Goal: Task Accomplishment & Management: Manage account settings

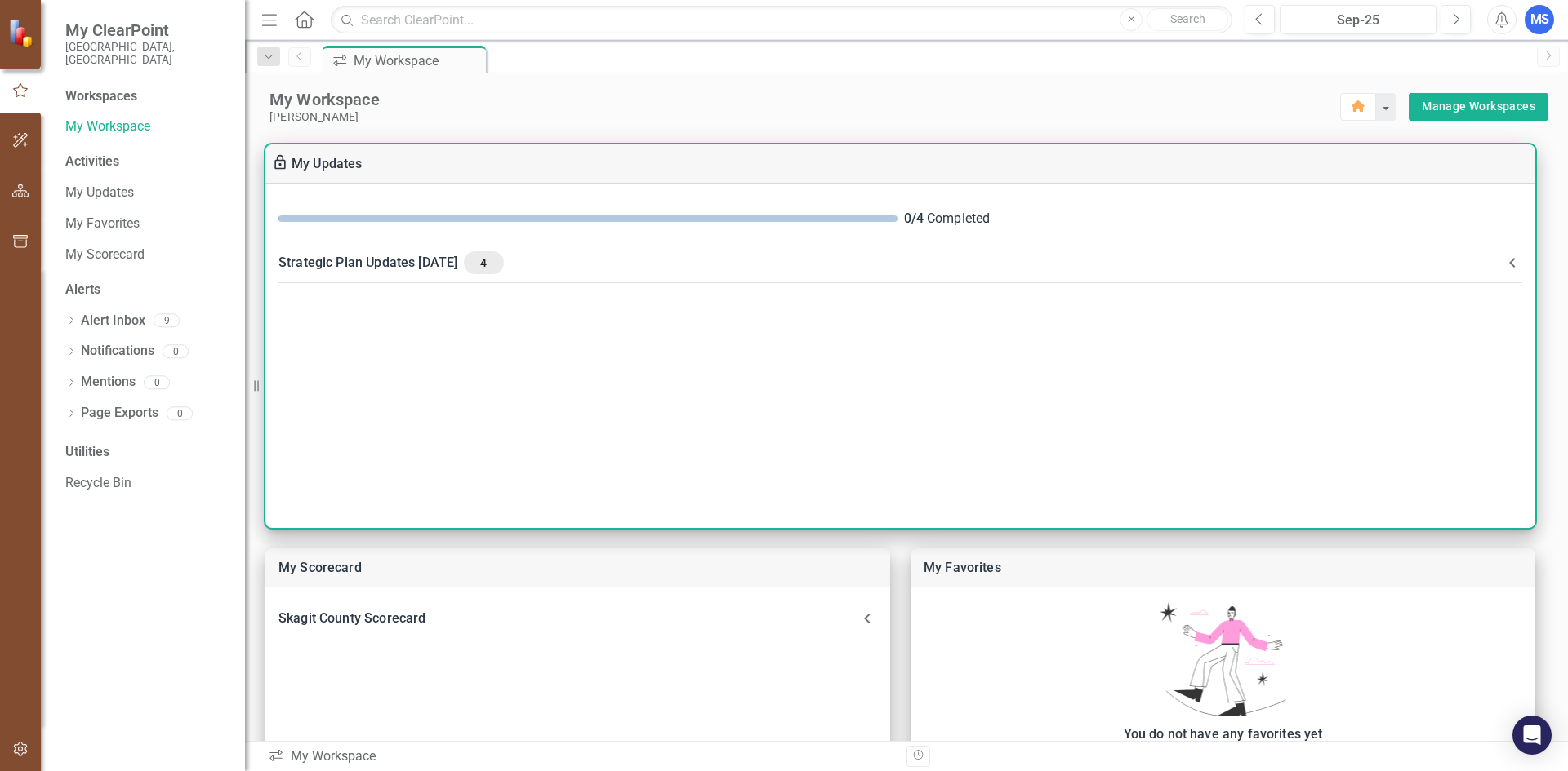
click at [376, 260] on div "Strategic Plan Updates SEPTEMBER 25 4" at bounding box center [890, 262] width 1224 height 23
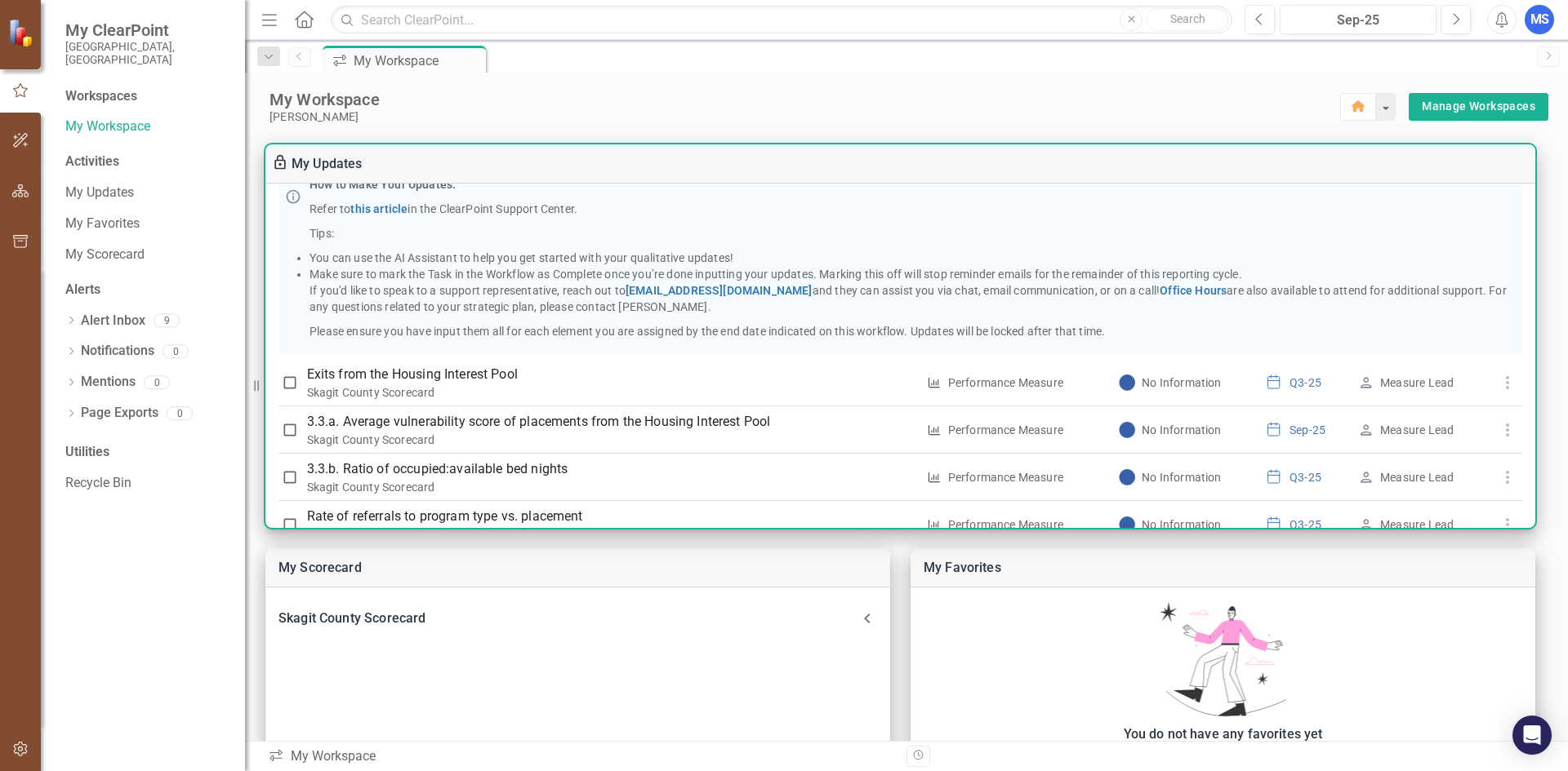
scroll to position [327, 0]
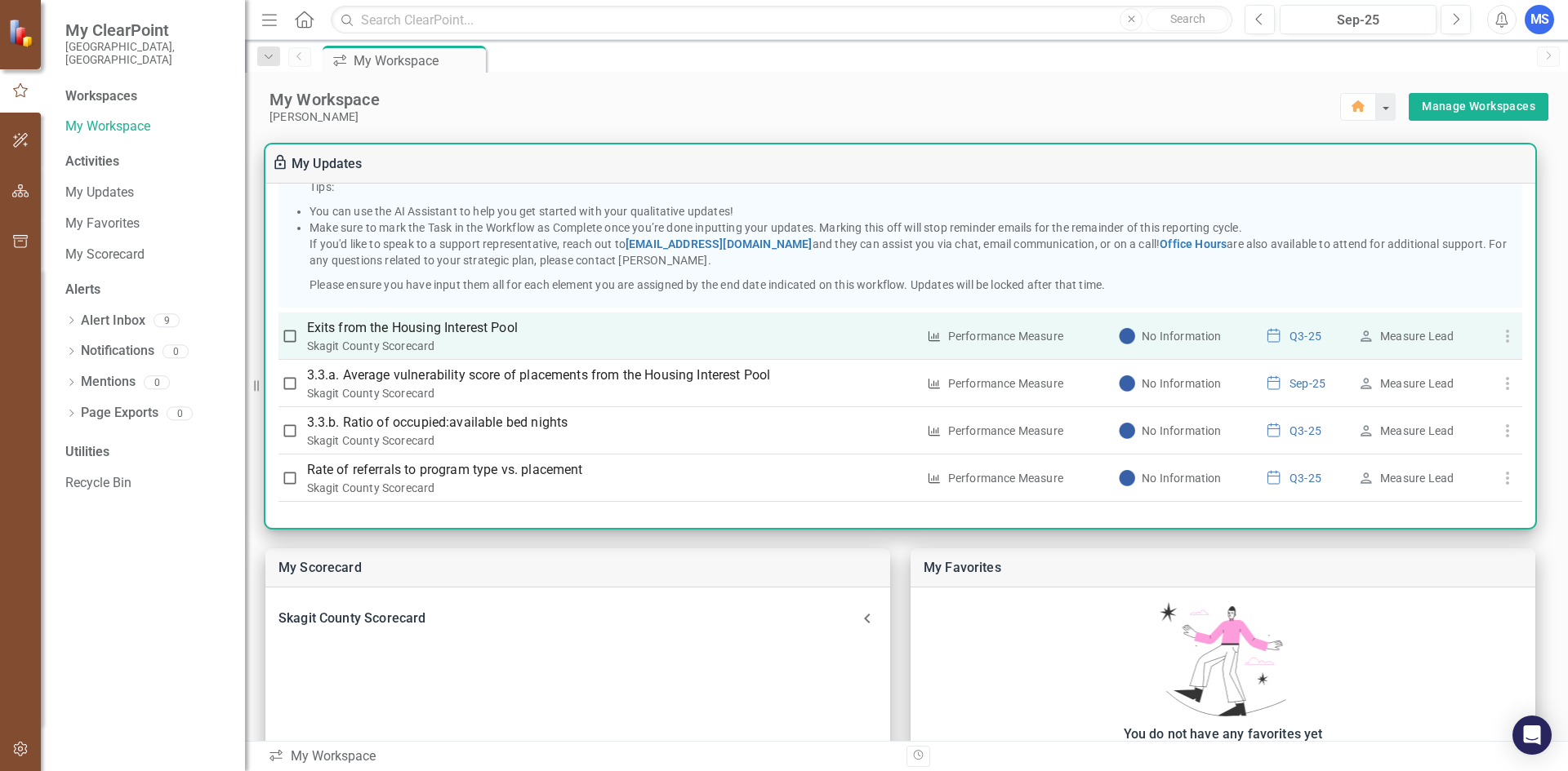
click at [351, 351] on div "Skagit County Scorecard" at bounding box center [611, 345] width 609 height 16
click at [332, 333] on p "Exits from the Housing Interest Pool" at bounding box center [611, 328] width 609 height 19
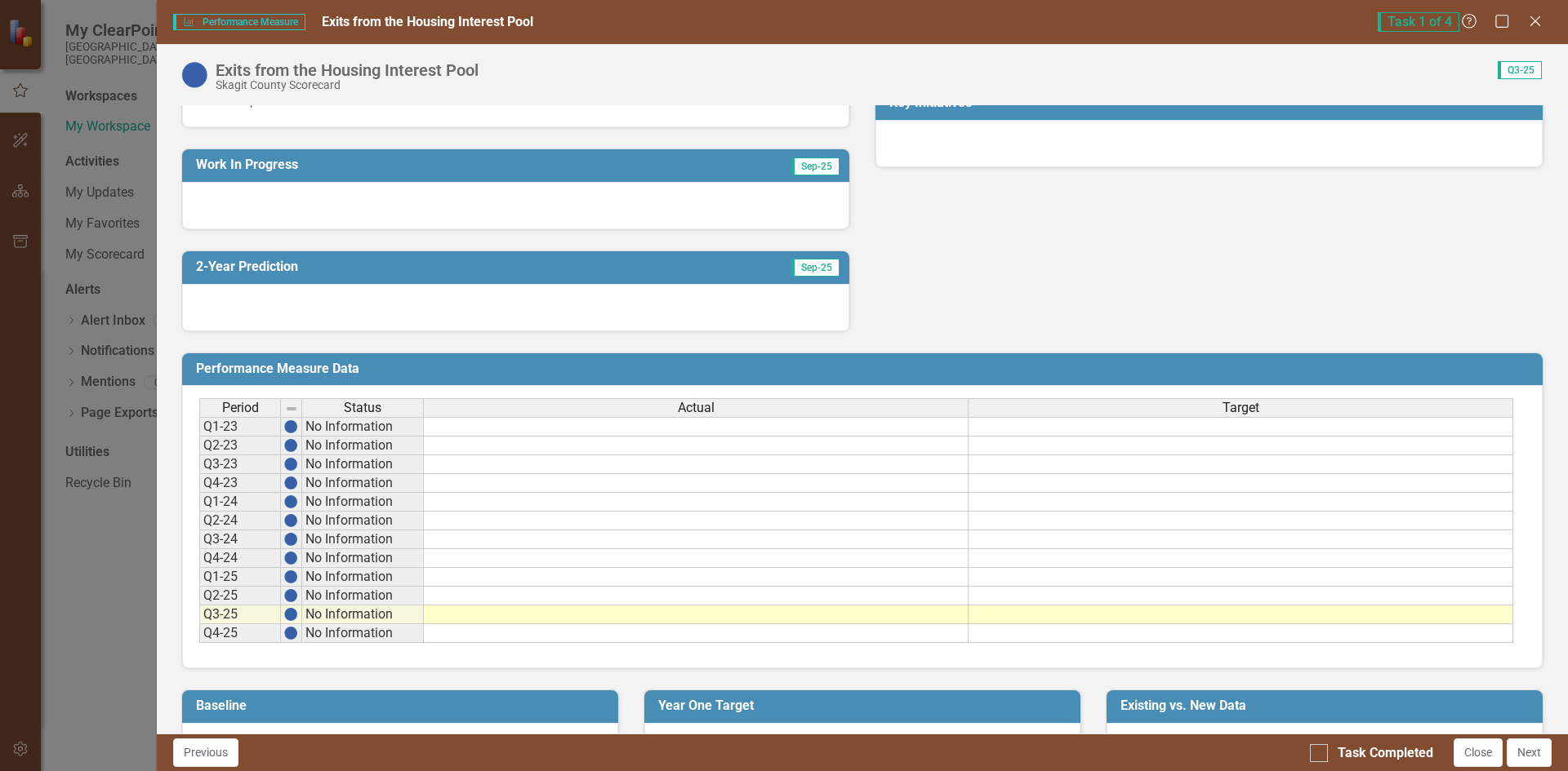
scroll to position [408, 0]
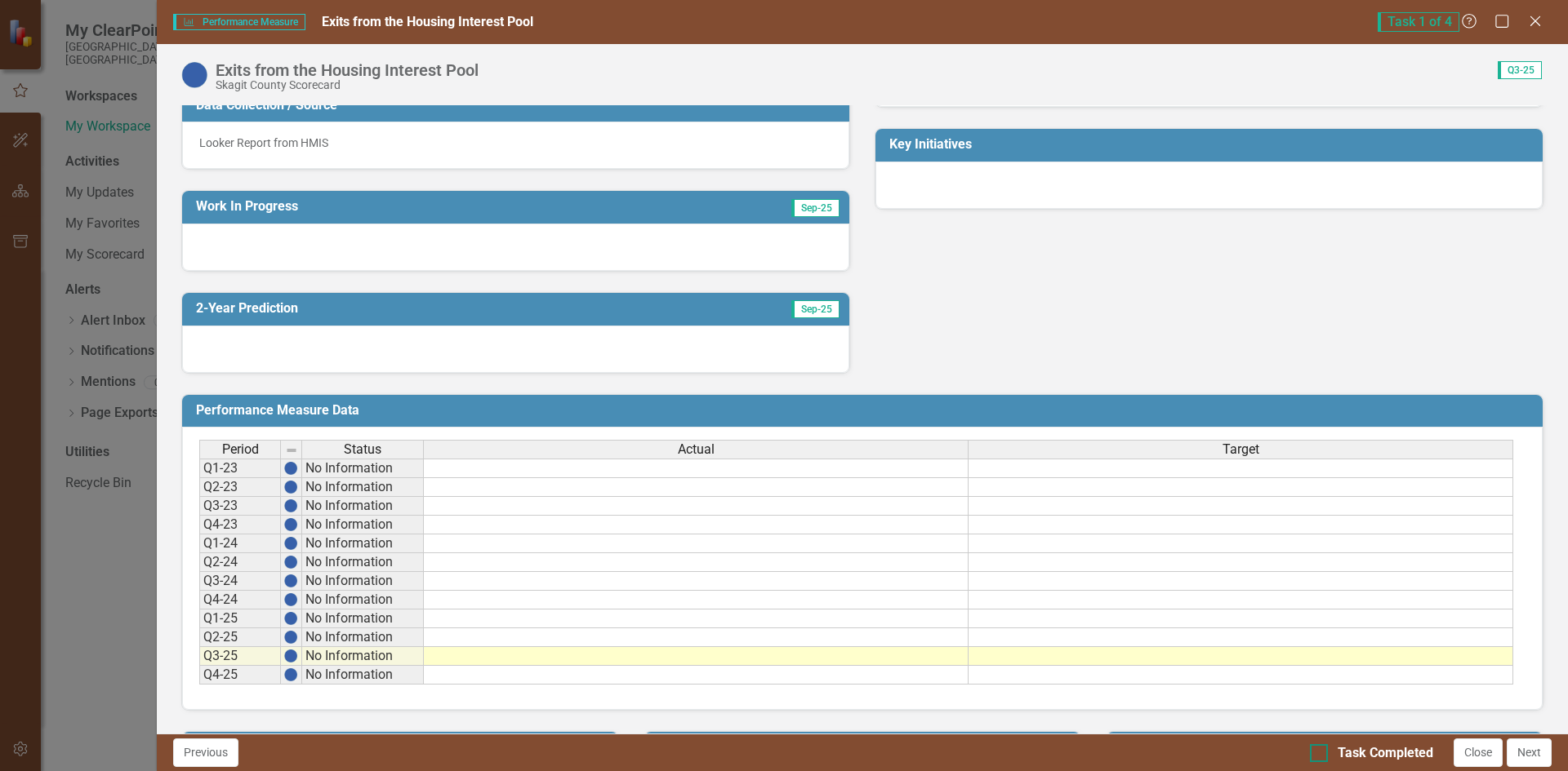
click at [1323, 755] on div at bounding box center [1318, 753] width 18 height 18
click at [1321, 755] on input "Task Completed" at bounding box center [1315, 749] width 11 height 11
checkbox input "true"
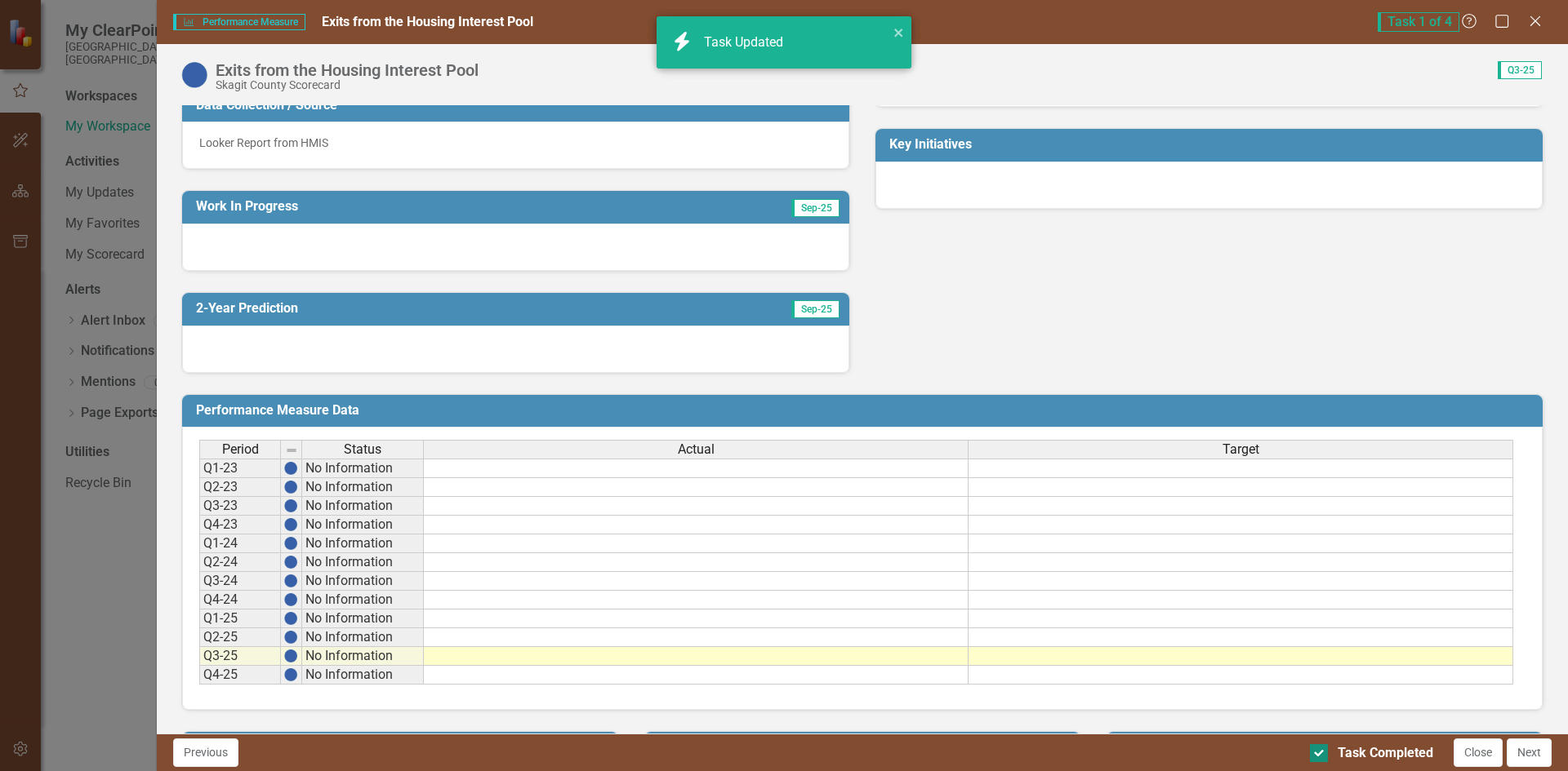
checkbox input "true"
click at [1535, 757] on button "Next" at bounding box center [1529, 753] width 45 height 29
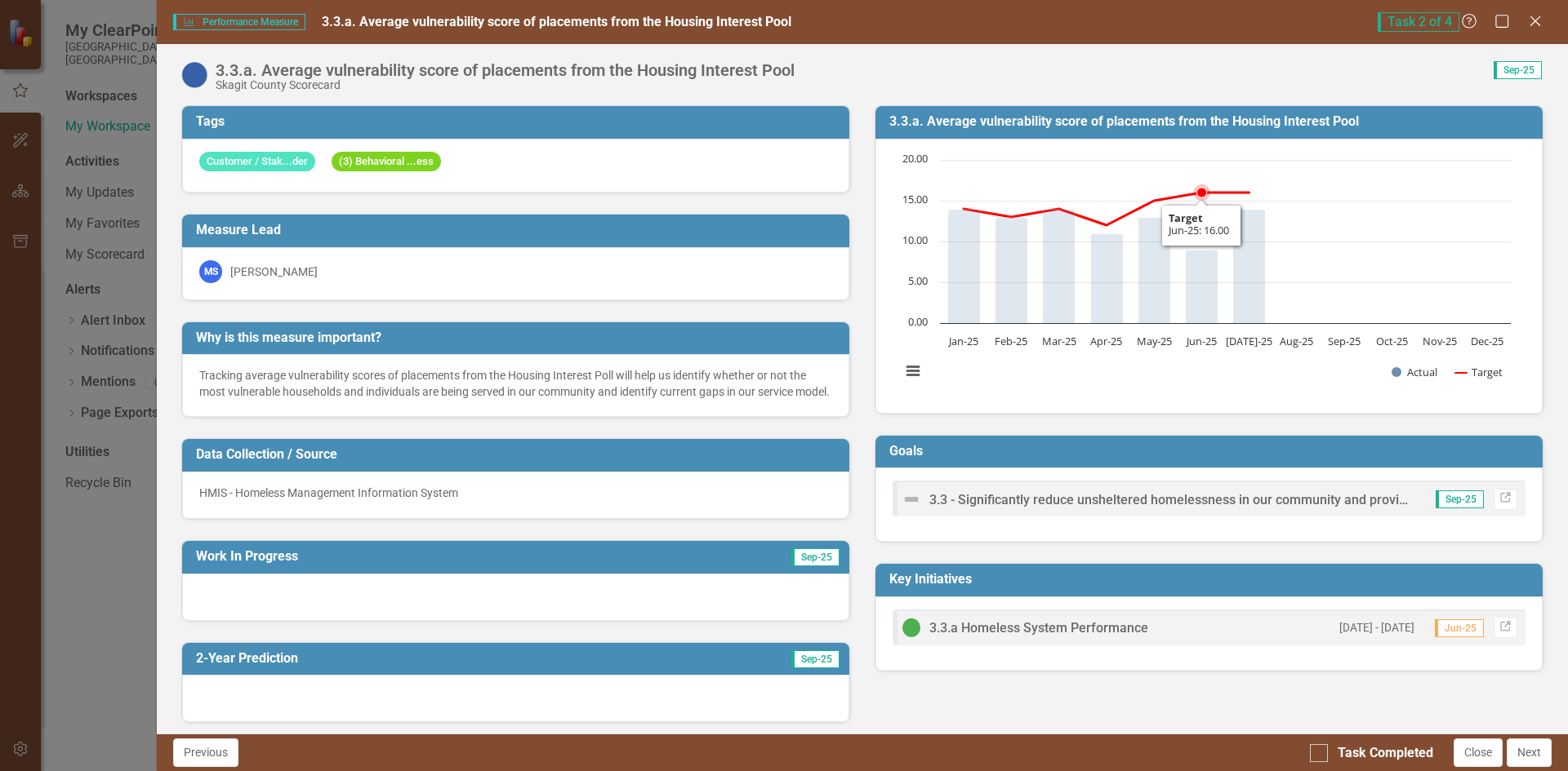
click at [1218, 313] on rect "Interactive chart" at bounding box center [1205, 275] width 626 height 245
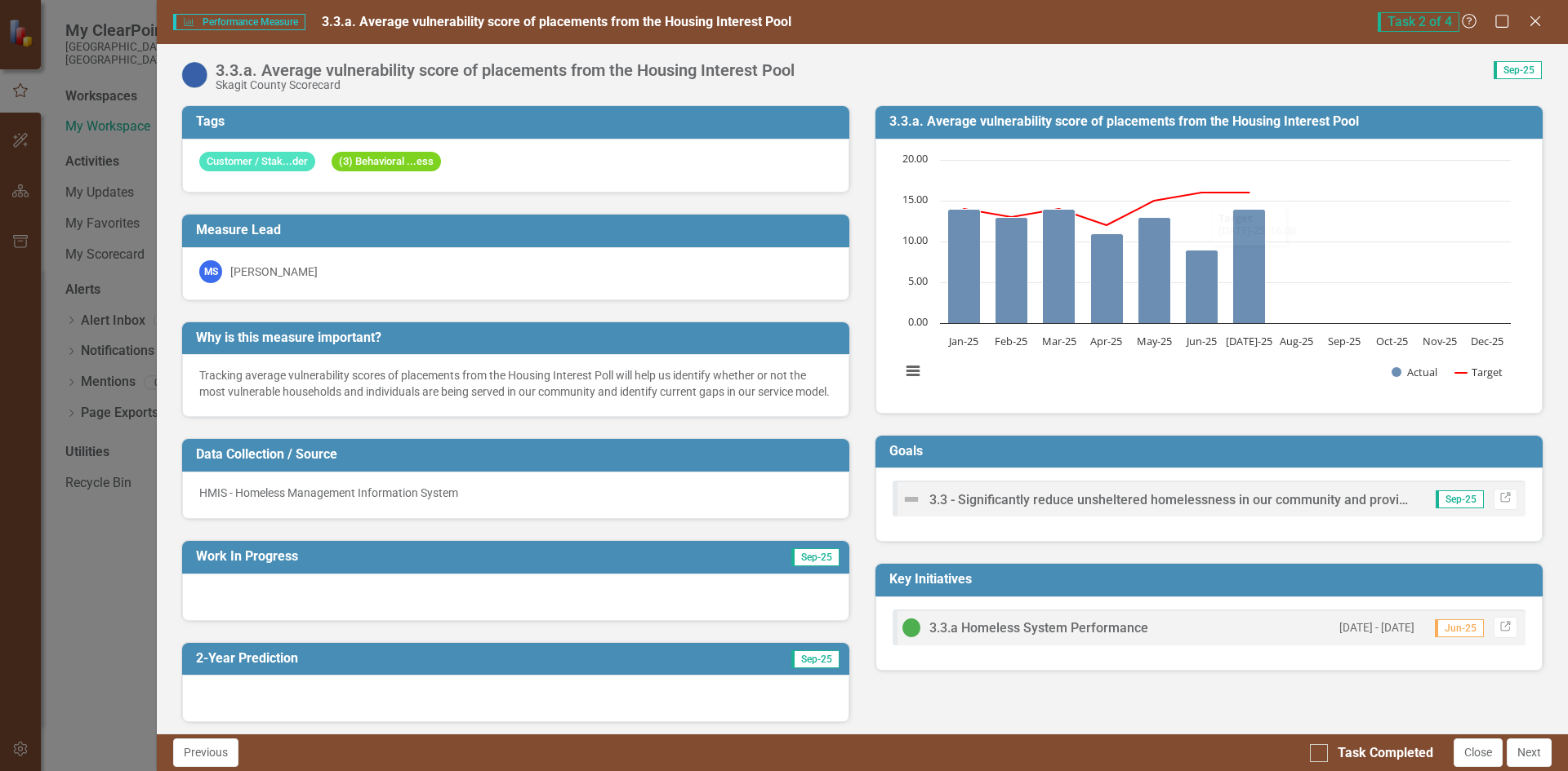
click at [1306, 337] on text "Aug-25" at bounding box center [1297, 341] width 34 height 14
click at [914, 370] on button "View chart menu, Chart" at bounding box center [913, 371] width 23 height 23
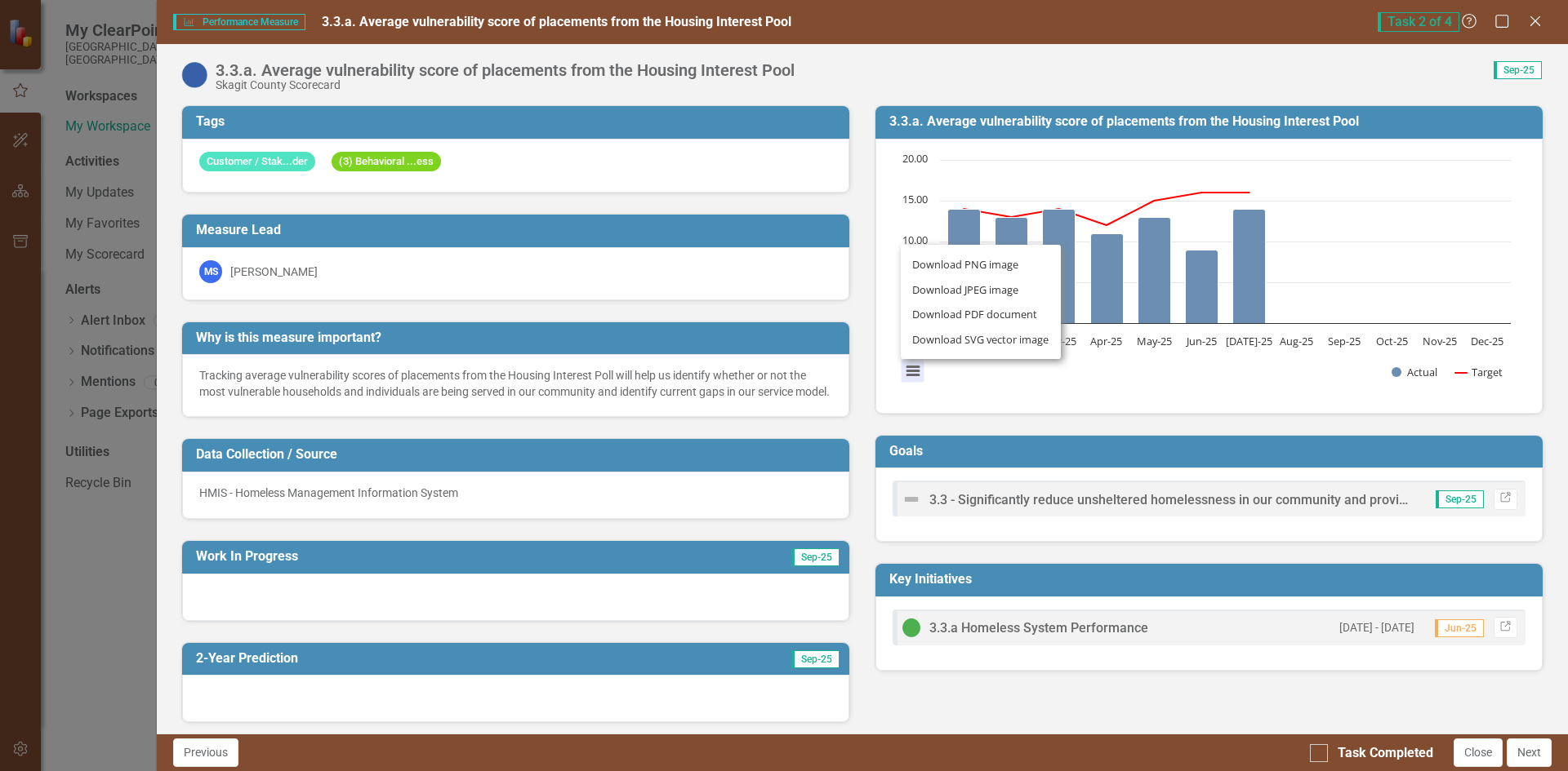
click at [1004, 370] on div "Download PNG image Download JPEG image Download PDF document Download SVG vecto…" at bounding box center [981, 302] width 206 height 160
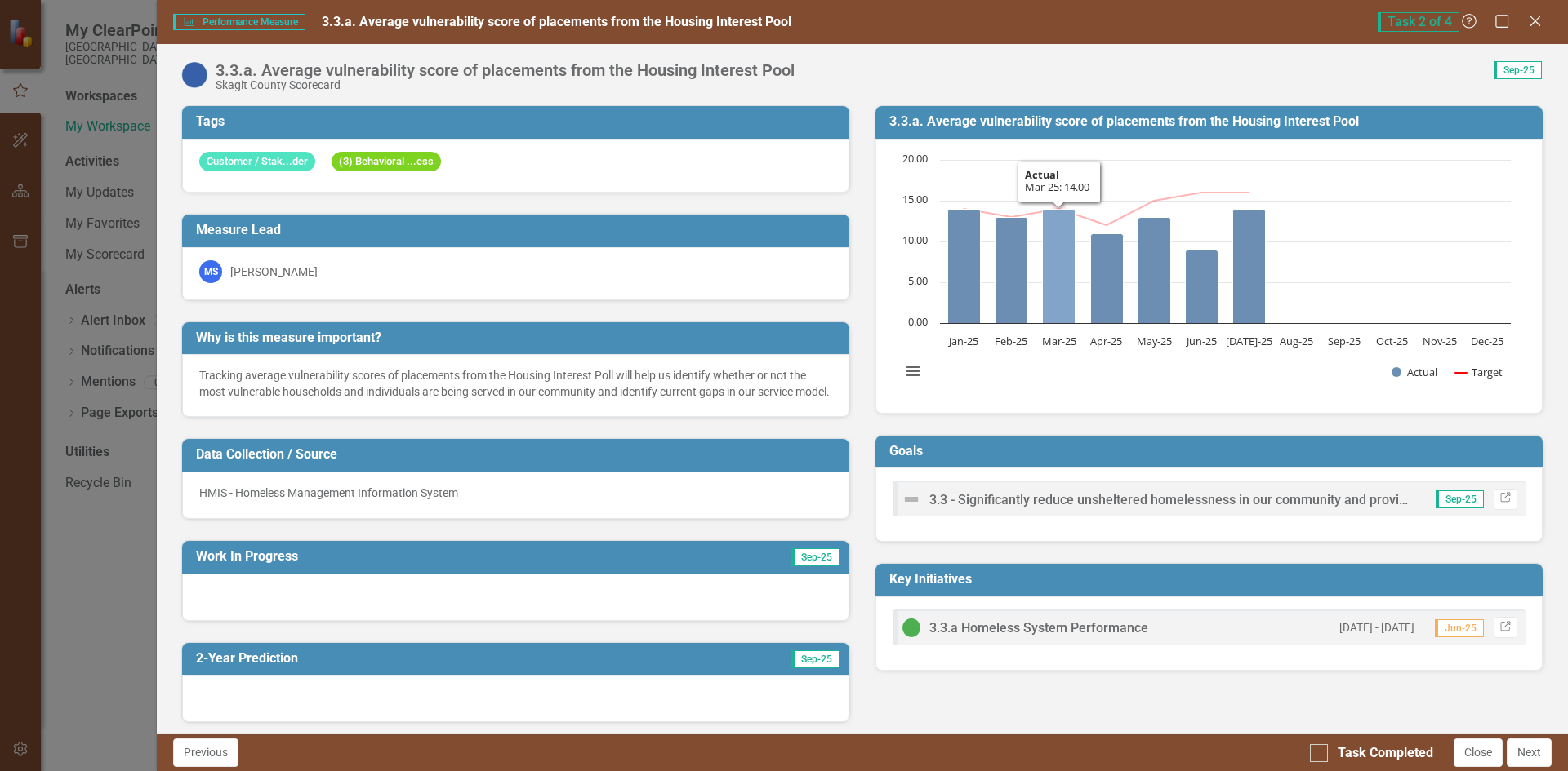
click at [1052, 217] on icon "Mar-25, 14. Actual." at bounding box center [1059, 266] width 33 height 114
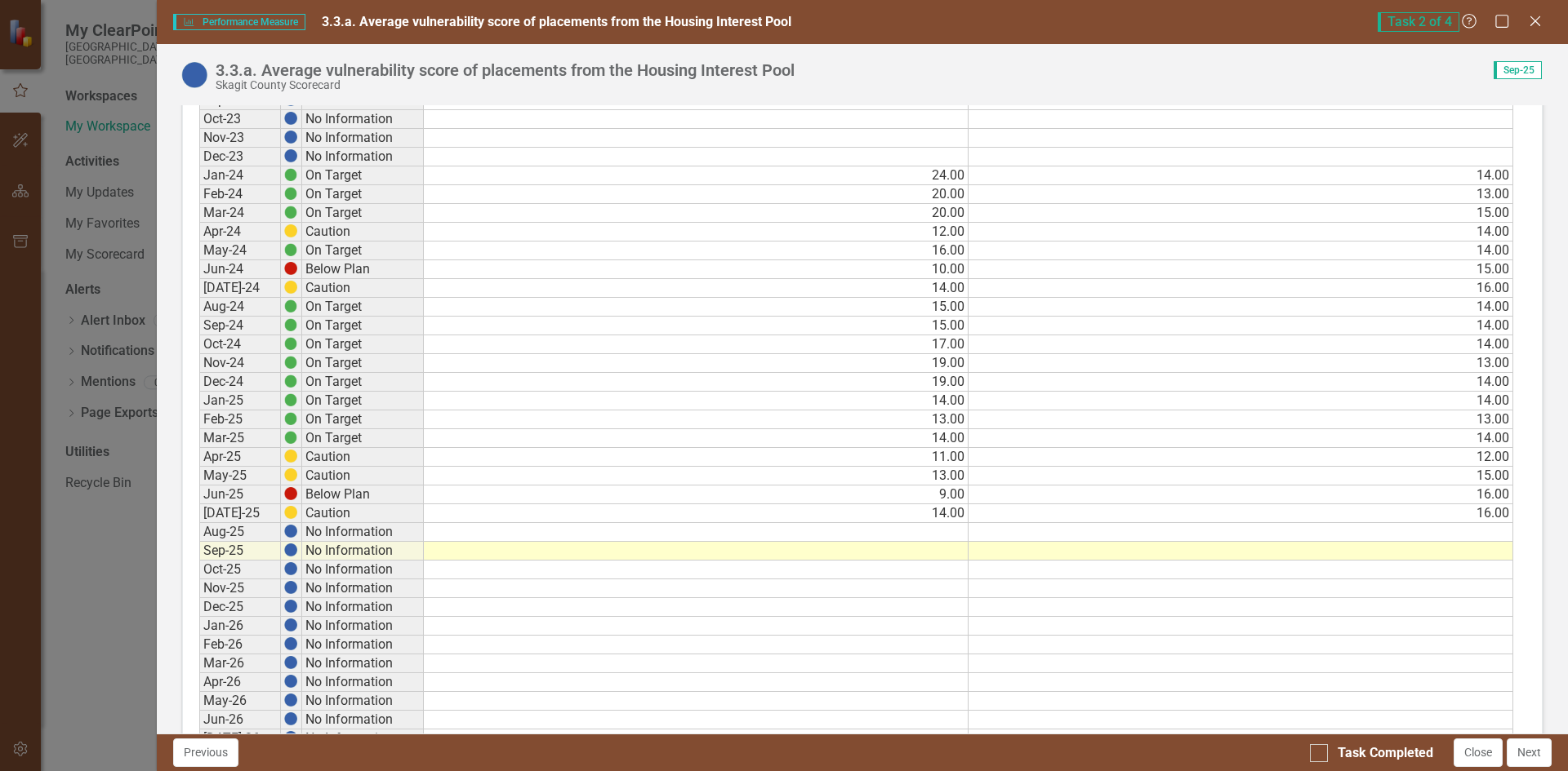
scroll to position [1225, 0]
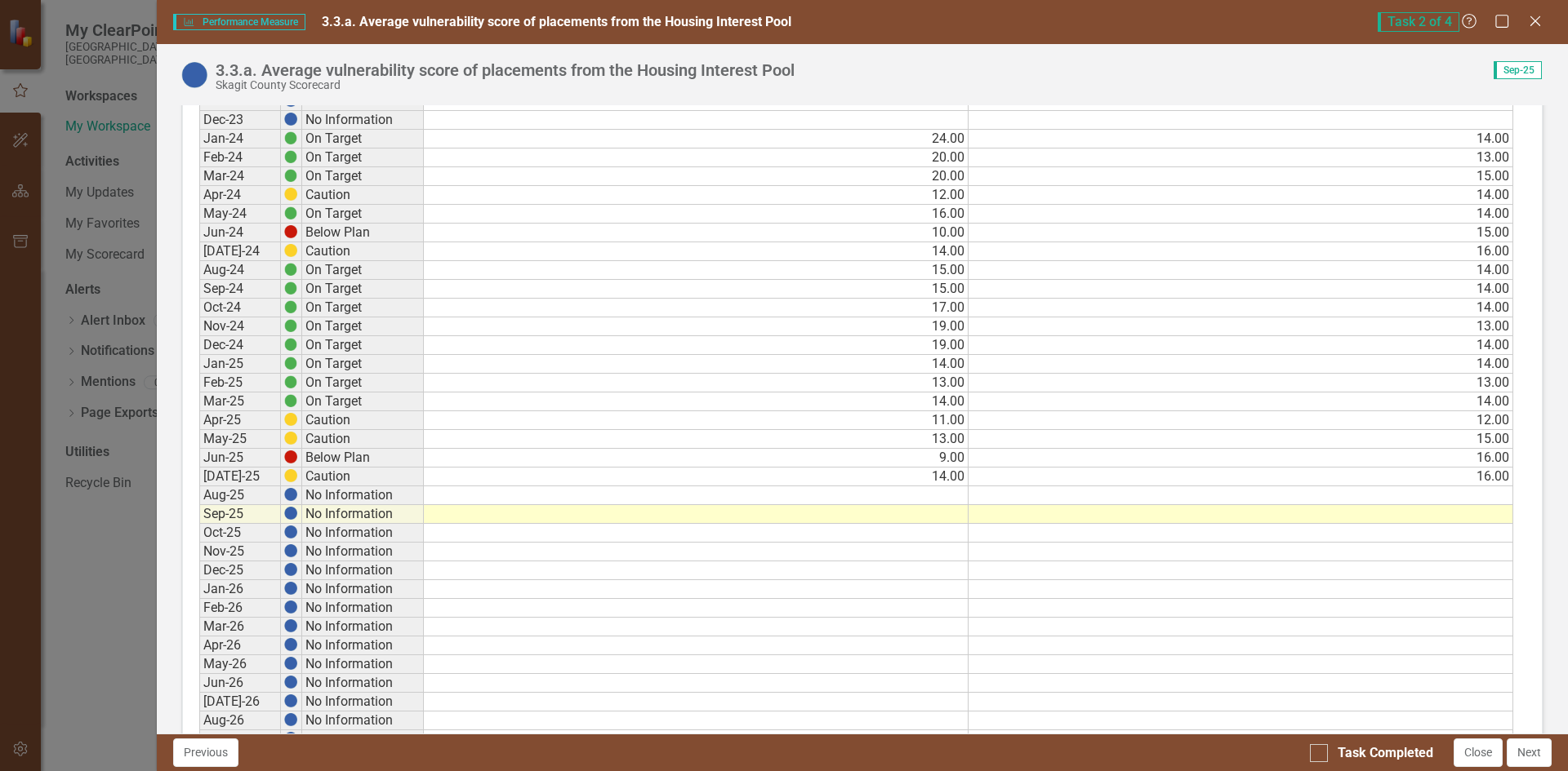
click at [861, 506] on td at bounding box center [696, 496] width 545 height 18
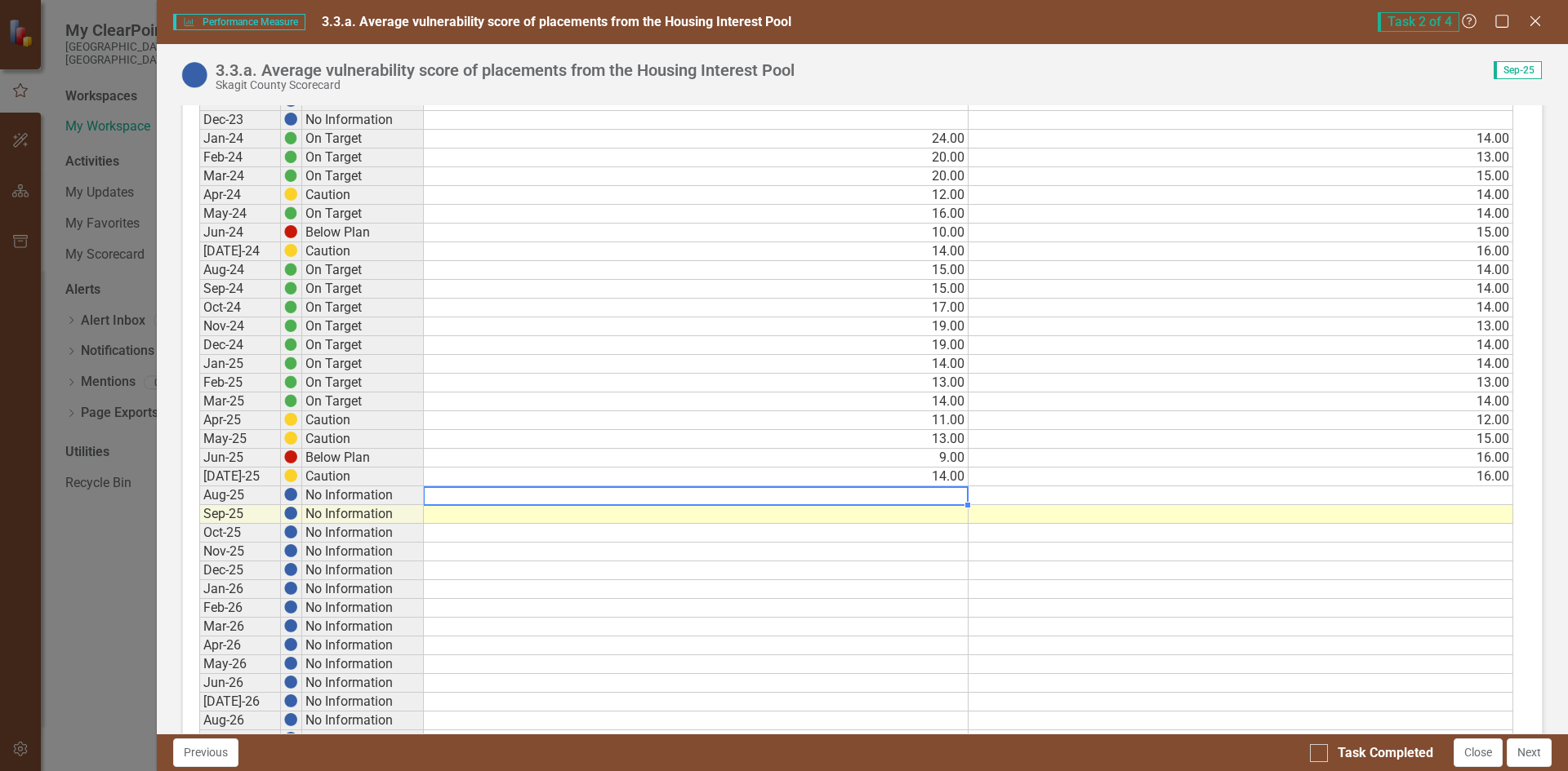
type textarea "11"
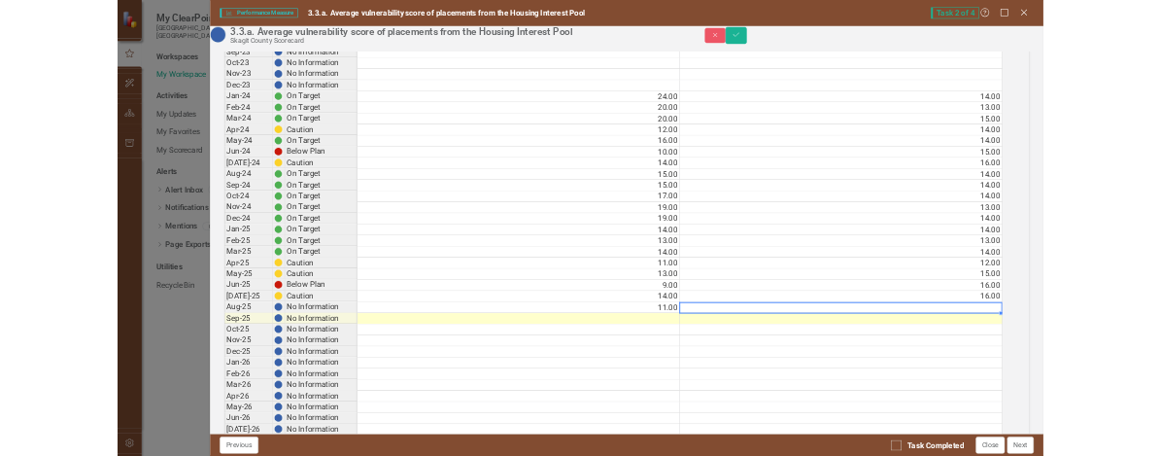
scroll to position [1367, 0]
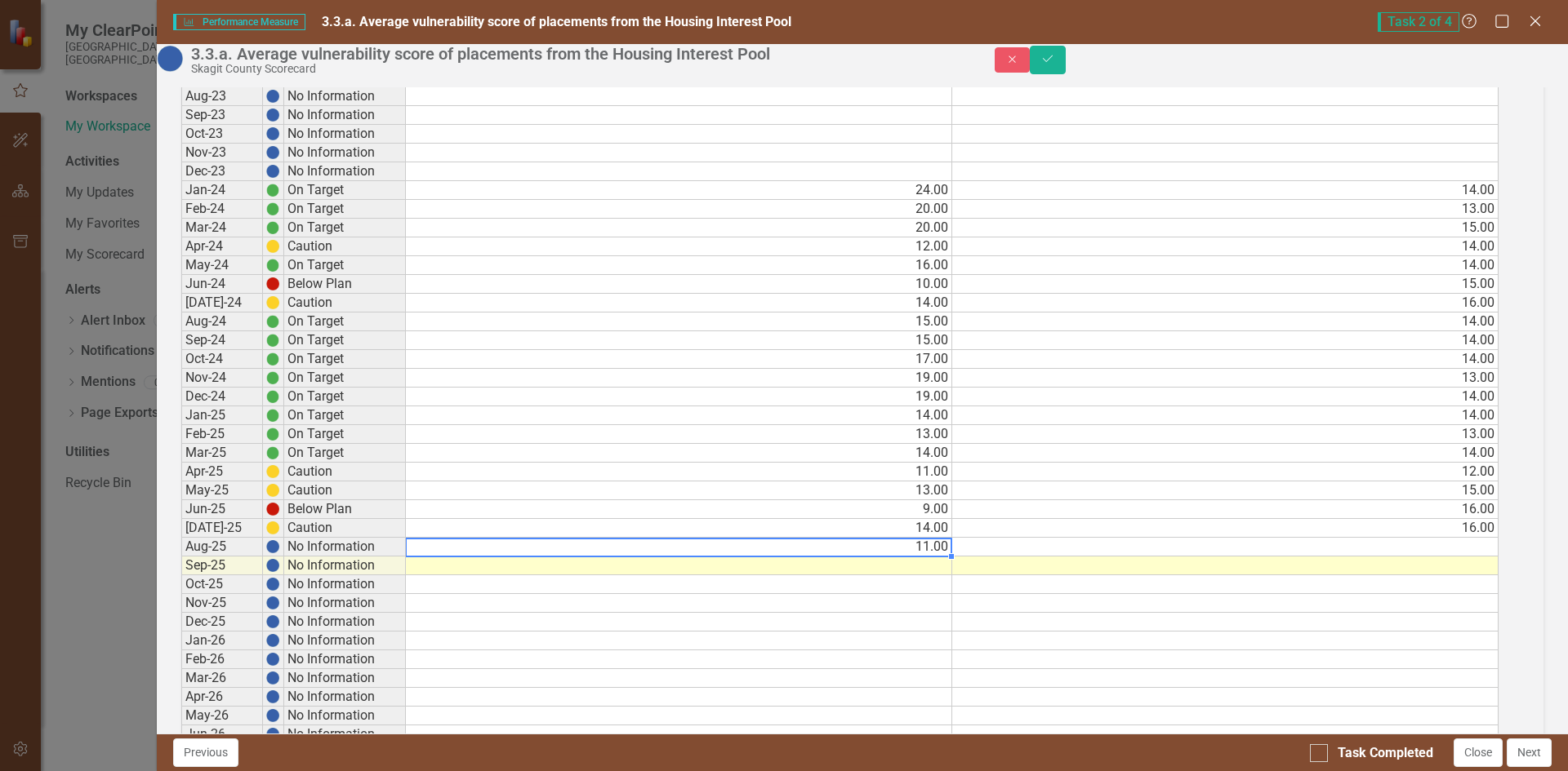
click at [908, 557] on td "11.00" at bounding box center [679, 547] width 546 height 18
type textarea "13"
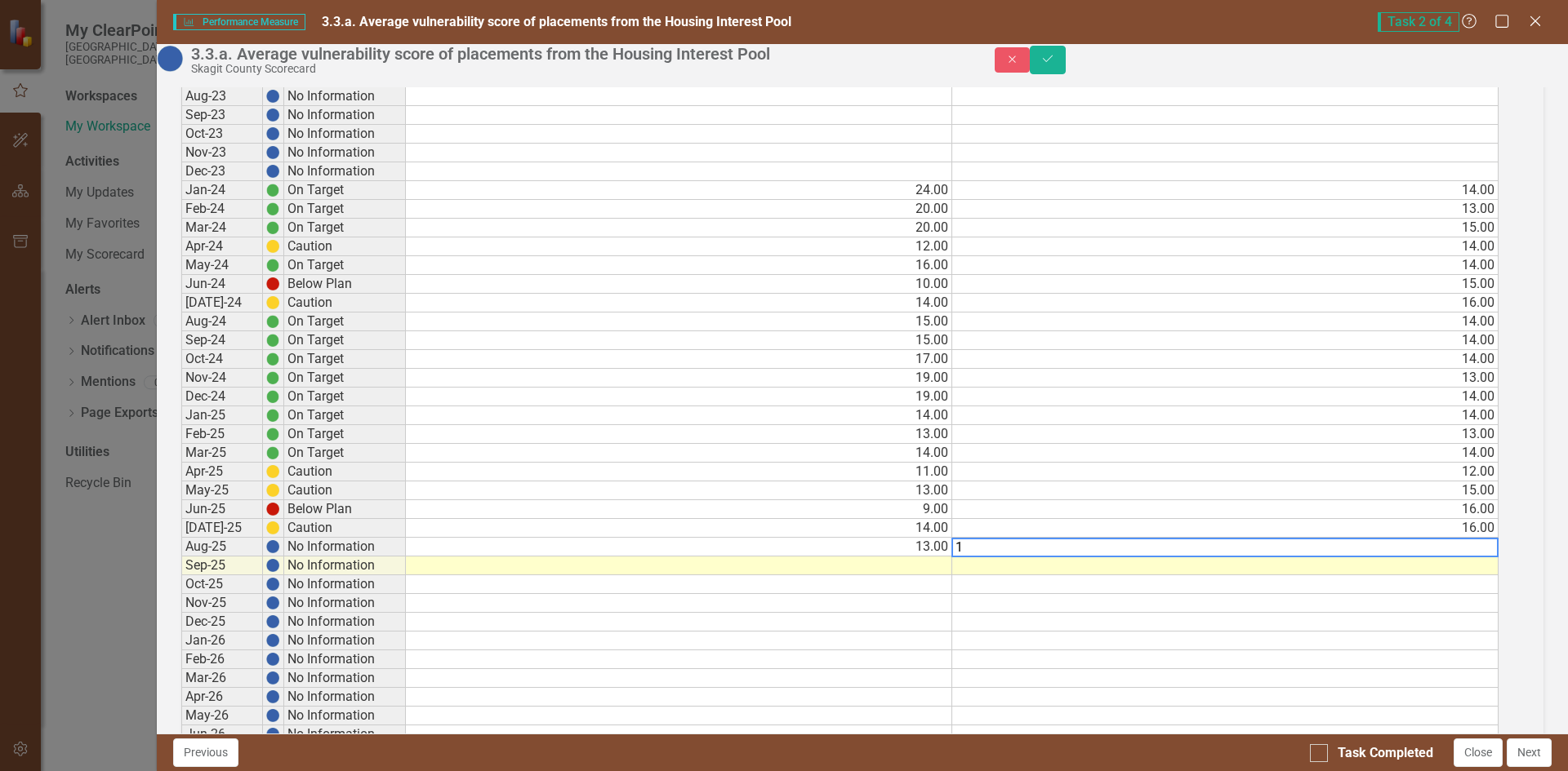
type textarea "11"
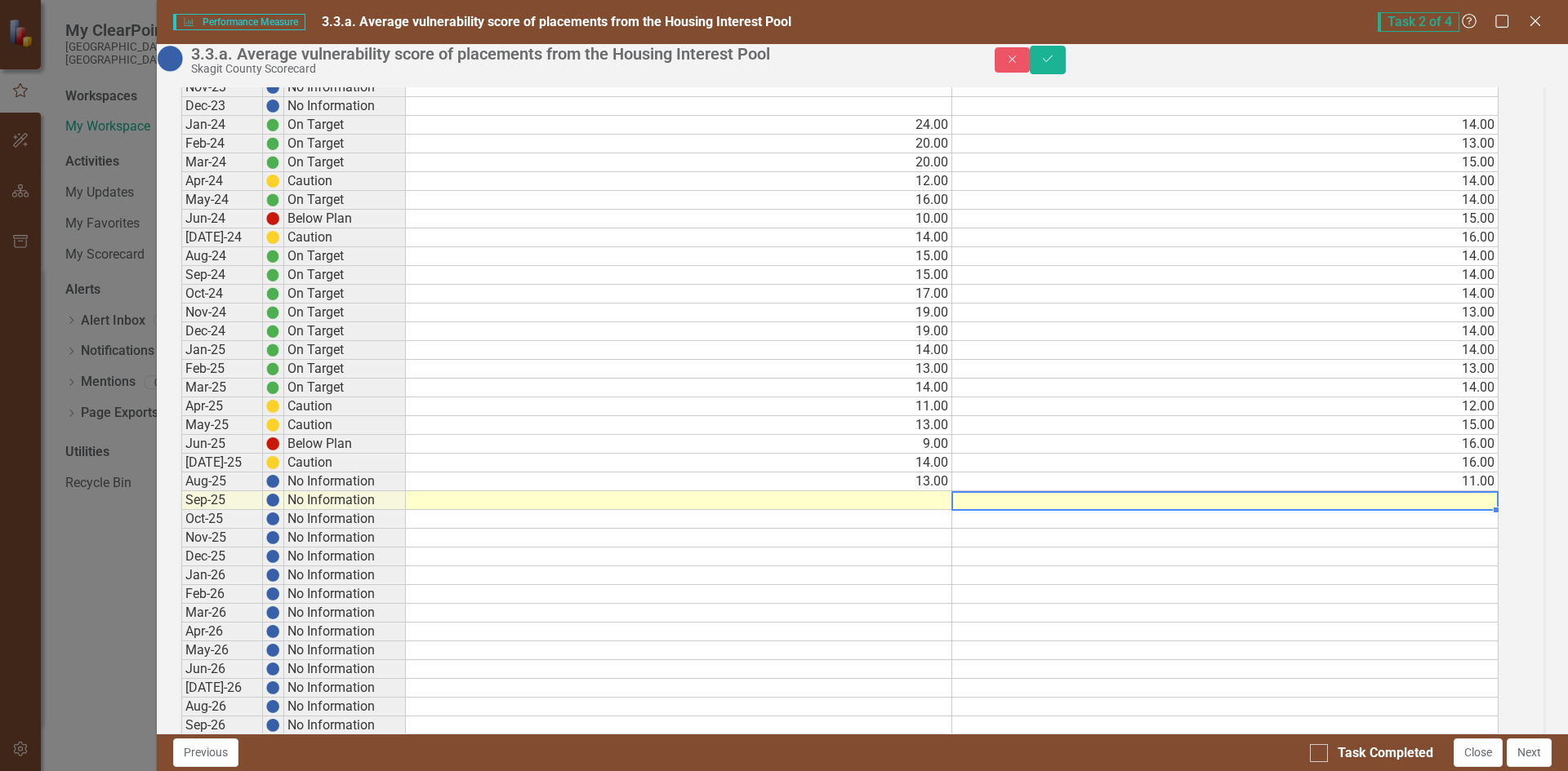
scroll to position [1230, 0]
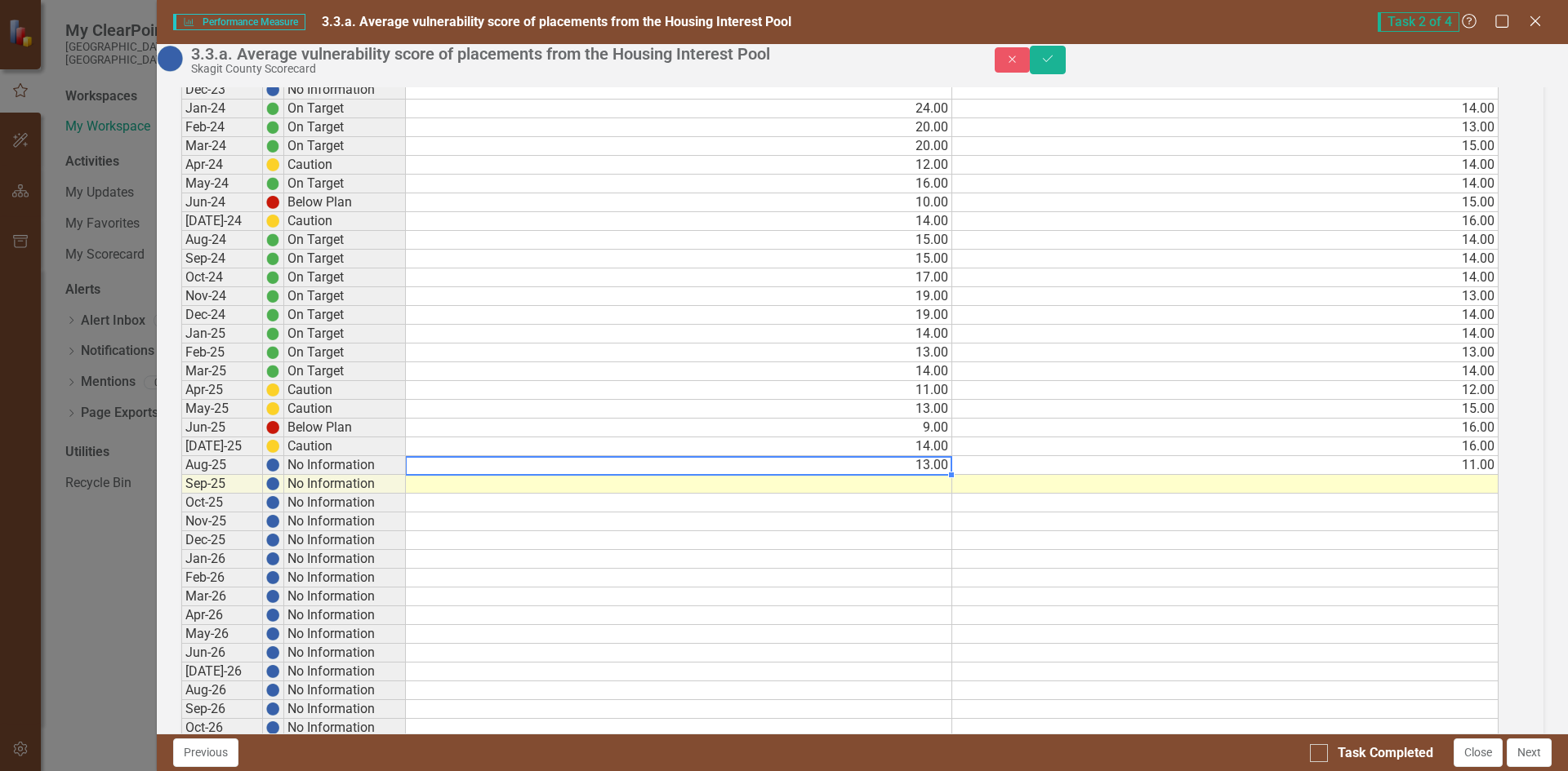
click at [943, 475] on td "13.00" at bounding box center [679, 465] width 546 height 18
click at [927, 494] on td at bounding box center [679, 485] width 546 height 18
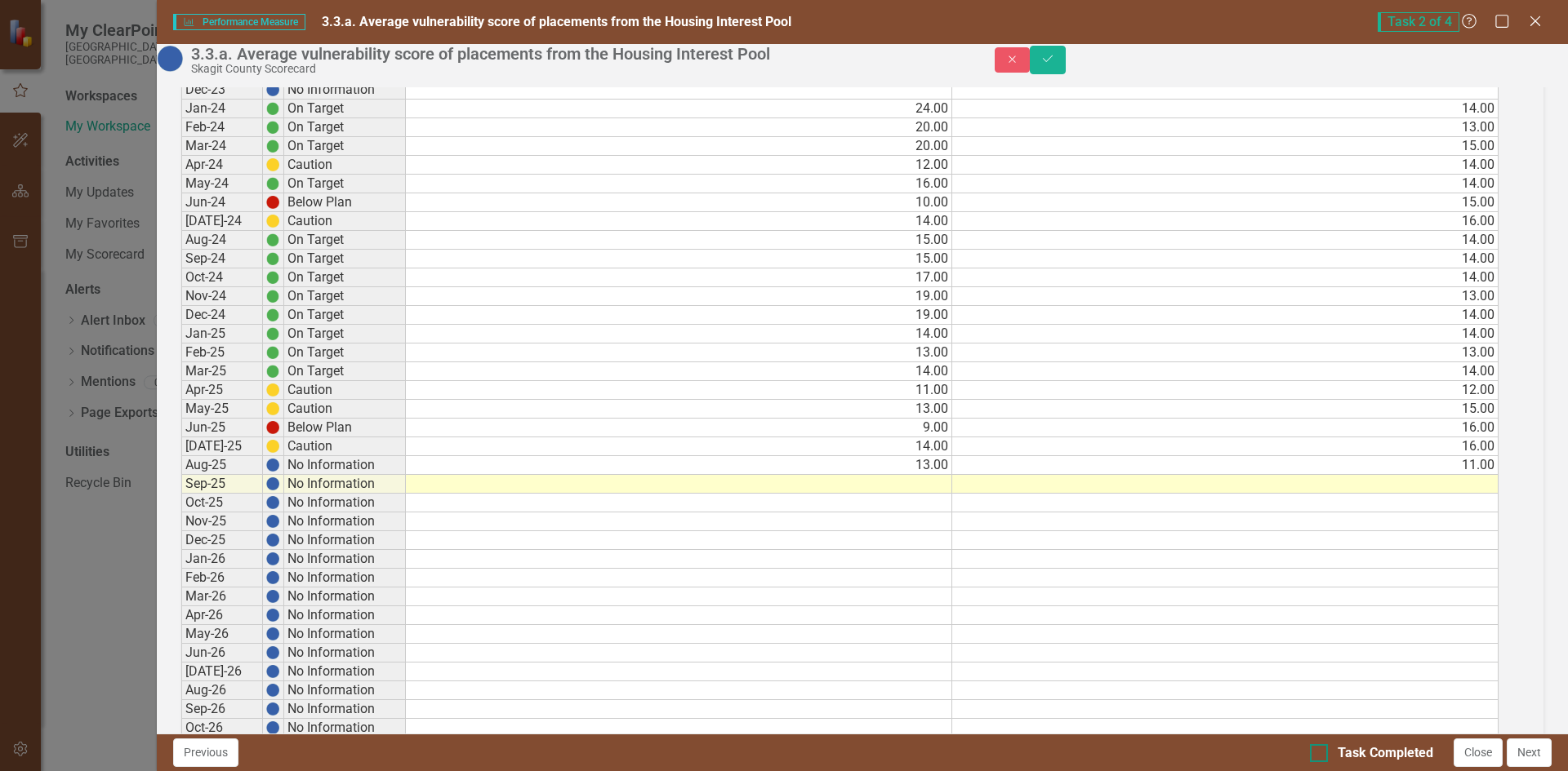
click at [1318, 749] on input "Task Completed" at bounding box center [1315, 749] width 11 height 11
checkbox input "true"
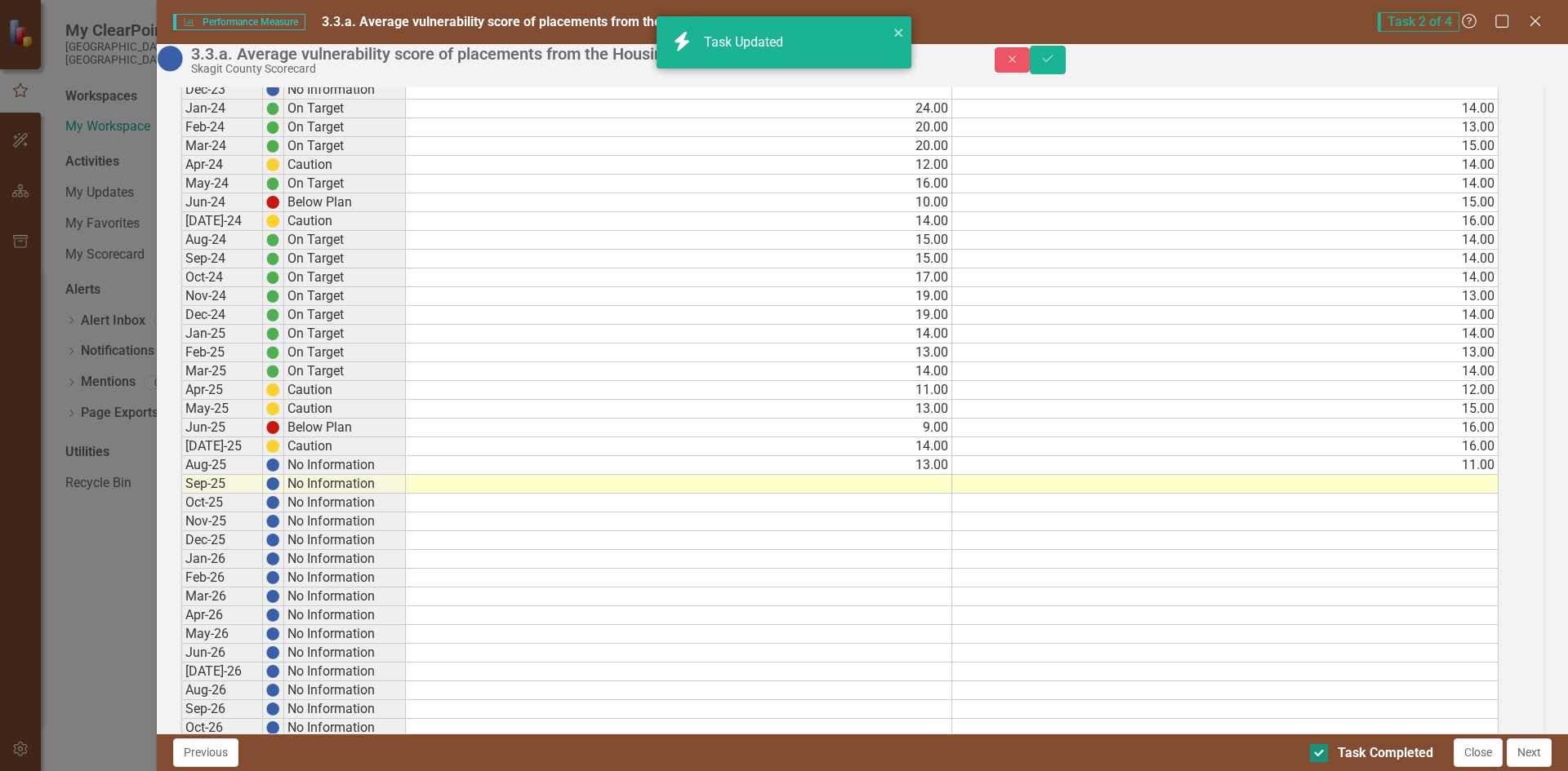
checkbox input "true"
click at [1535, 758] on button "Next" at bounding box center [1529, 753] width 45 height 29
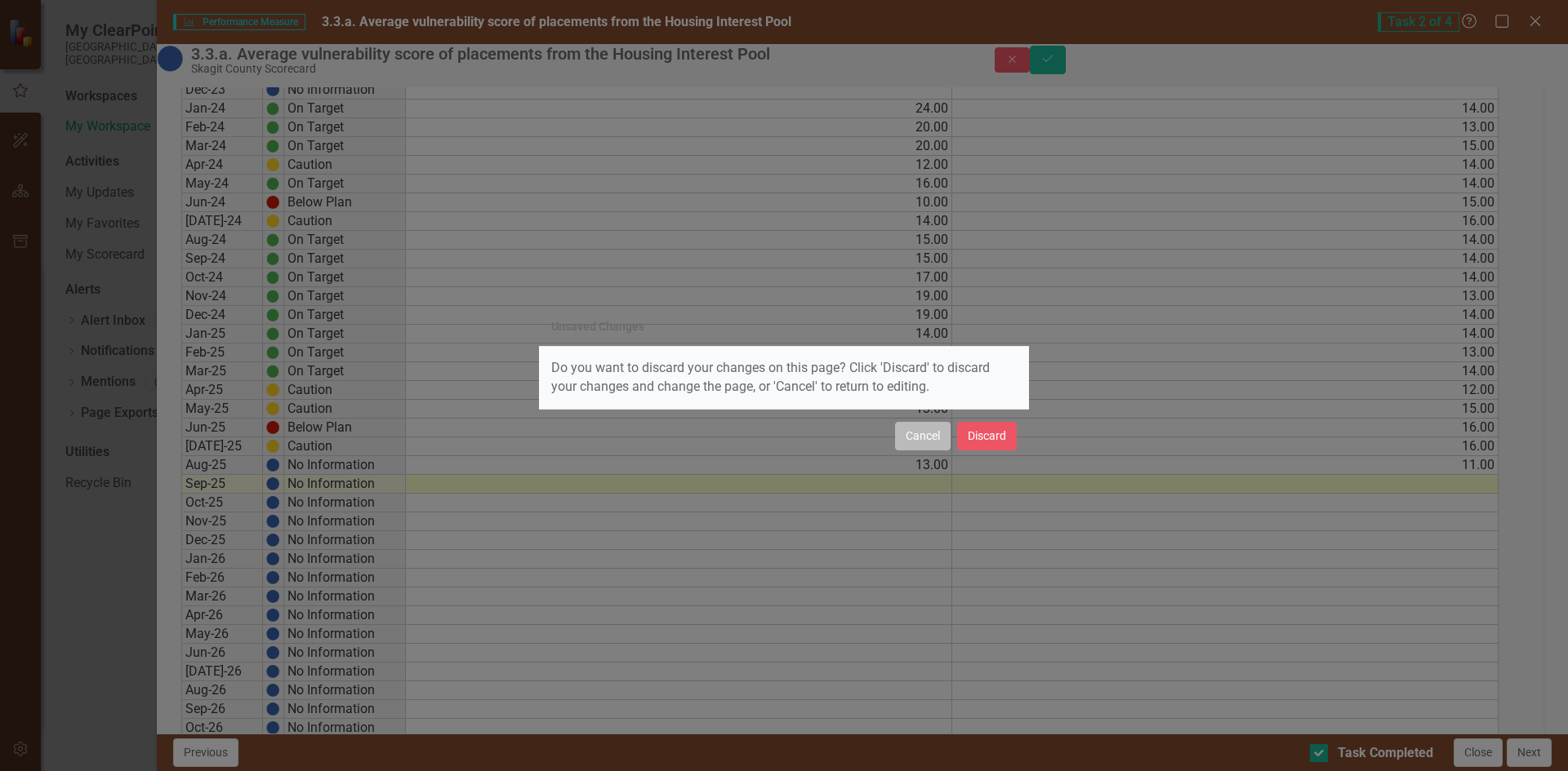
click at [924, 440] on button "Cancel" at bounding box center [923, 436] width 55 height 29
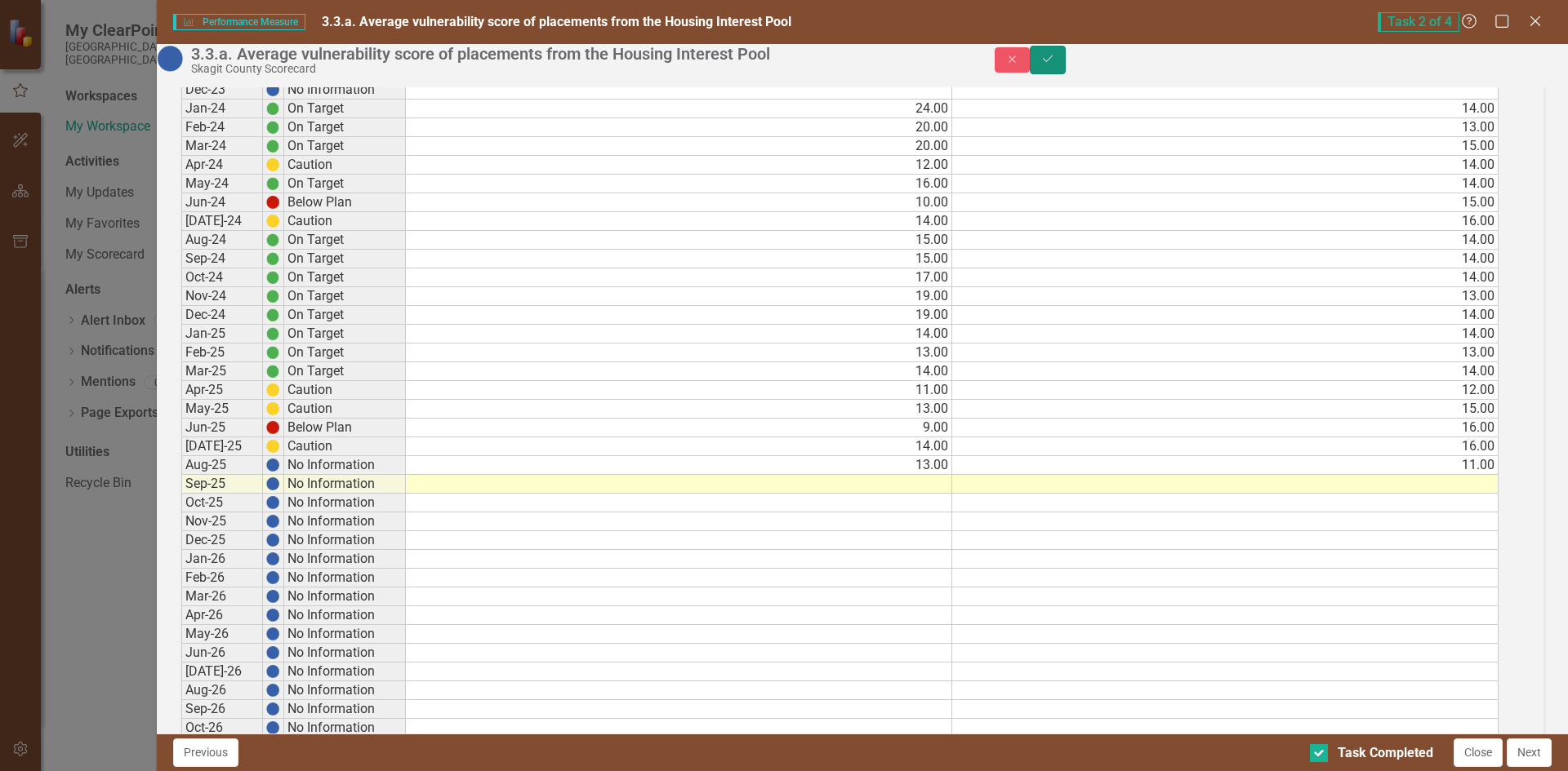
click at [1066, 64] on button "Save" at bounding box center [1048, 60] width 36 height 29
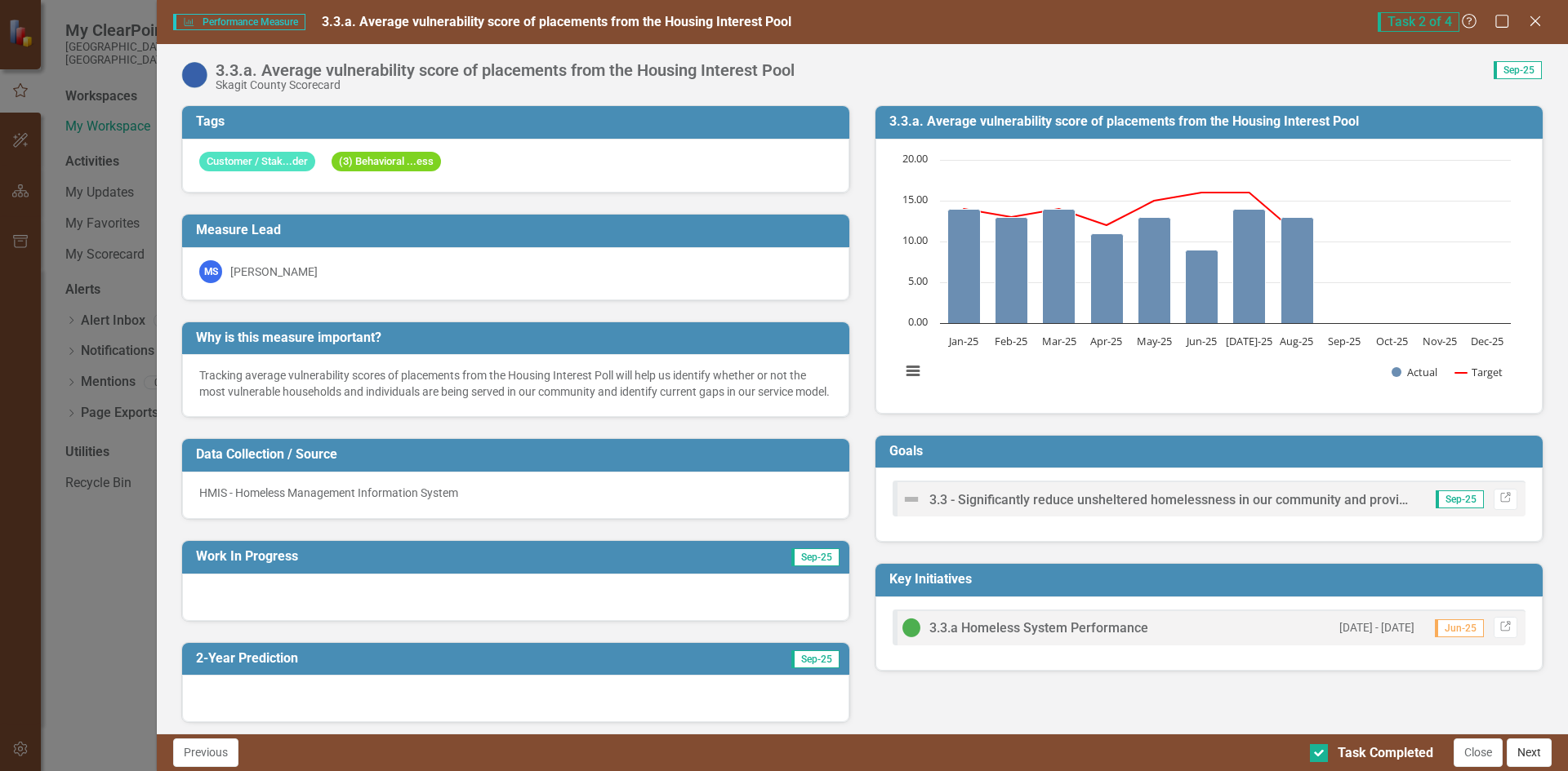
click at [1523, 753] on button "Next" at bounding box center [1529, 753] width 45 height 29
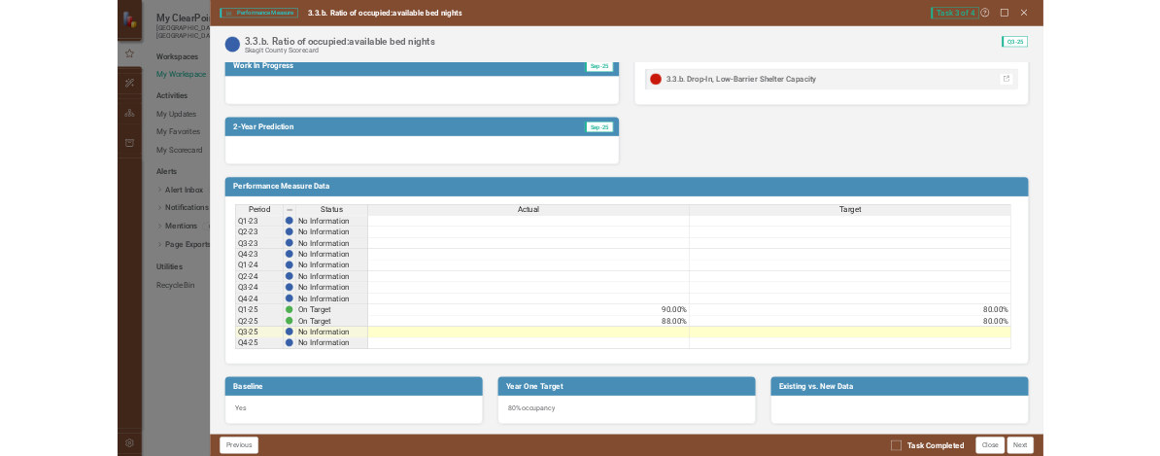
scroll to position [667, 0]
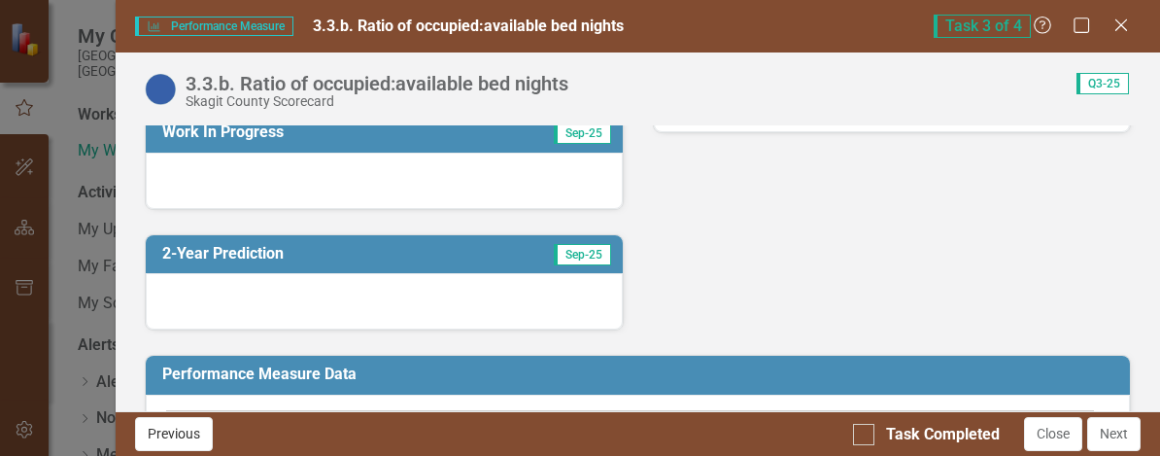
click at [189, 430] on button "Previous" at bounding box center [174, 434] width 78 height 34
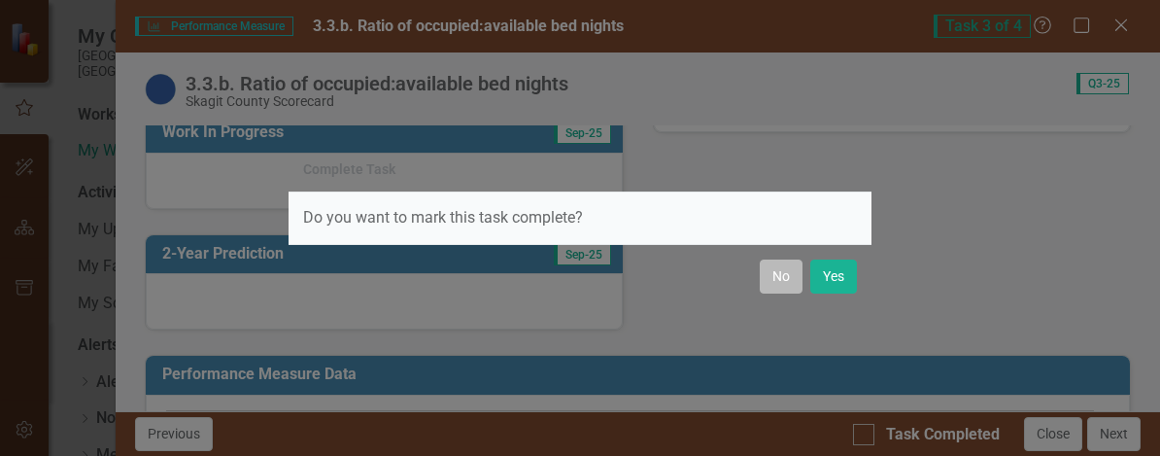
click at [778, 275] on button "No" at bounding box center [781, 276] width 43 height 34
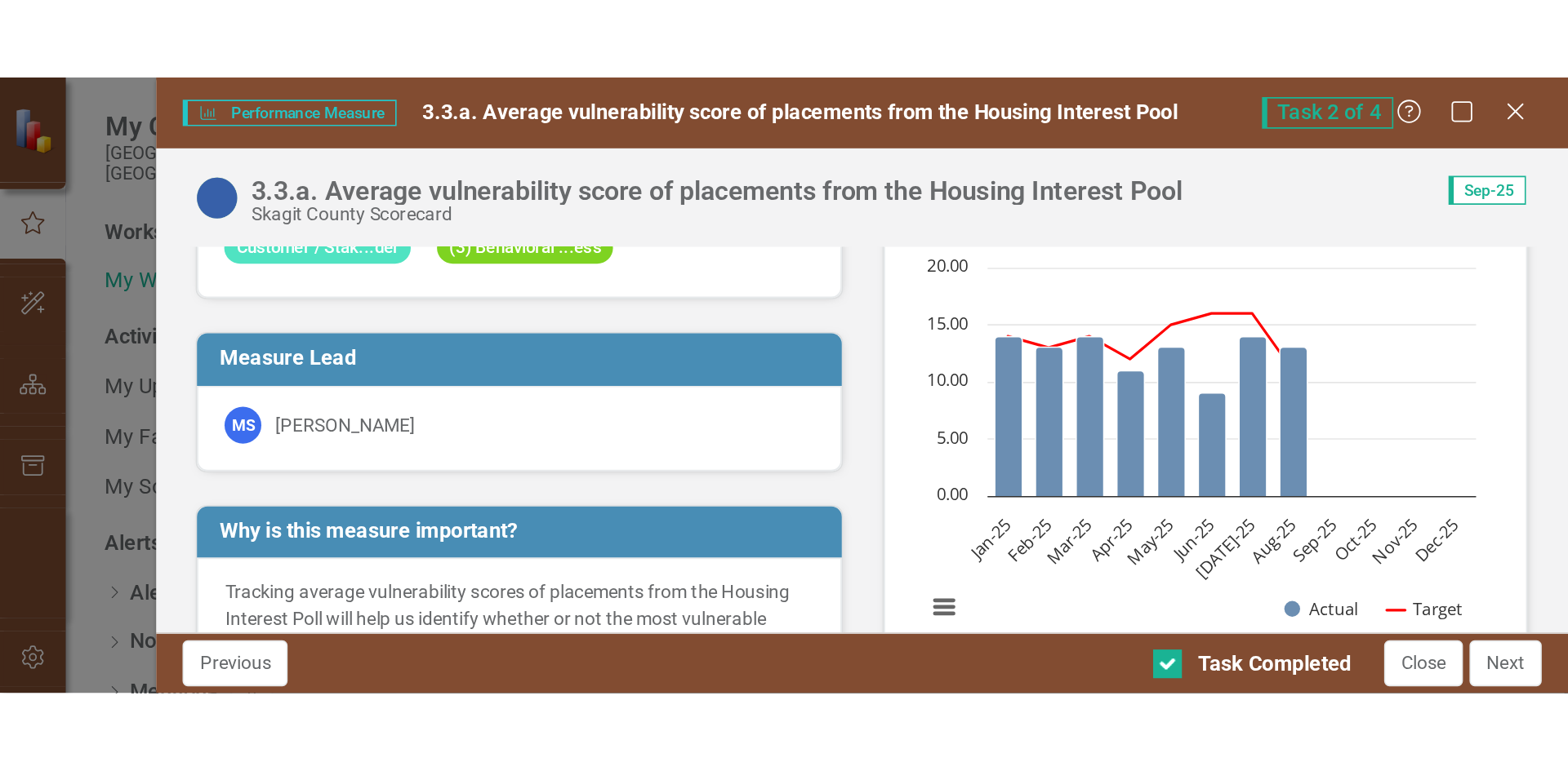
scroll to position [81, 0]
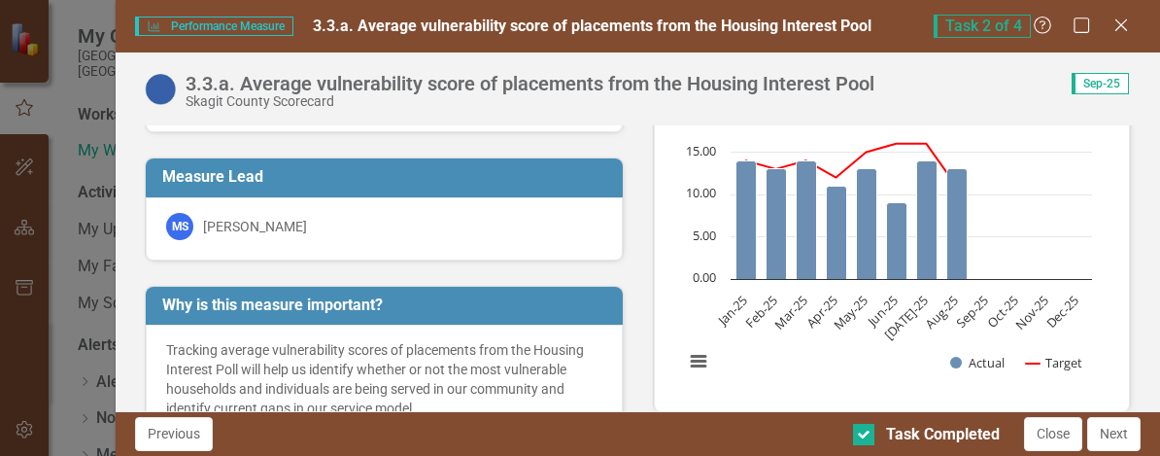
click at [971, 309] on text "Sep-25" at bounding box center [972, 312] width 40 height 40
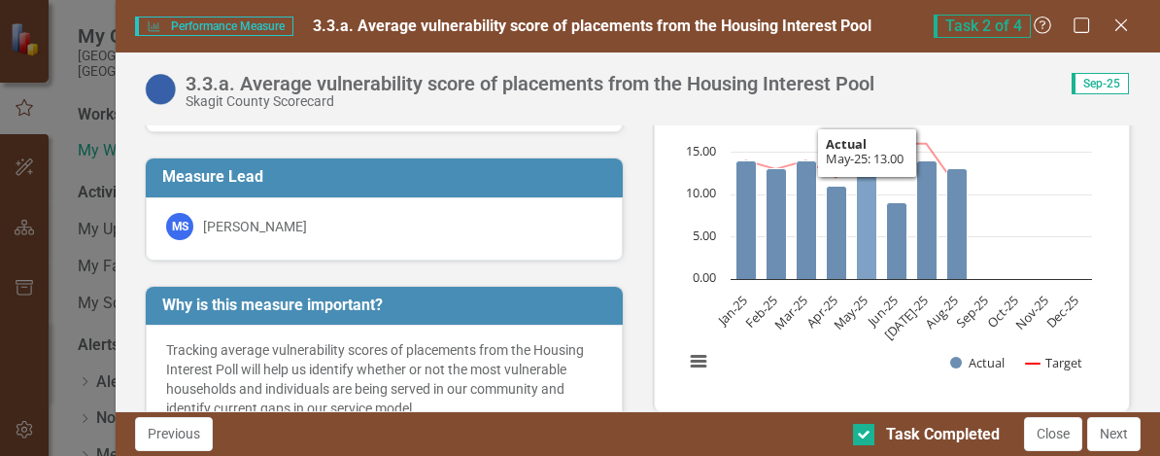
click at [862, 225] on icon "May-25, 13. Actual." at bounding box center [866, 224] width 20 height 111
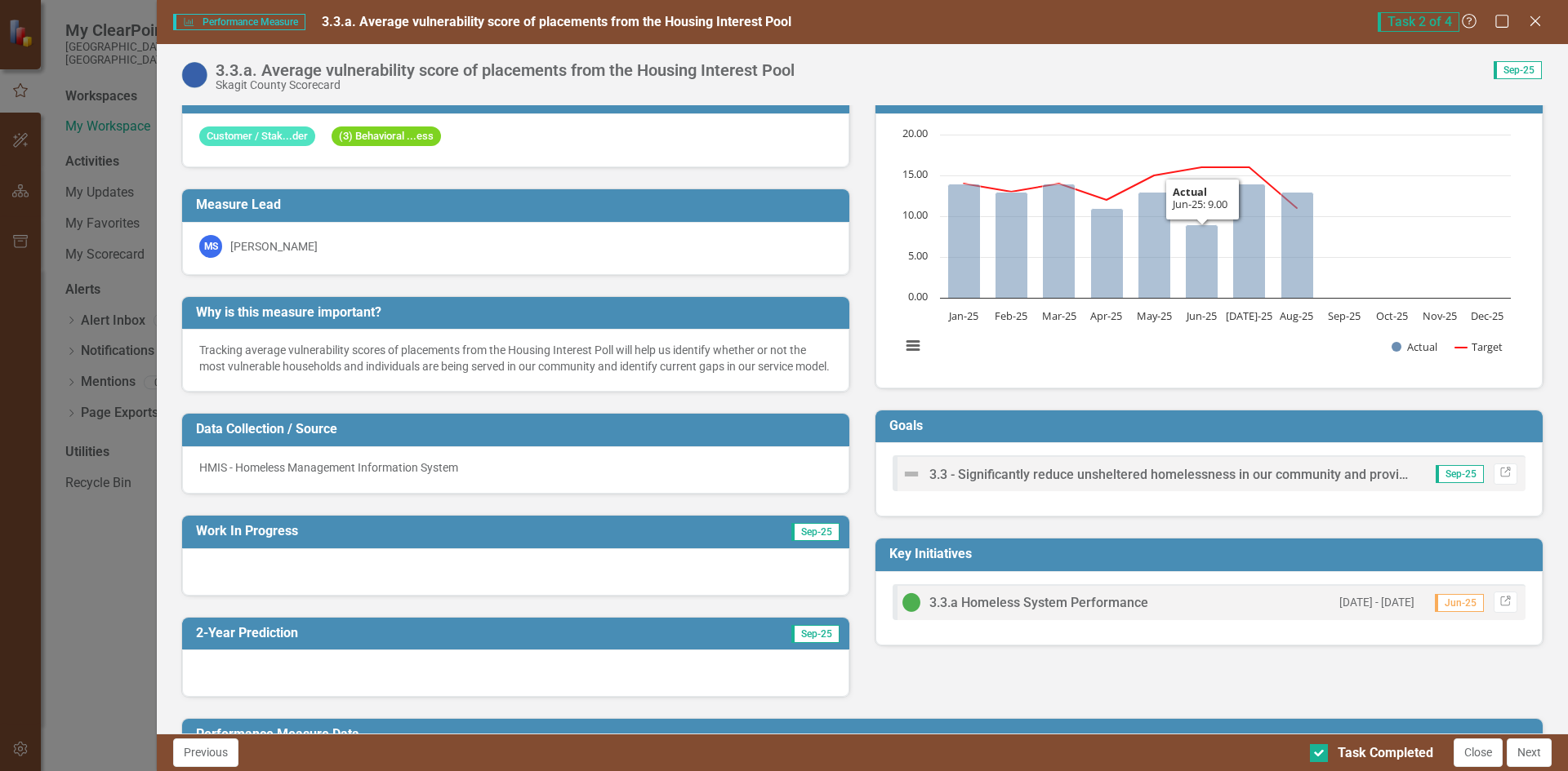
scroll to position [0, 0]
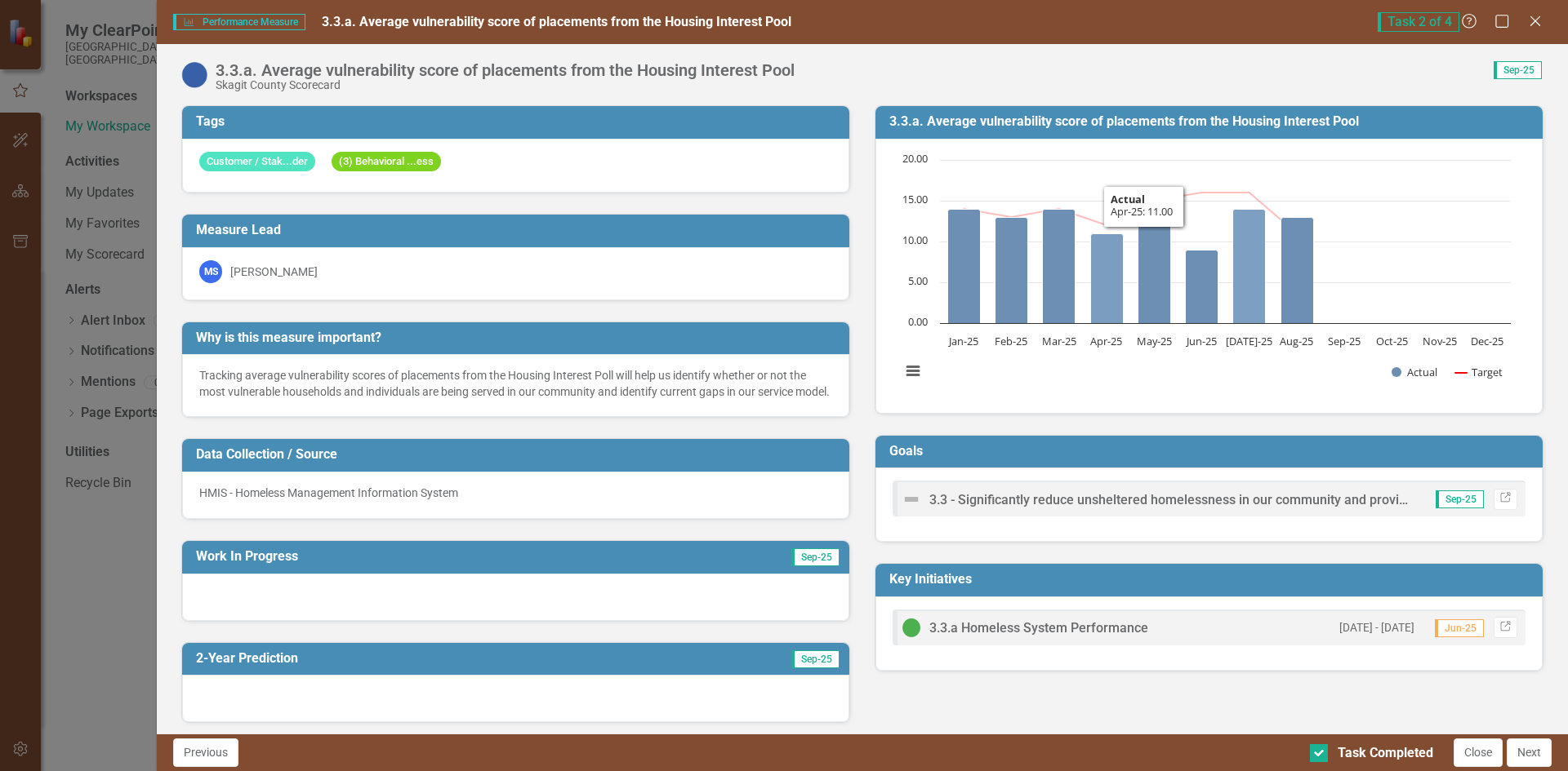
click at [1102, 249] on icon "Apr-25, 11. Actual." at bounding box center [1107, 278] width 33 height 90
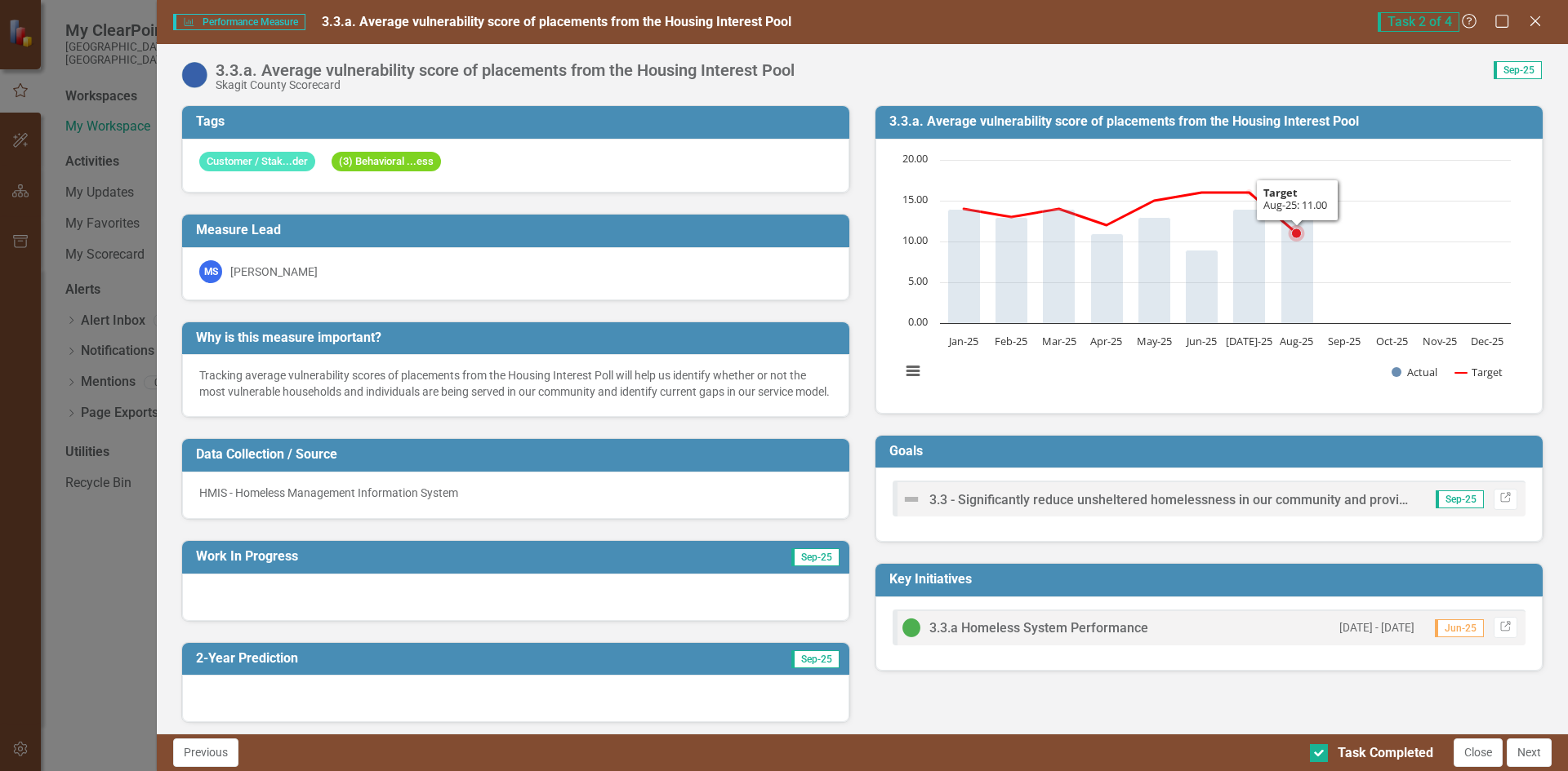
click at [1388, 199] on rect "Interactive chart" at bounding box center [1205, 275] width 626 height 245
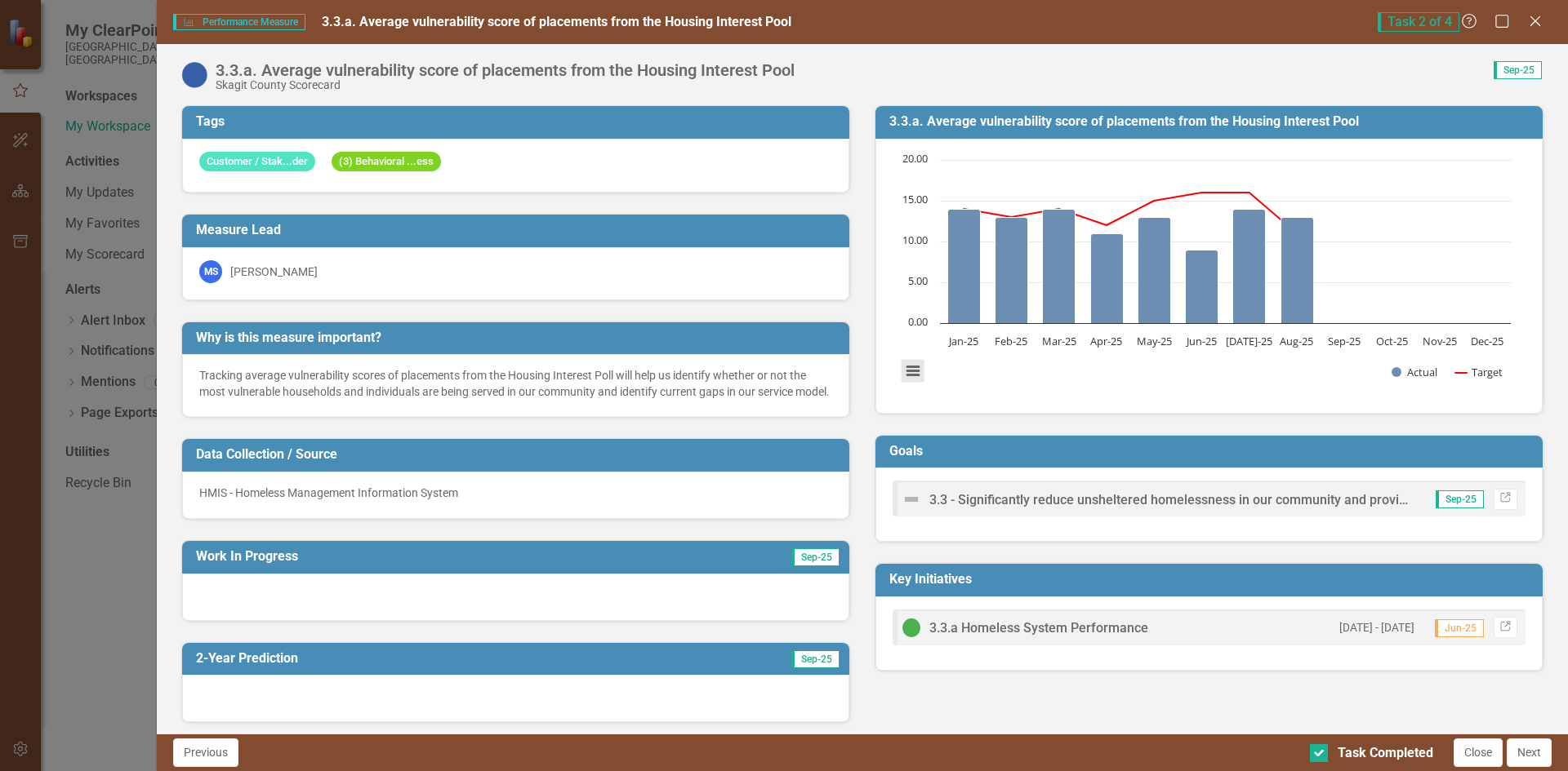
click at [902, 365] on button "View chart menu, Chart" at bounding box center [913, 371] width 23 height 23
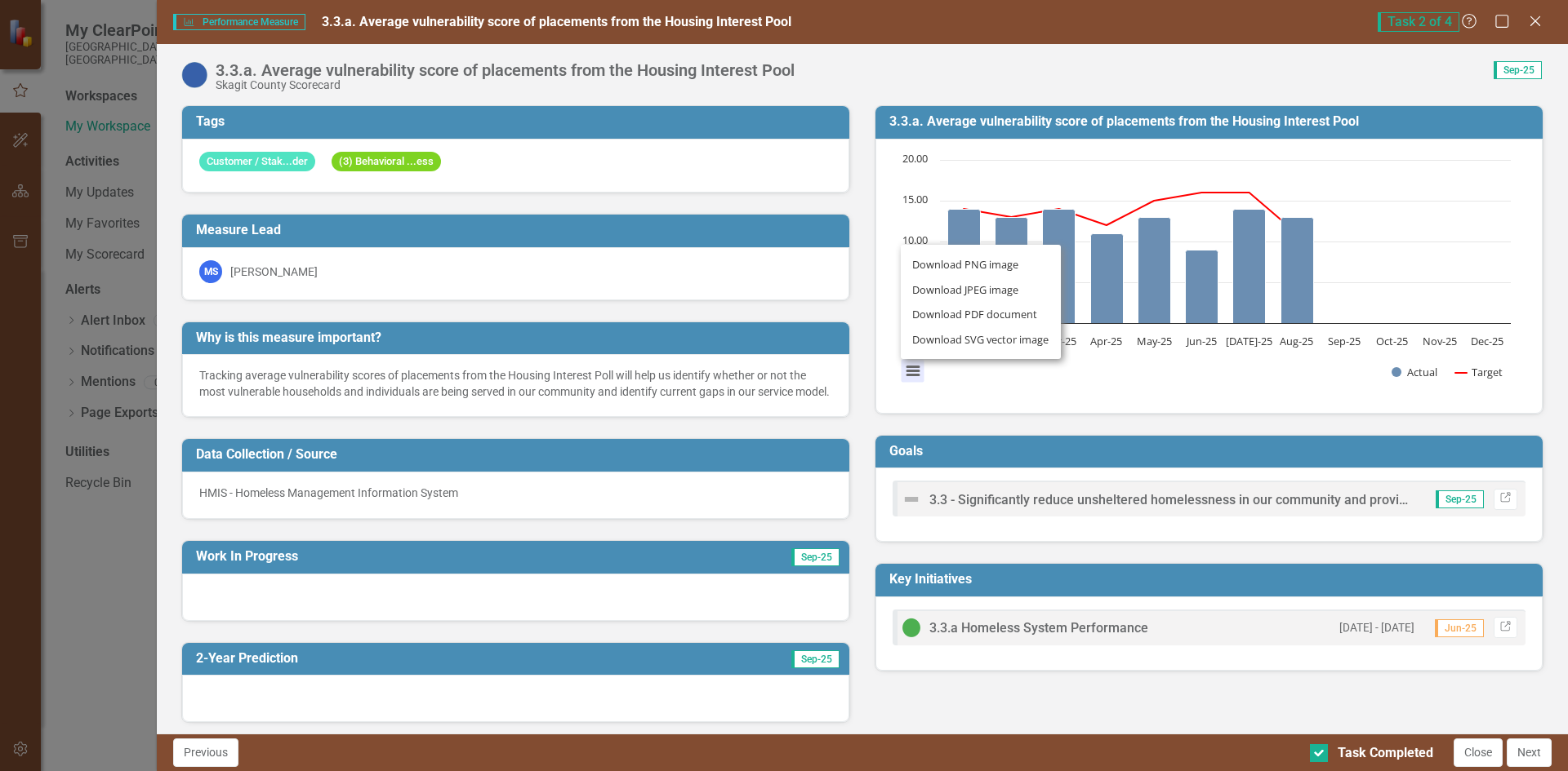
click at [979, 384] on rect "Interactive chart" at bounding box center [1205, 275] width 626 height 245
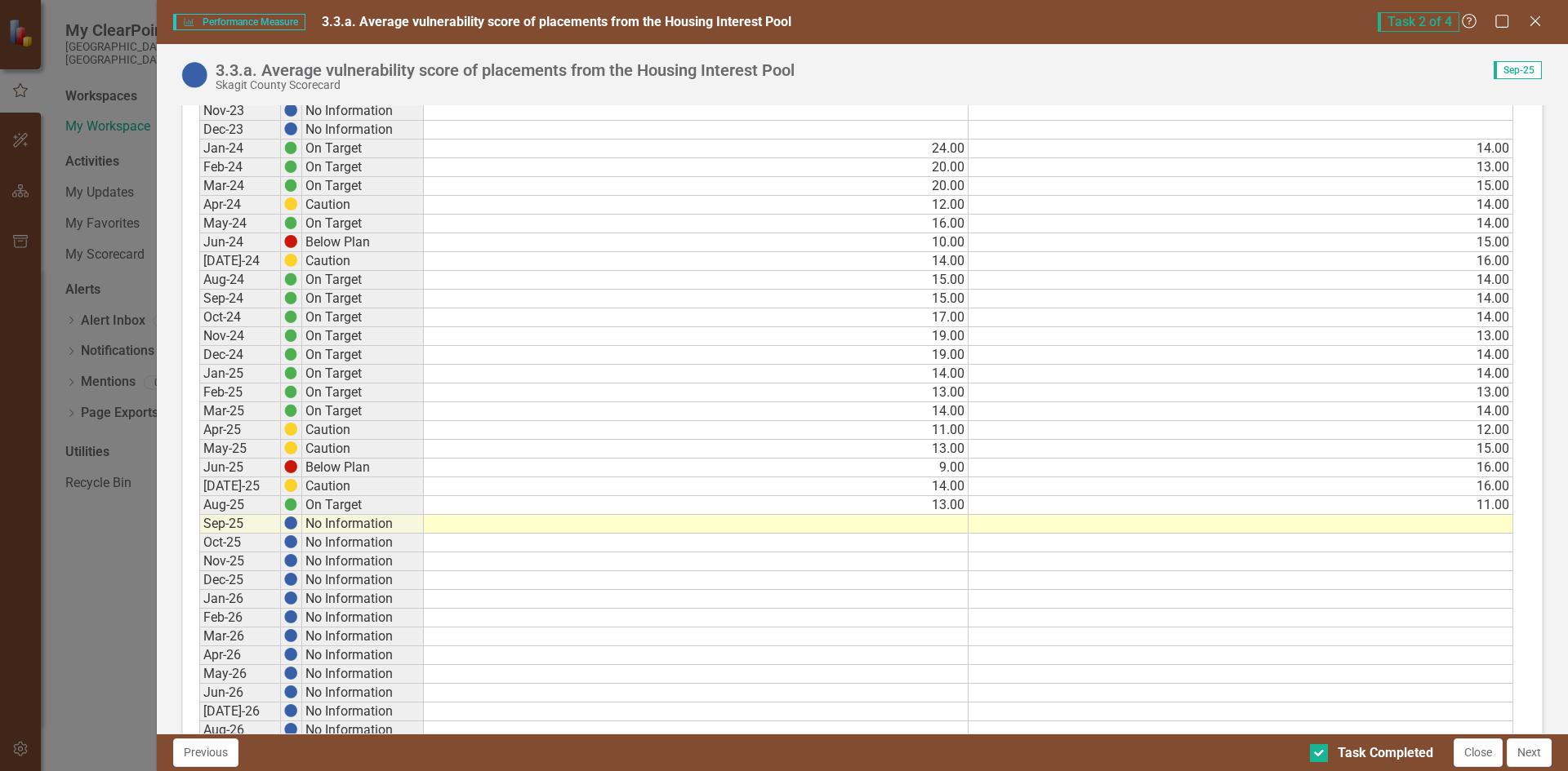
scroll to position [1259, 0]
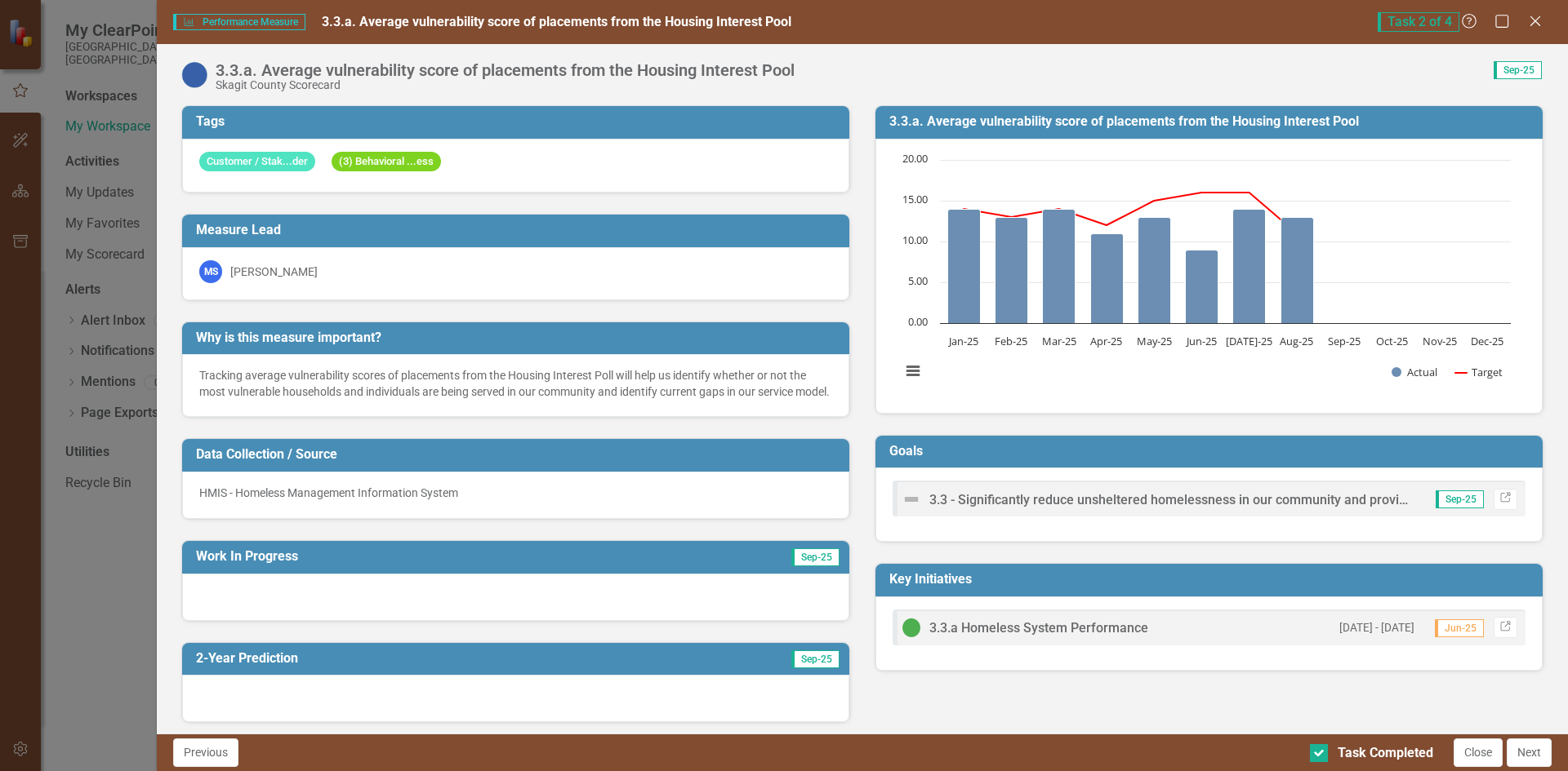
scroll to position [1306, 0]
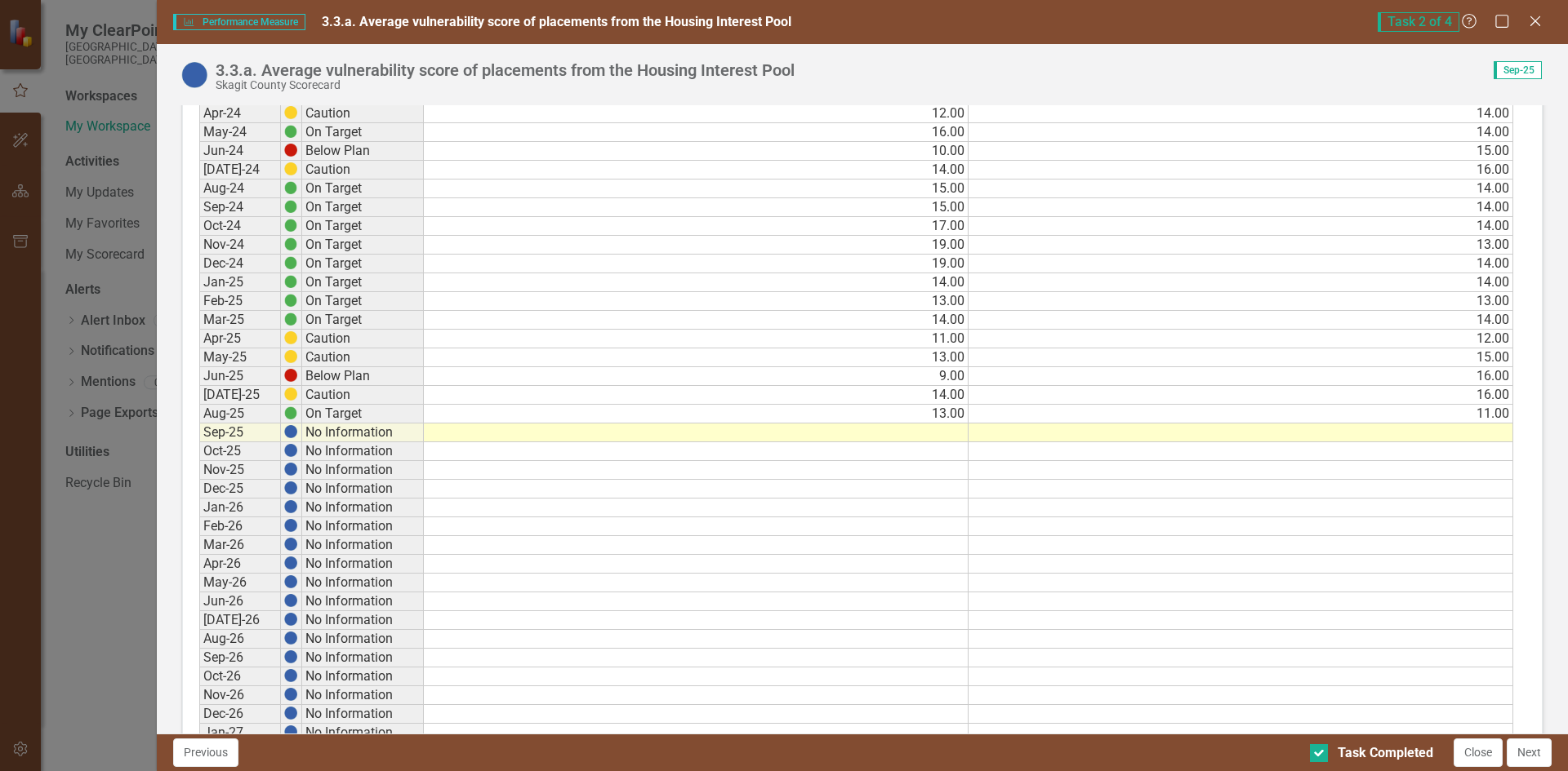
click at [905, 443] on td at bounding box center [696, 433] width 545 height 18
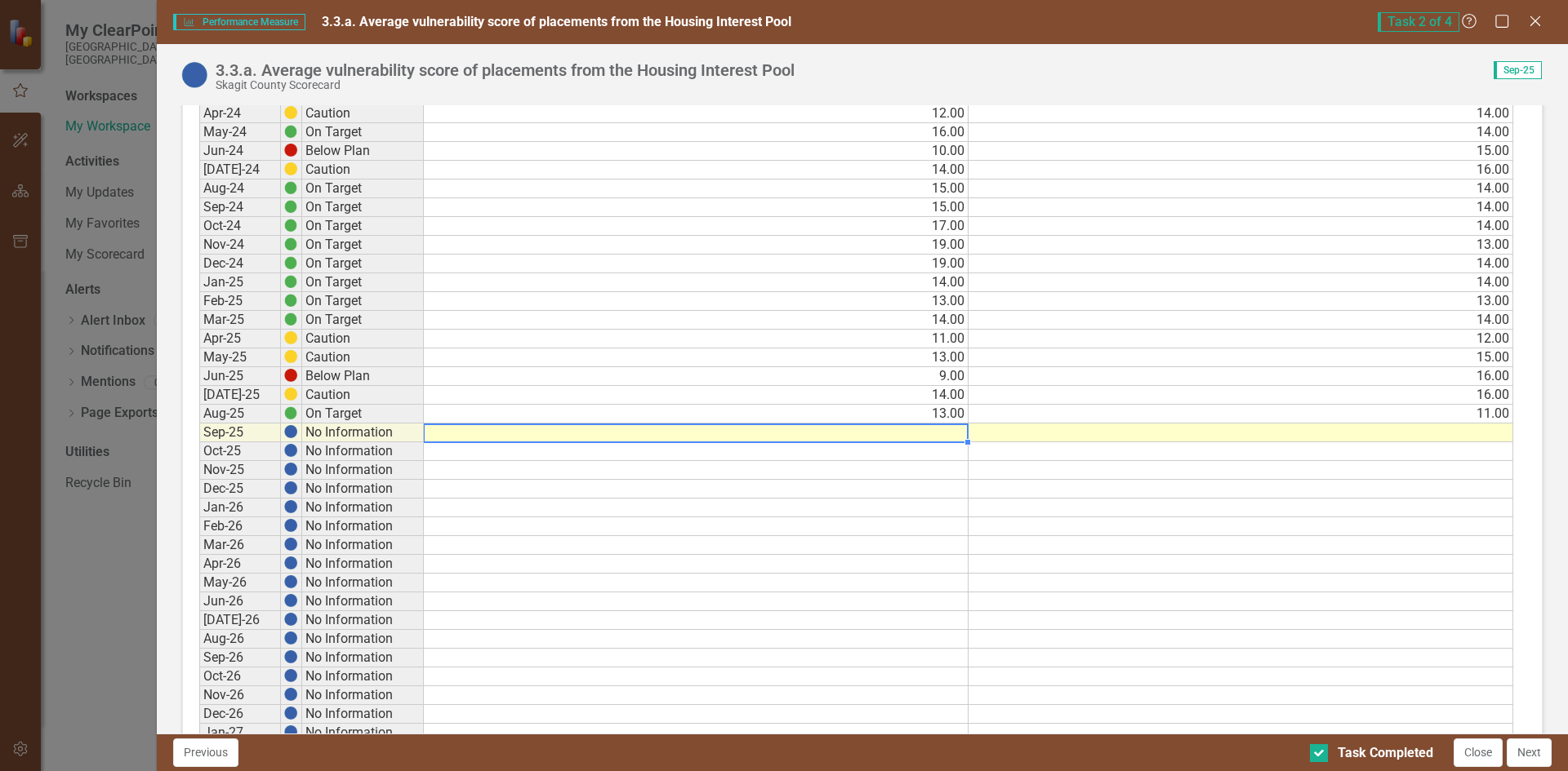
type textarea "14"
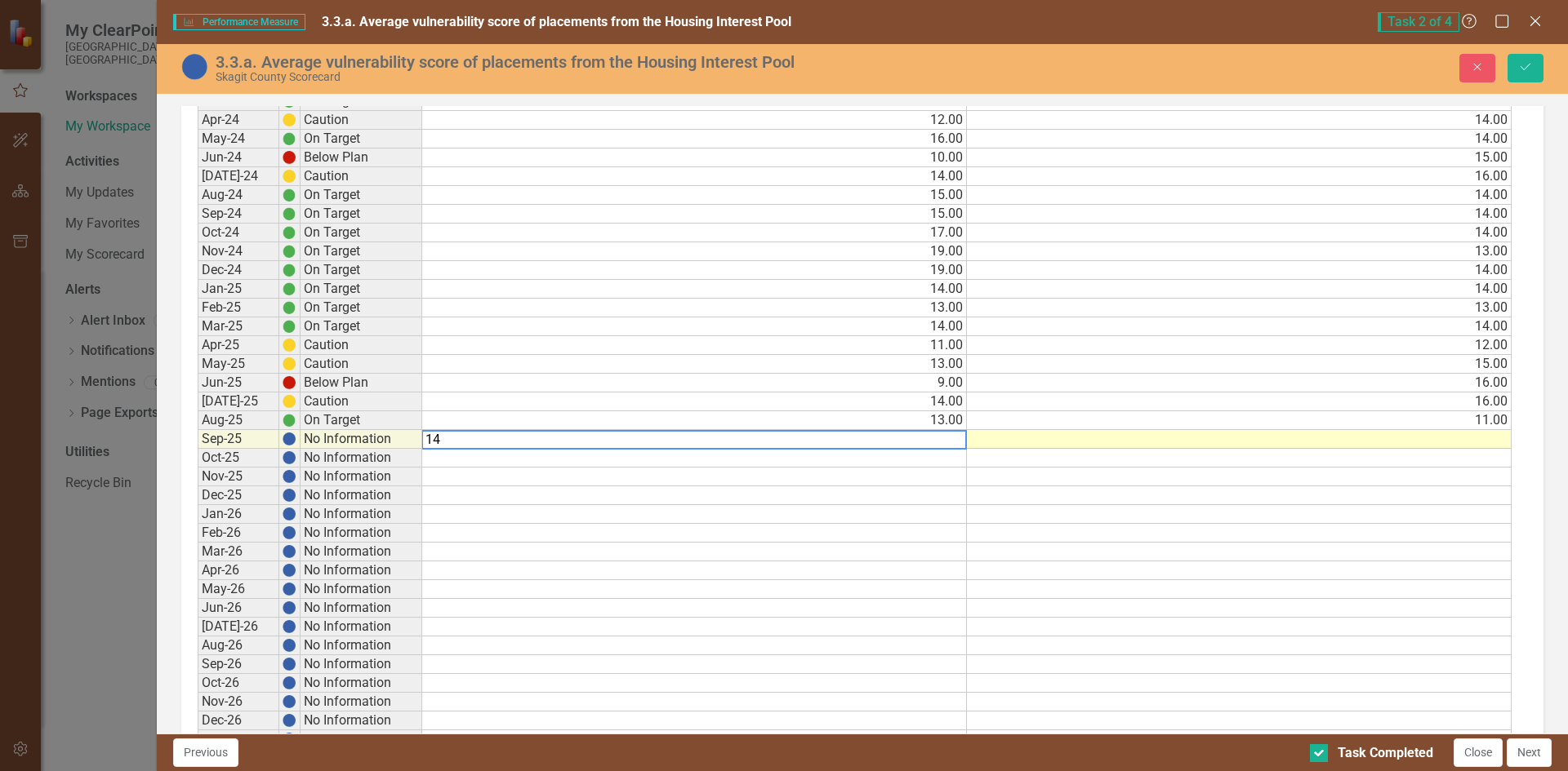
scroll to position [1312, 0]
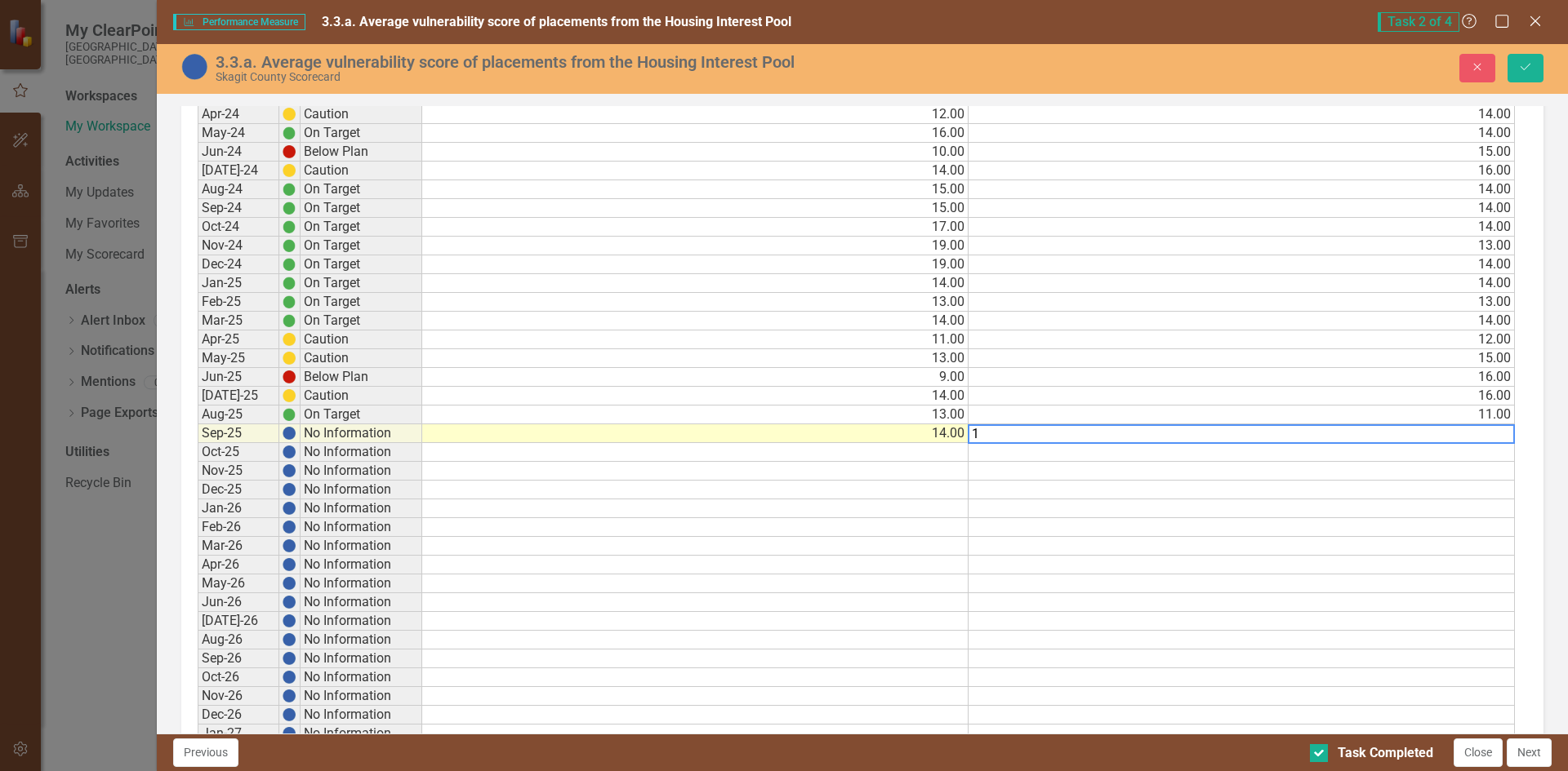
type textarea "14"
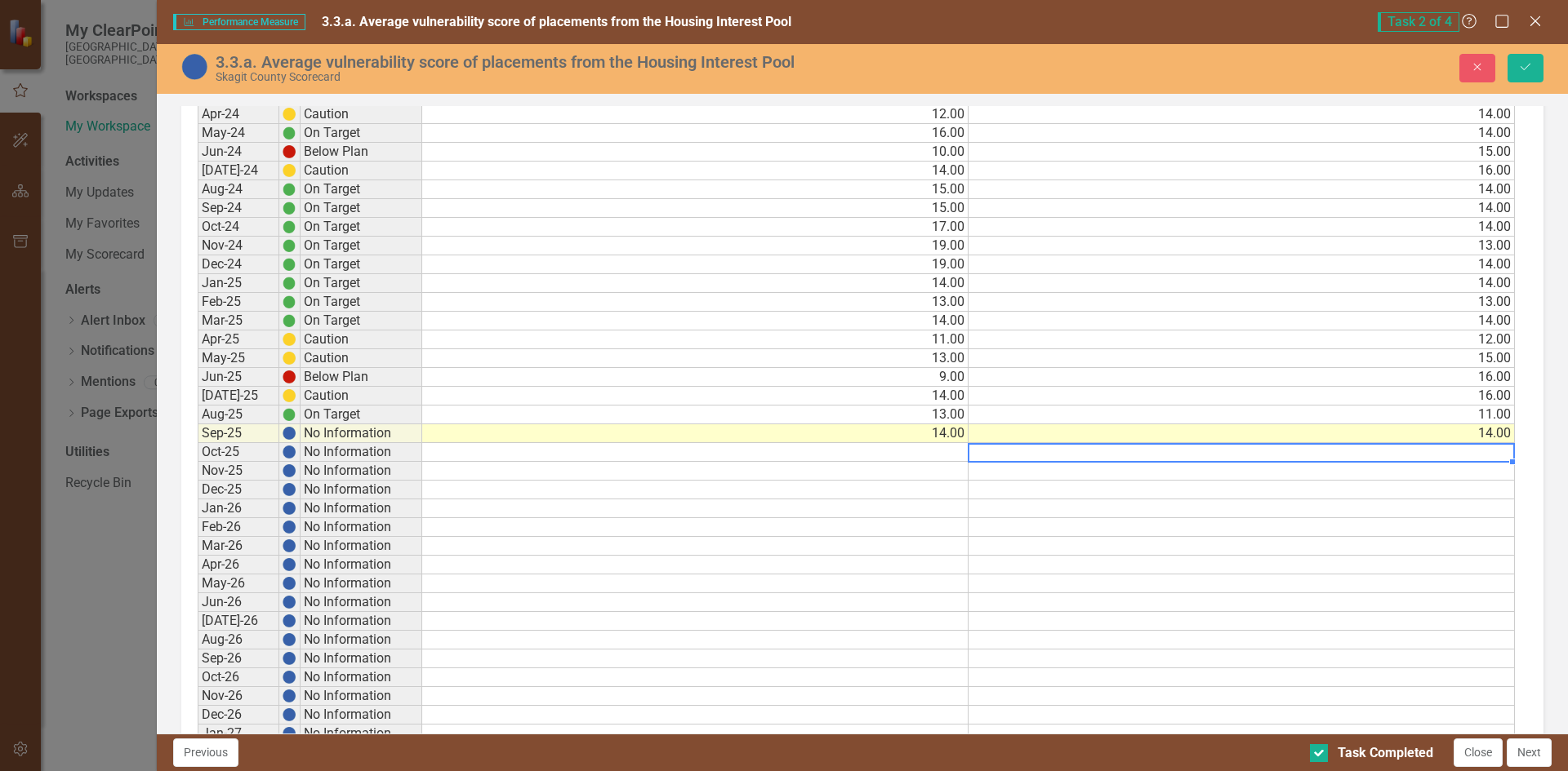
scroll to position [1393, 0]
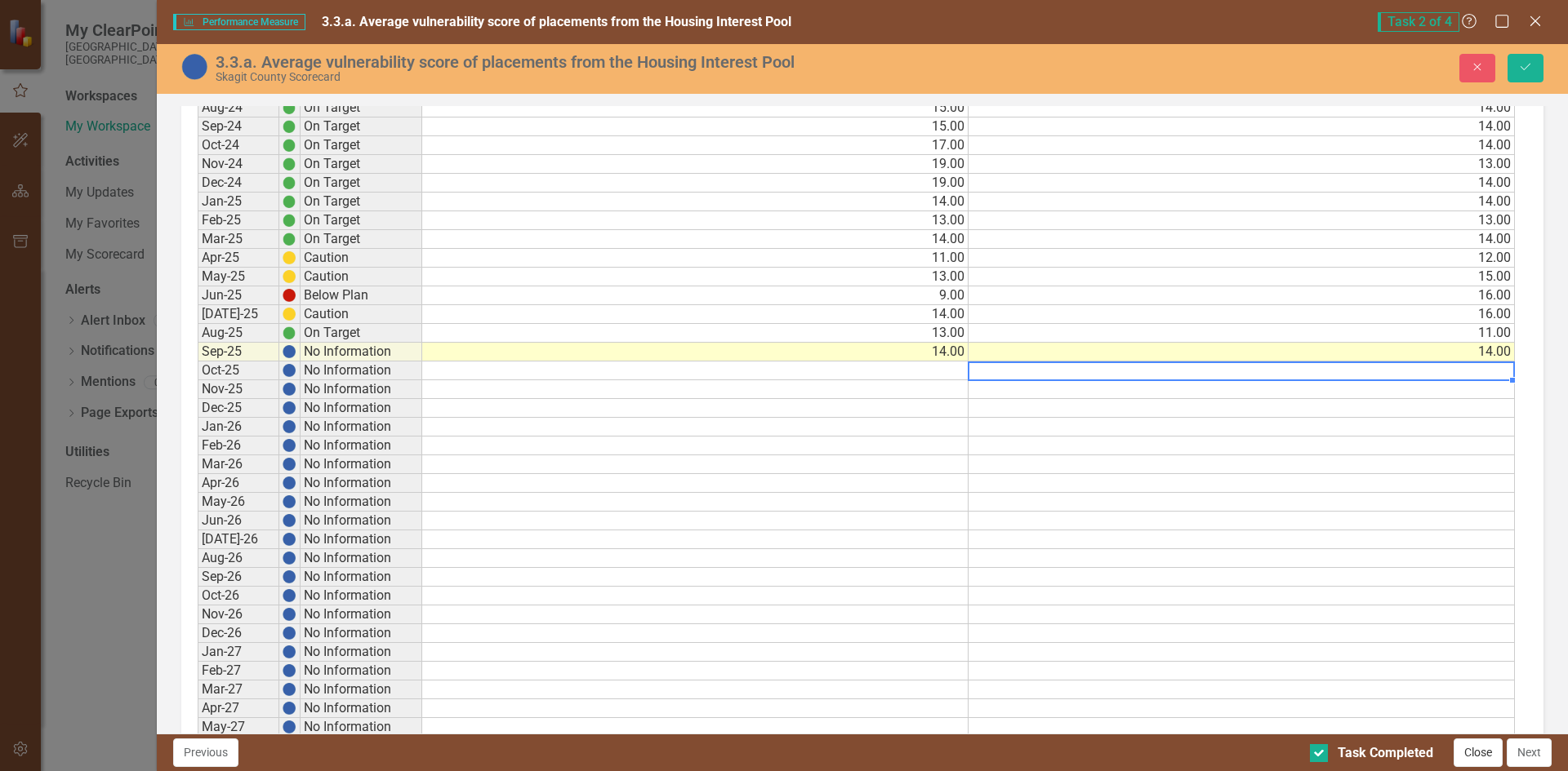
click at [1475, 748] on button "Close" at bounding box center [1478, 753] width 49 height 29
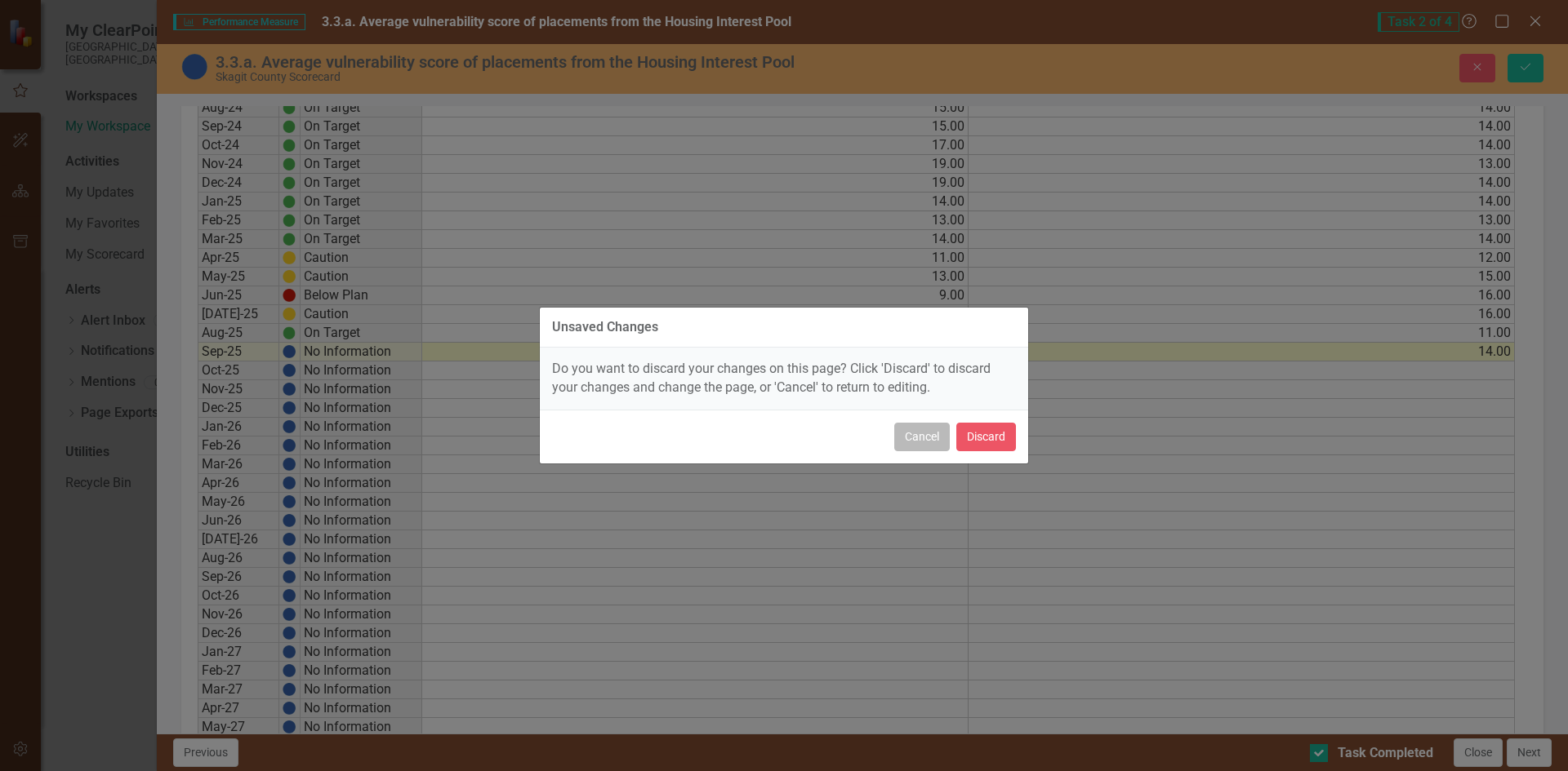
click at [929, 428] on button "Cancel" at bounding box center [922, 437] width 55 height 29
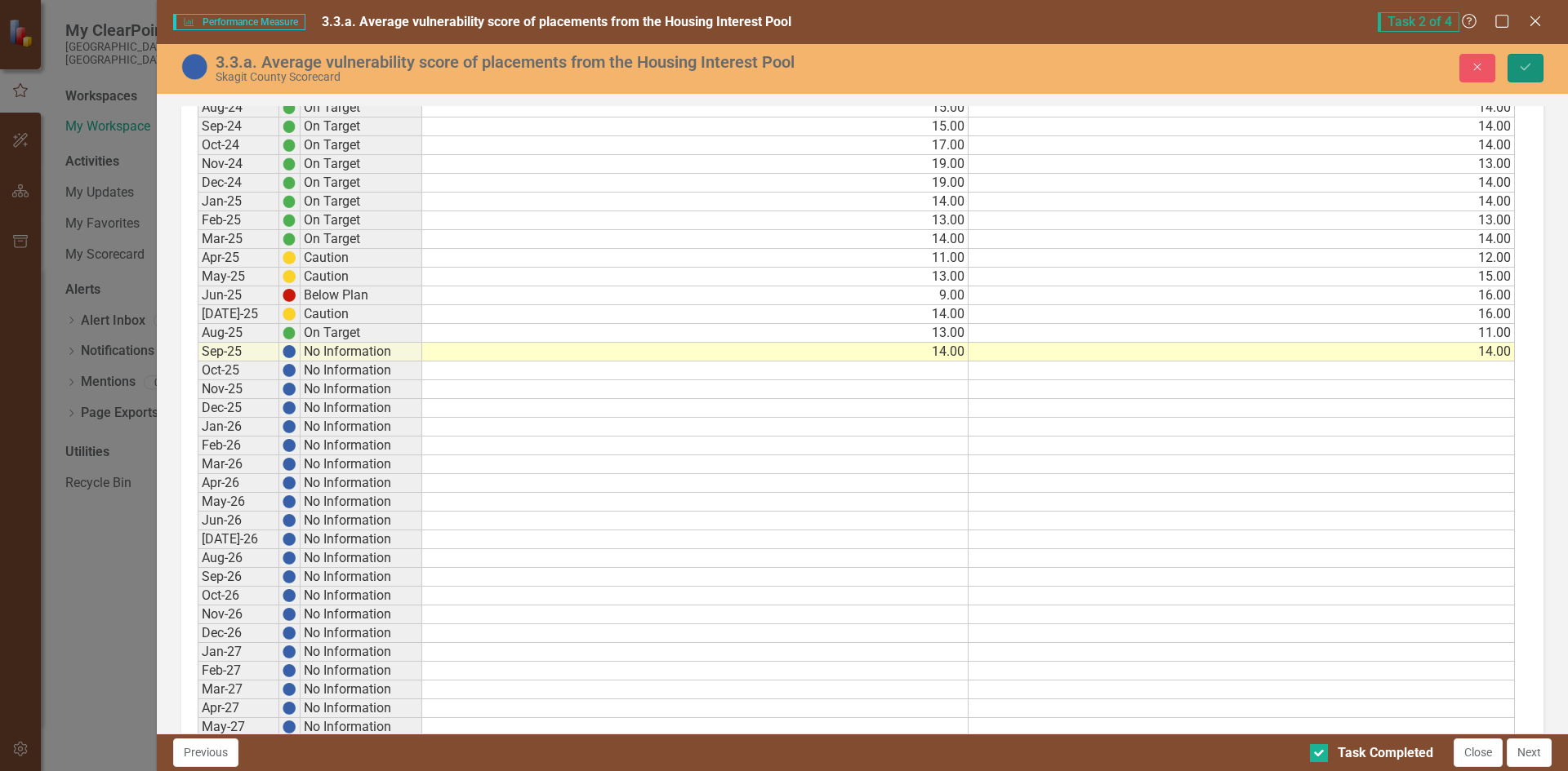
drag, startPoint x: 1529, startPoint y: 66, endPoint x: 1518, endPoint y: 55, distance: 15.6
click at [1530, 66] on icon "Save" at bounding box center [1525, 67] width 14 height 12
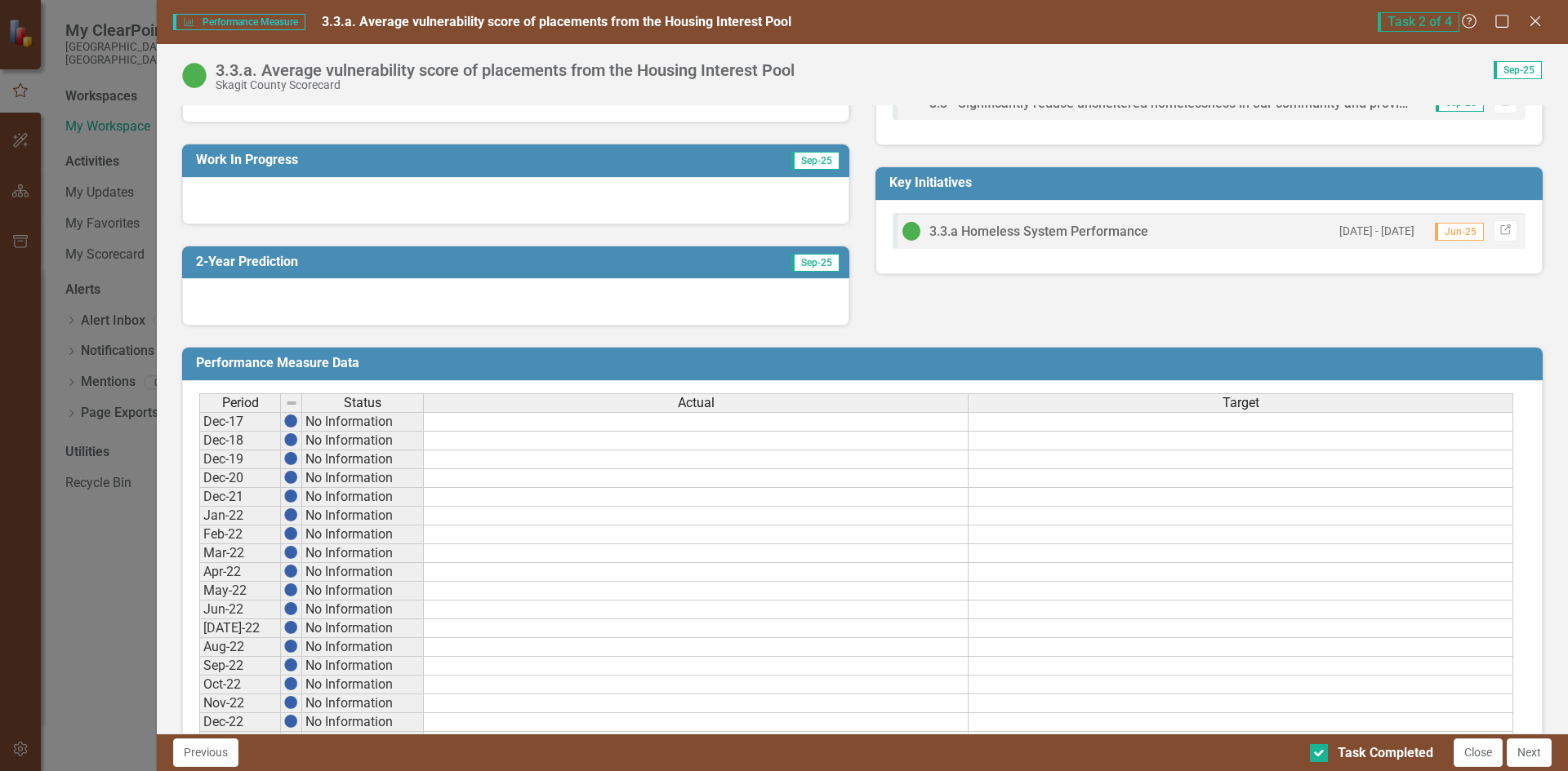
scroll to position [408, 0]
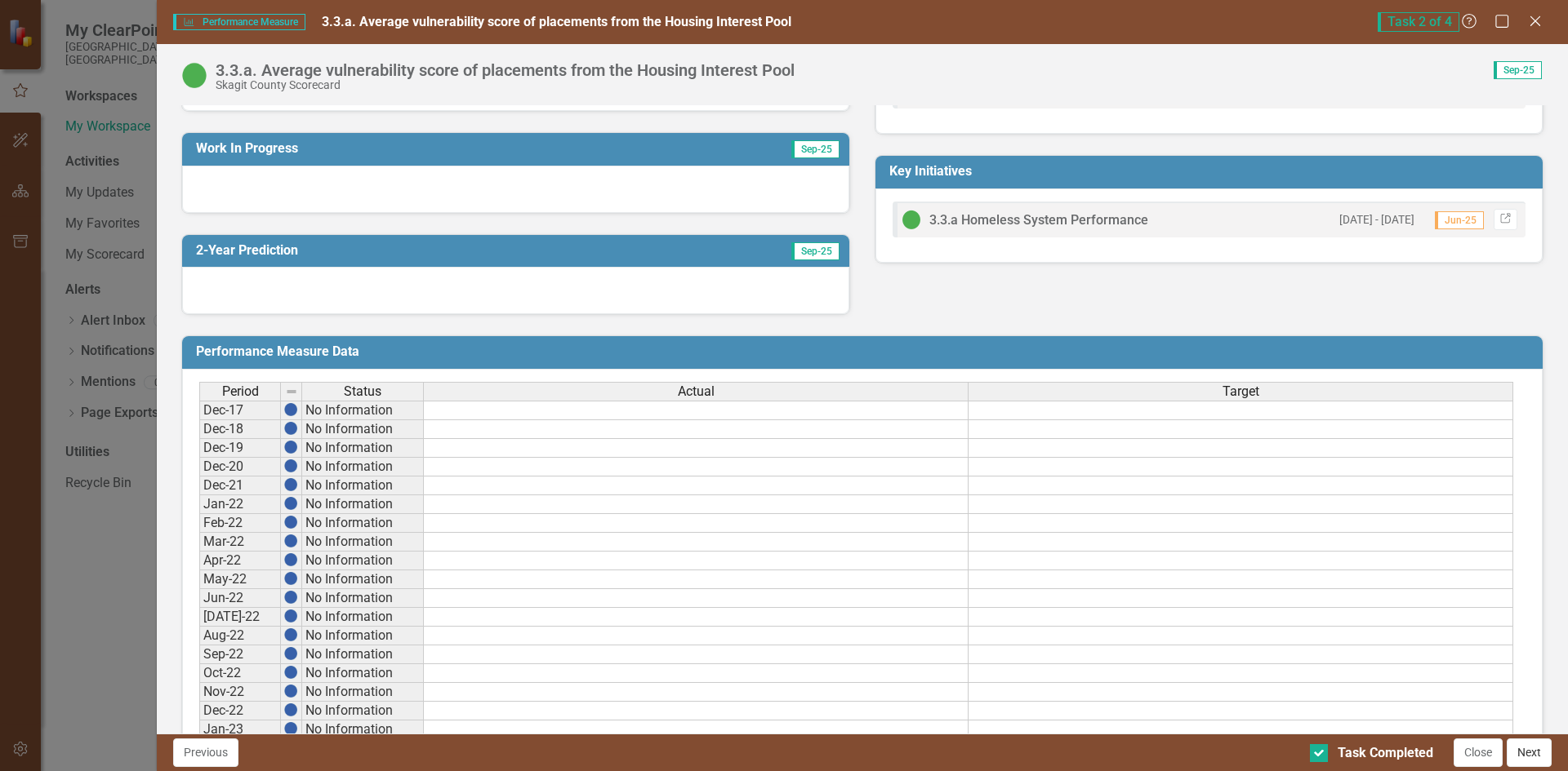
click at [1529, 742] on button "Next" at bounding box center [1529, 753] width 45 height 29
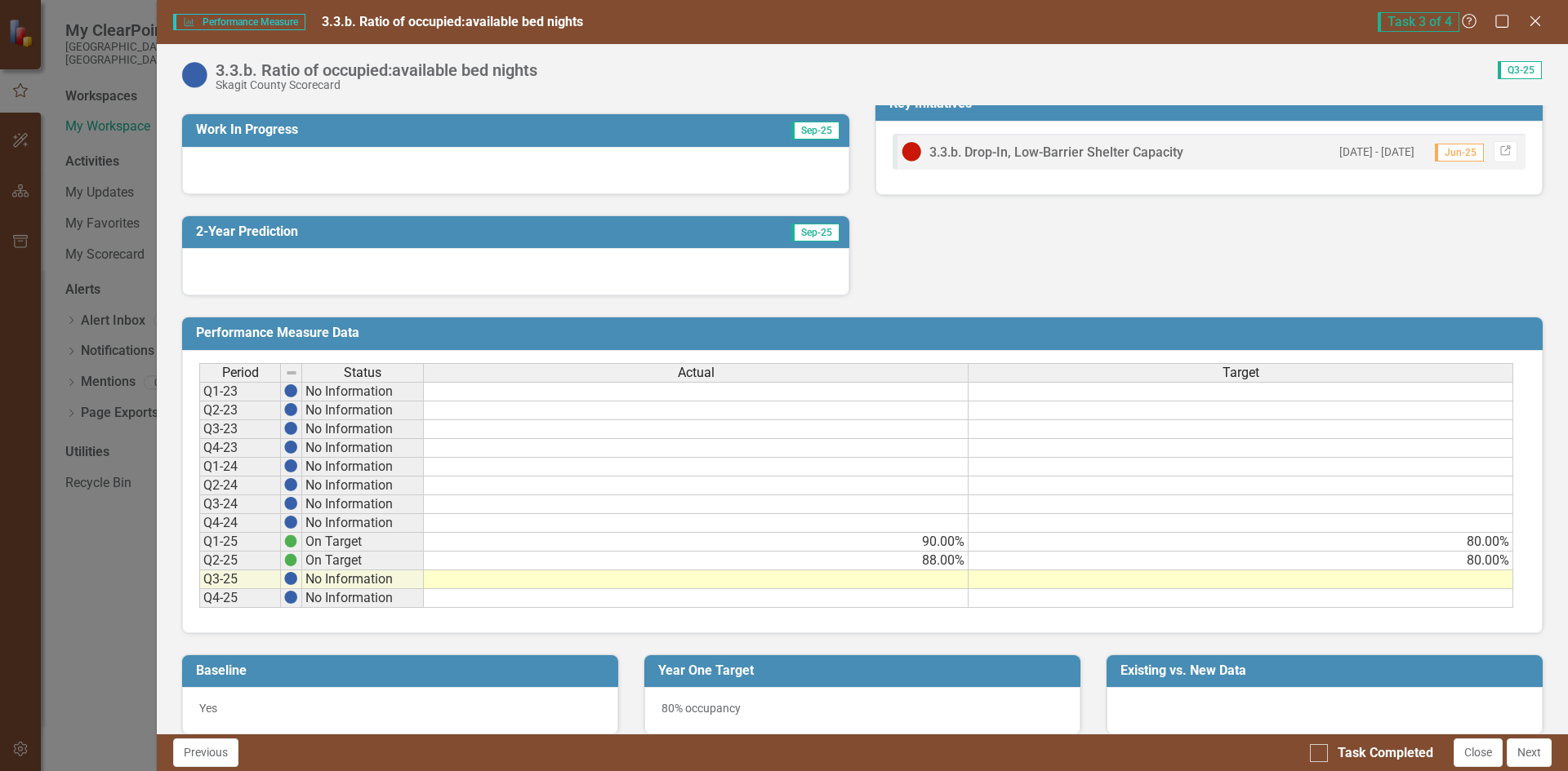
scroll to position [511, 0]
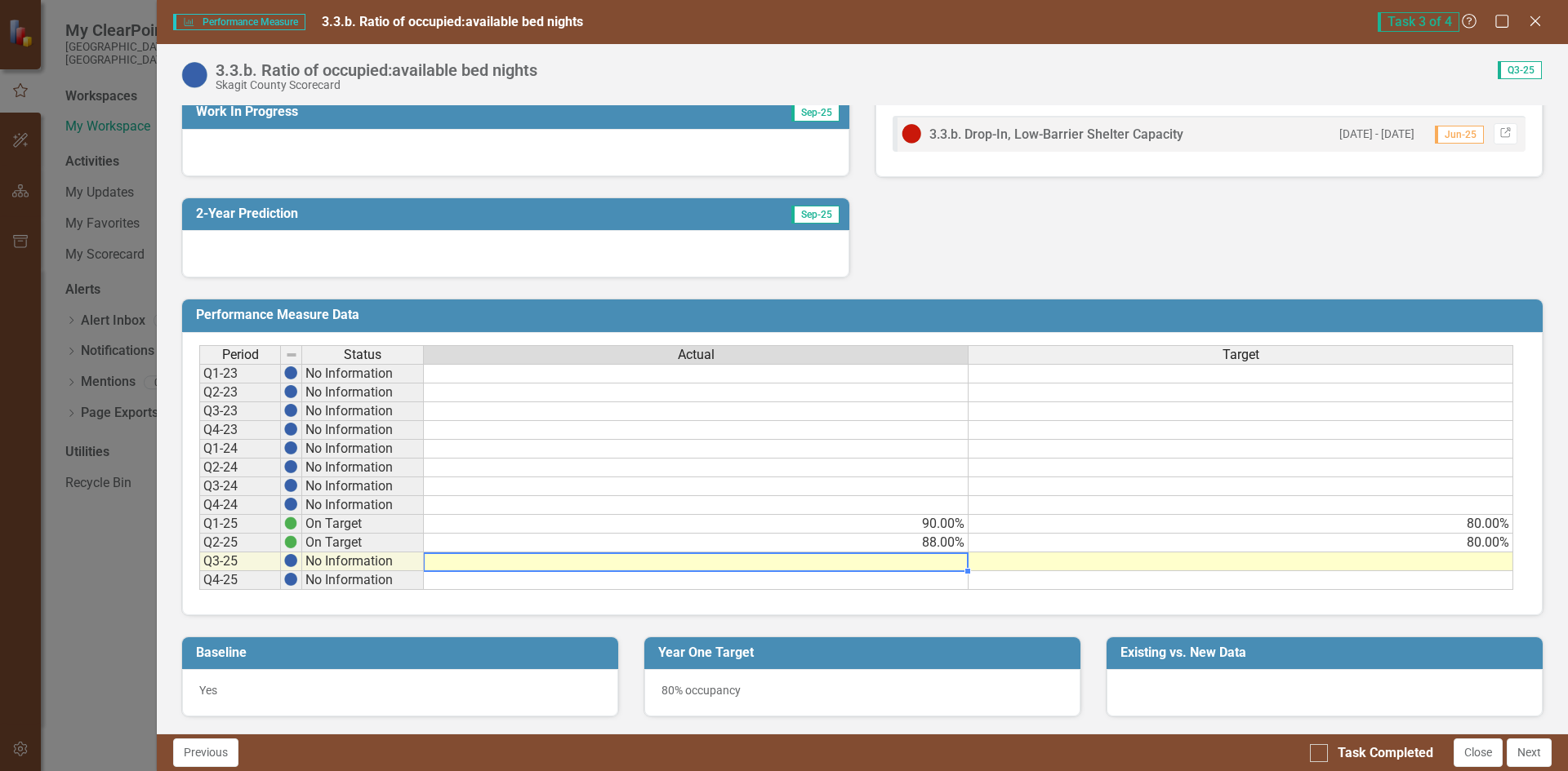
click at [923, 566] on td at bounding box center [696, 562] width 545 height 18
type textarea "89"
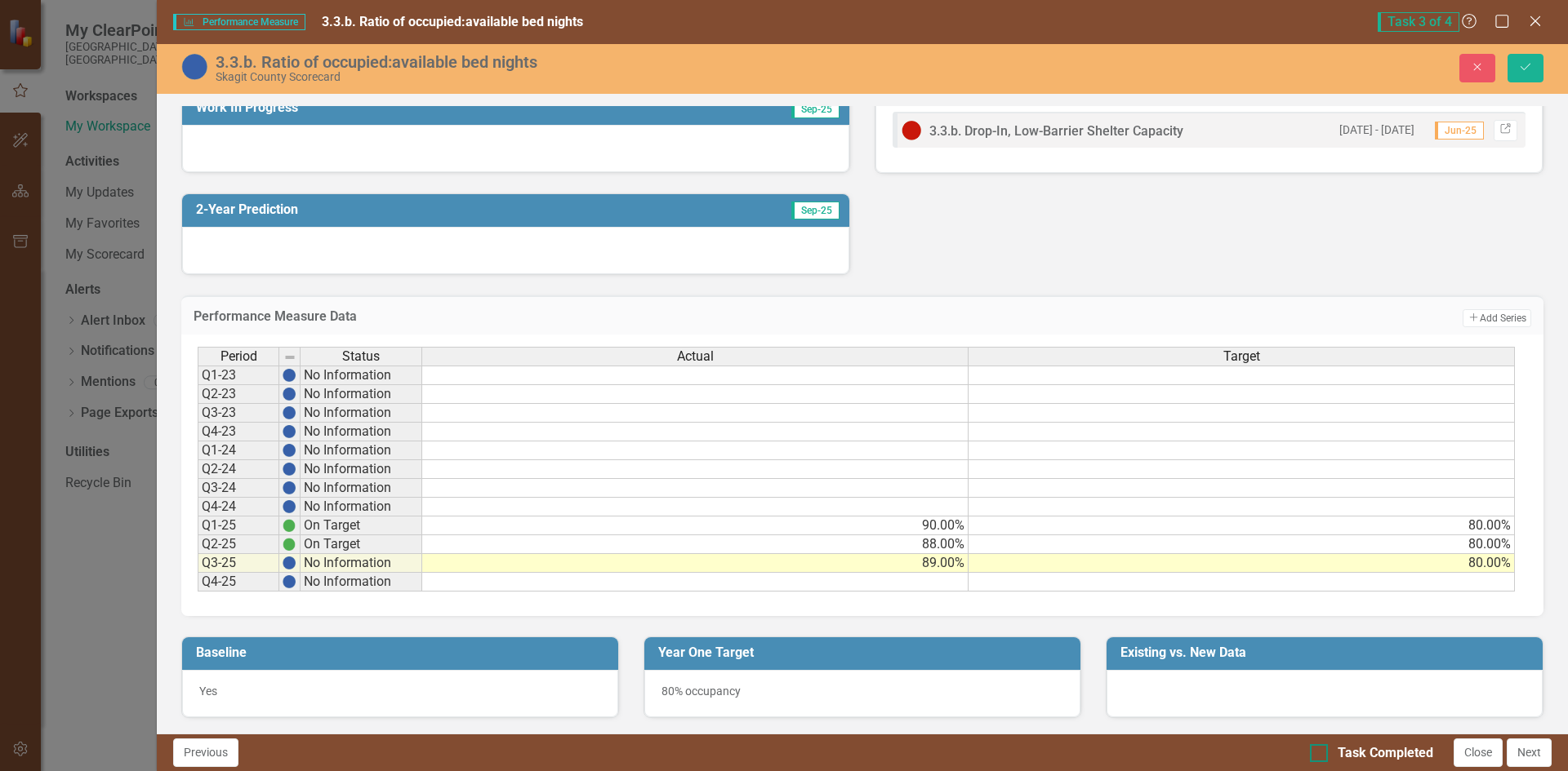
type textarea "80"
click at [1319, 752] on input "Task Completed" at bounding box center [1315, 749] width 11 height 11
checkbox input "true"
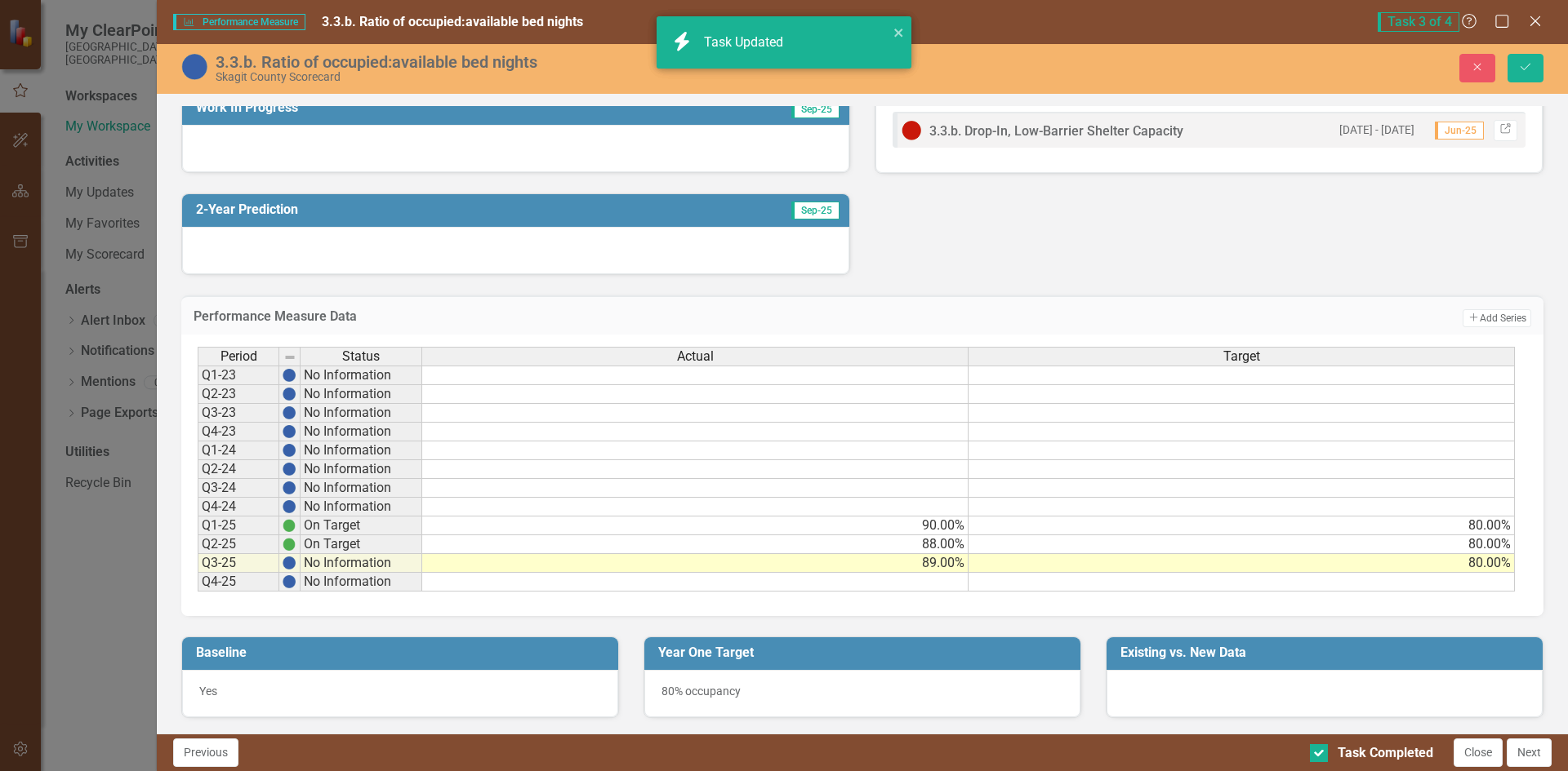
checkbox input "true"
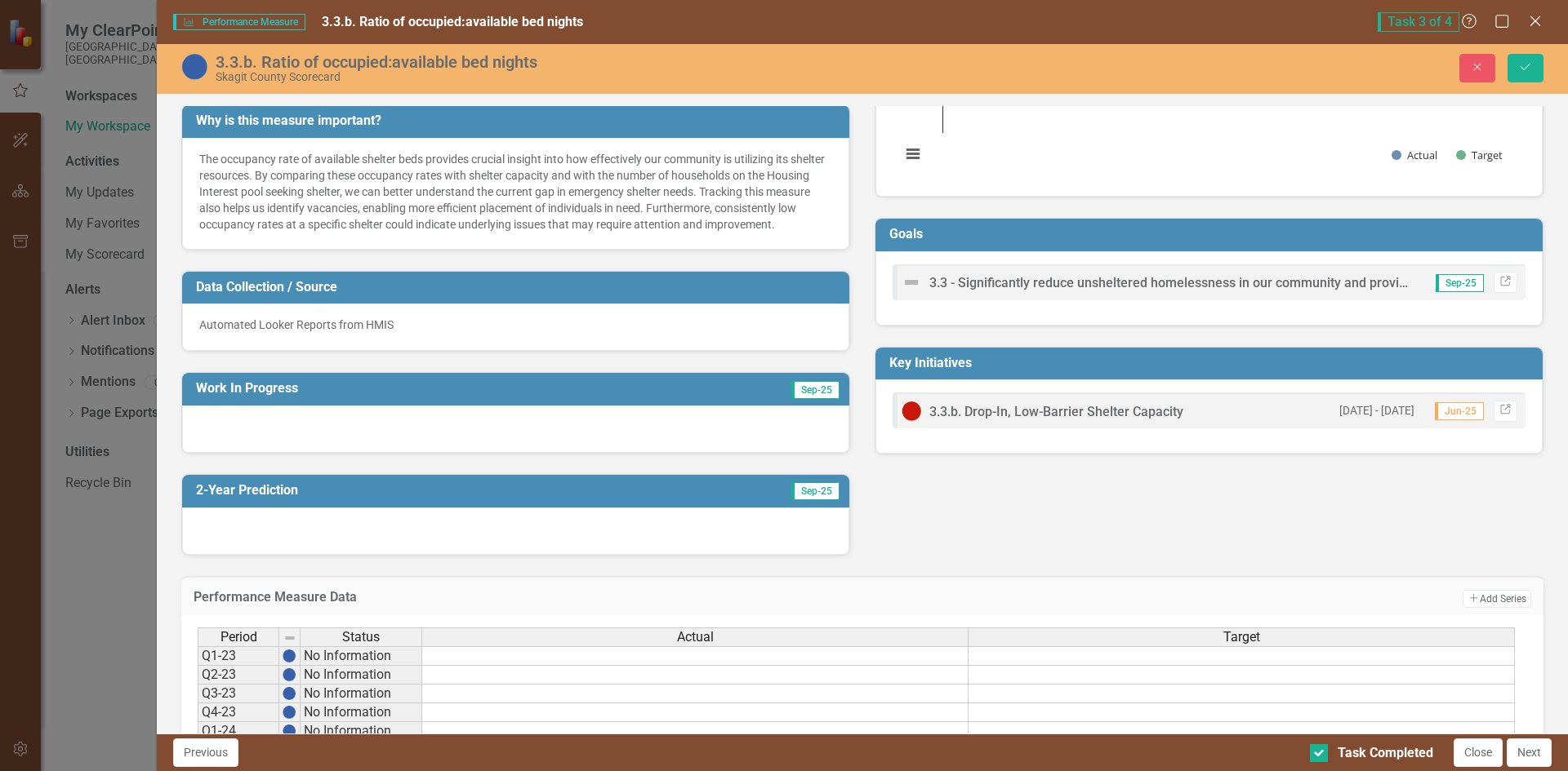
scroll to position [185, 0]
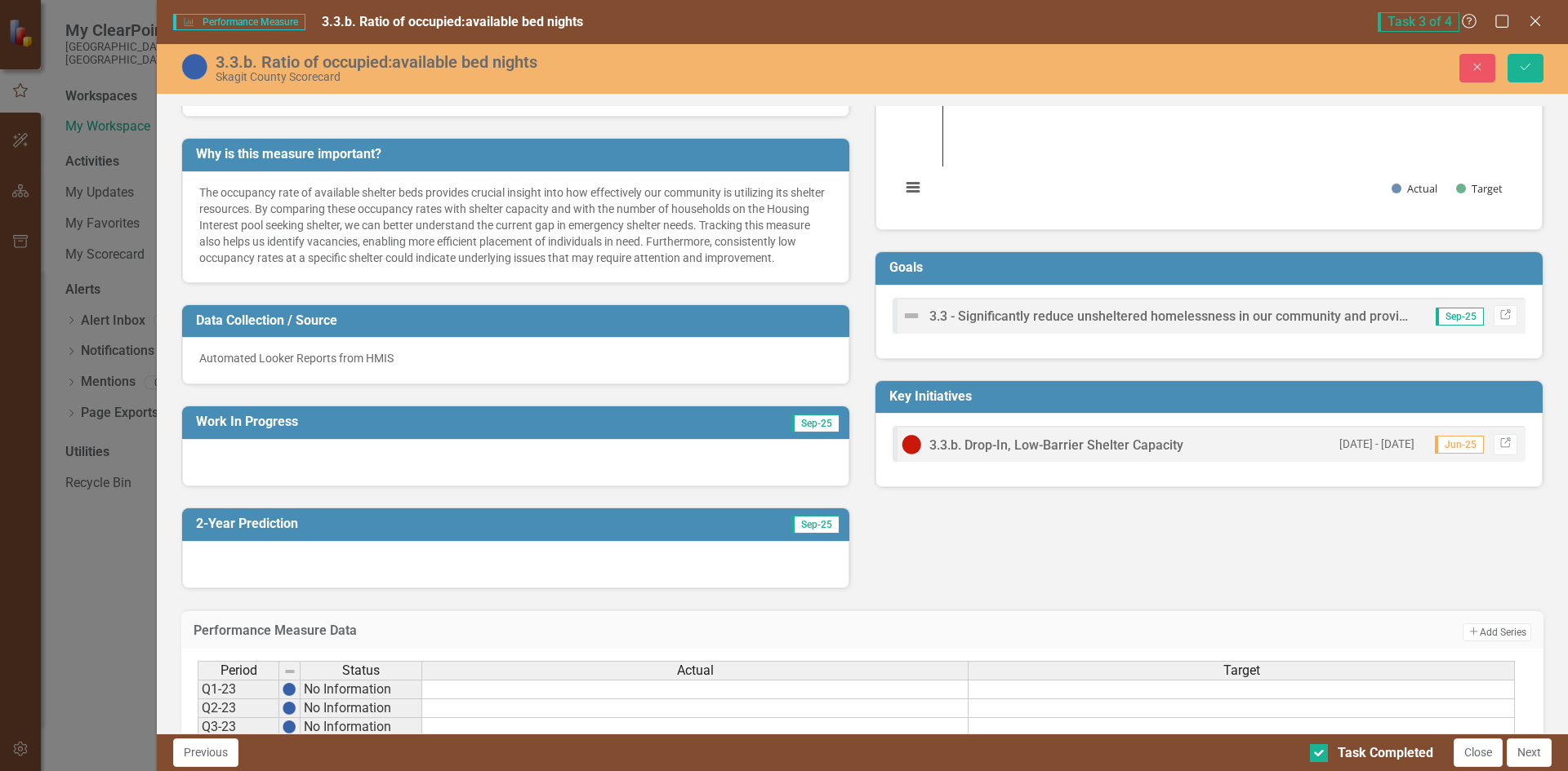
click at [548, 569] on div at bounding box center [516, 564] width 667 height 47
click at [1531, 757] on button "Next" at bounding box center [1529, 753] width 45 height 29
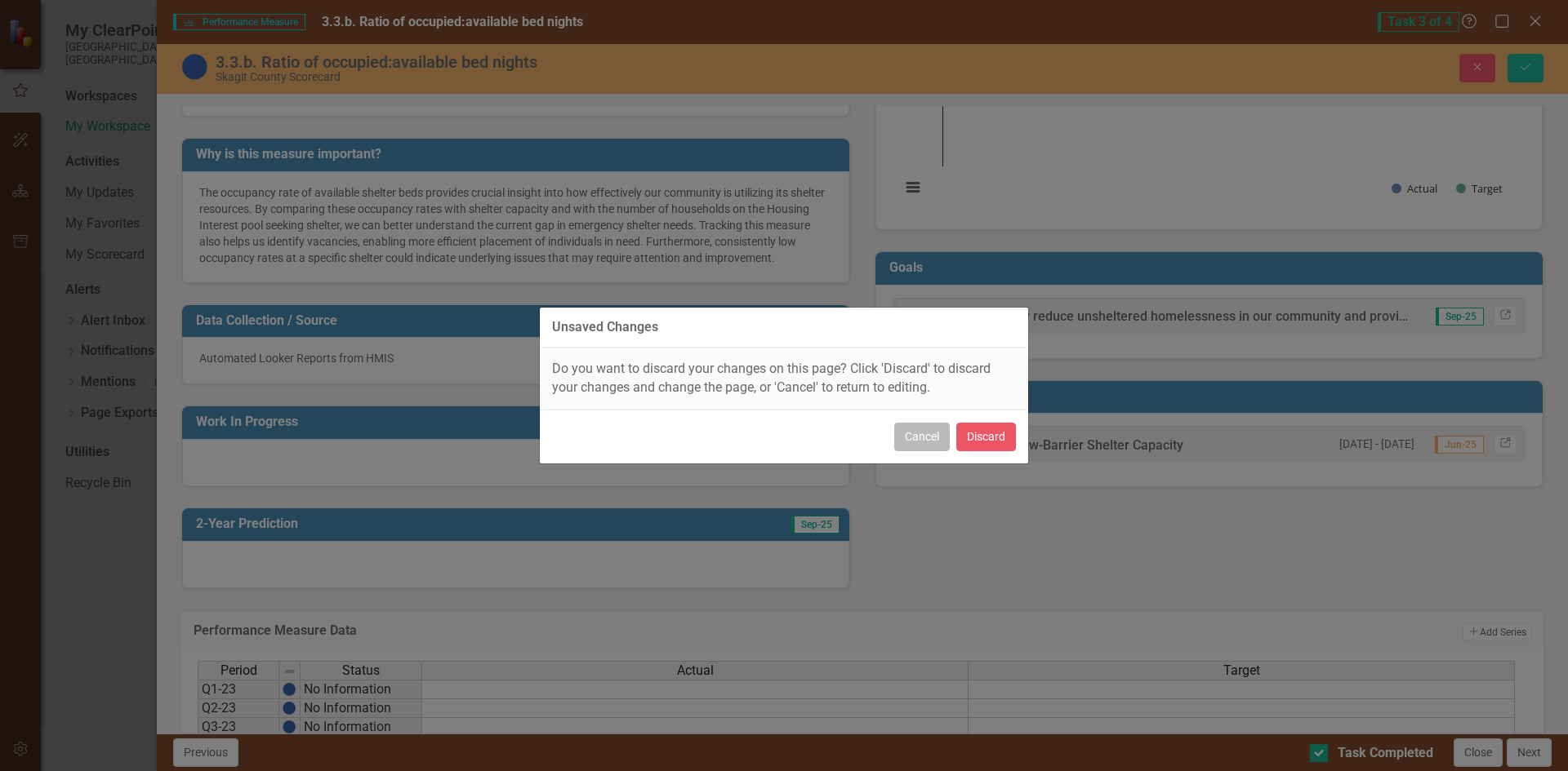
click at [922, 423] on button "Cancel" at bounding box center [922, 437] width 55 height 29
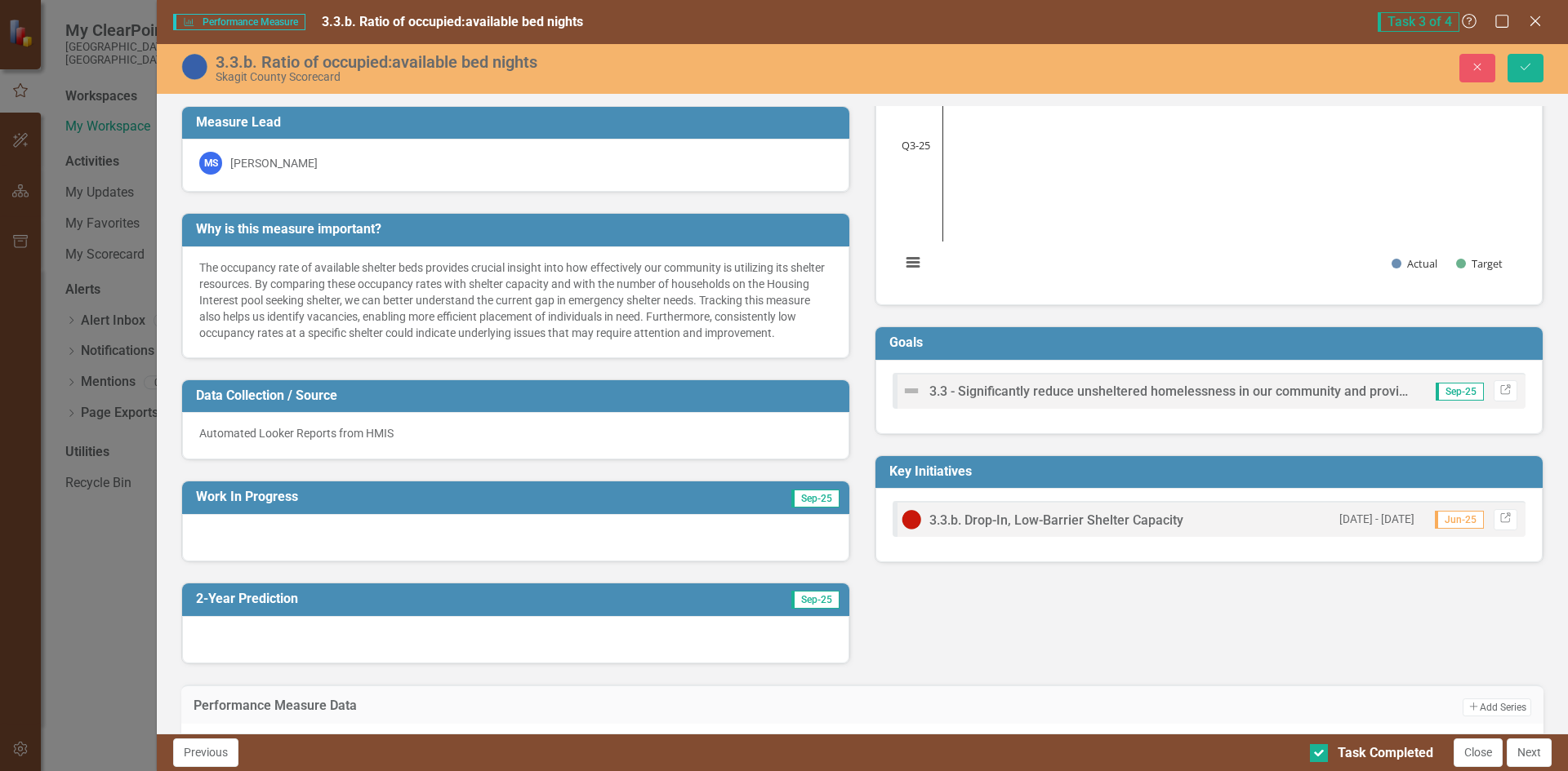
scroll to position [108, 0]
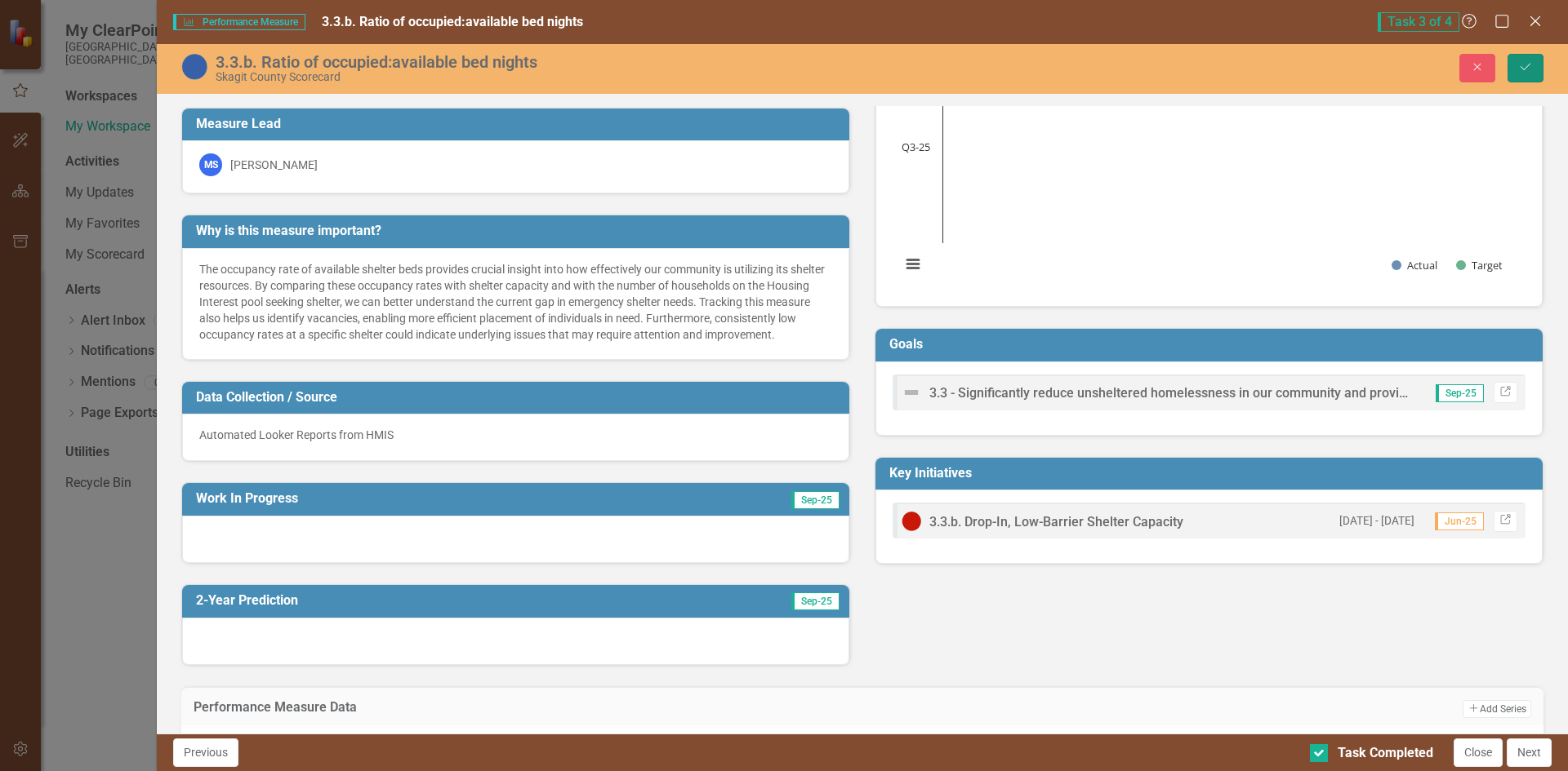
click at [1520, 66] on icon "Save" at bounding box center [1525, 67] width 14 height 12
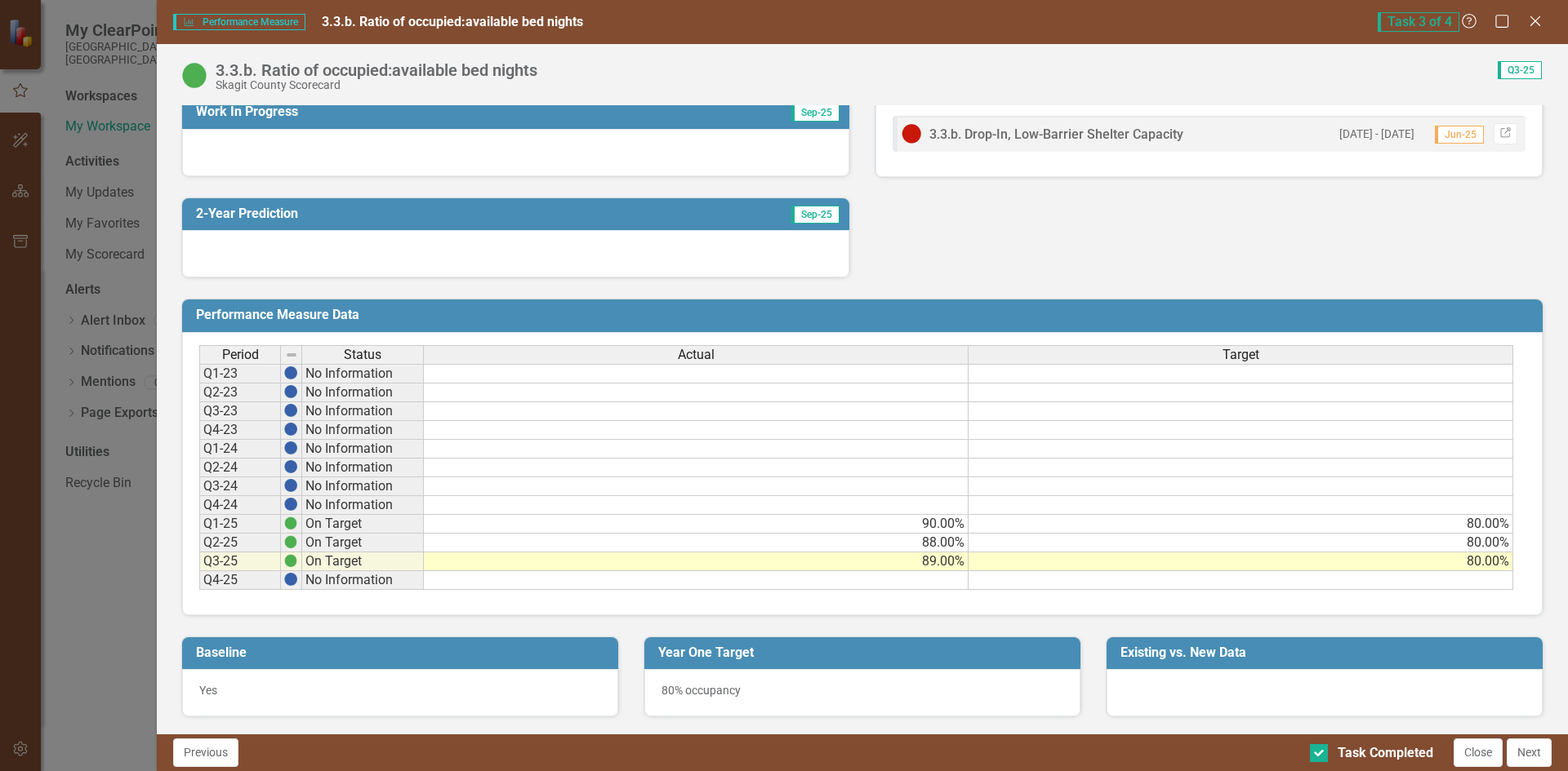
scroll to position [511, 0]
click at [1518, 753] on button "Next" at bounding box center [1529, 753] width 45 height 29
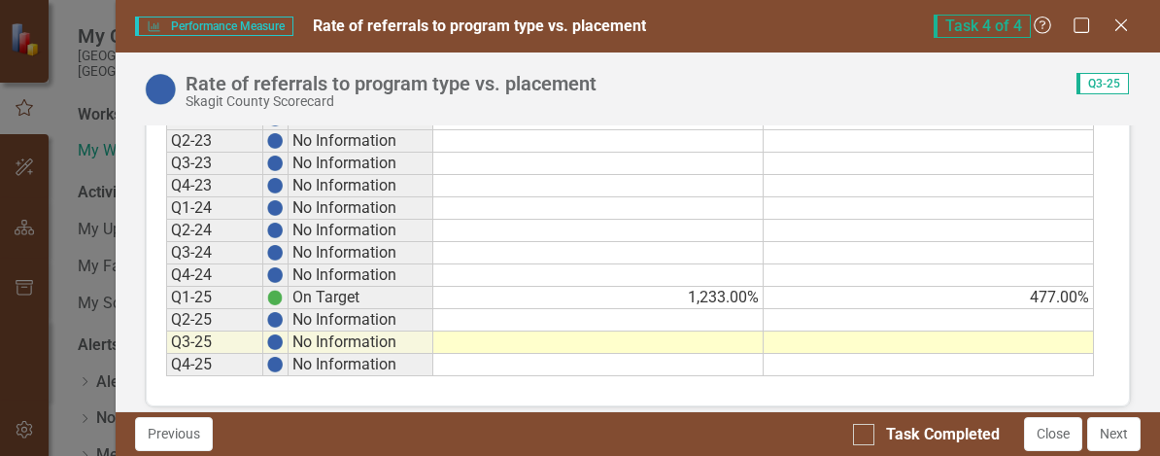
scroll to position [770, 0]
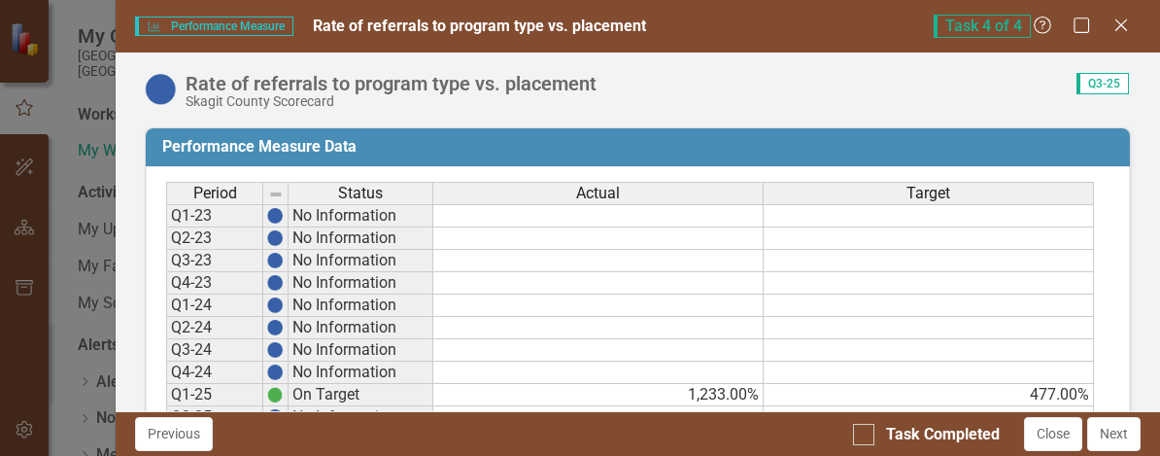
click at [588, 192] on span "Actual" at bounding box center [598, 193] width 44 height 17
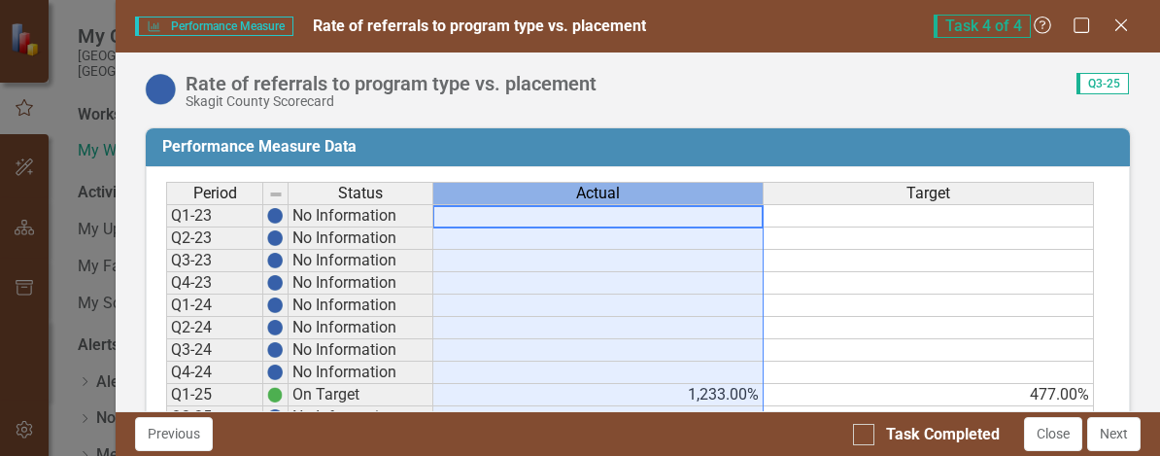
click at [588, 192] on span "Actual" at bounding box center [598, 193] width 44 height 17
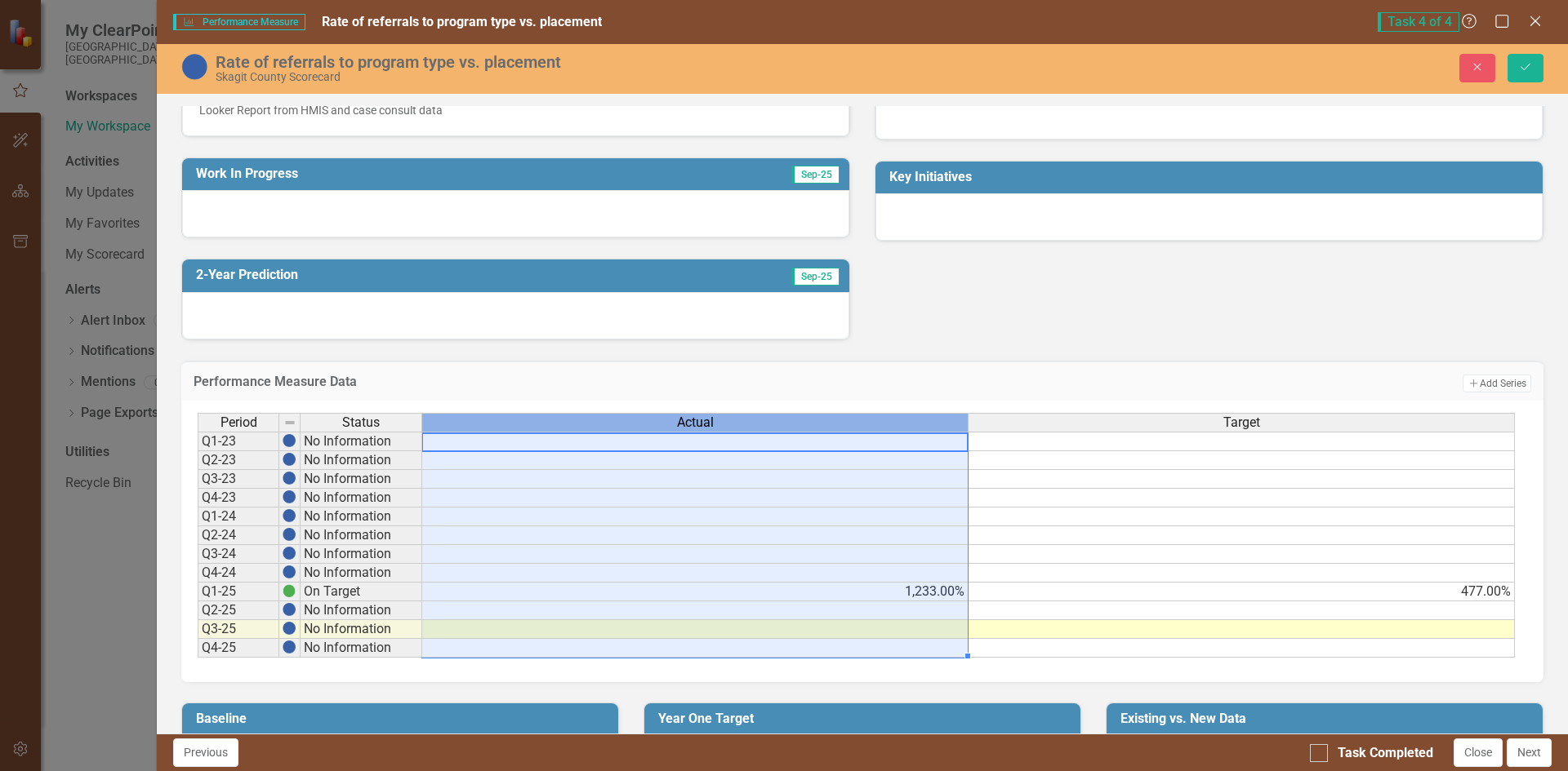
scroll to position [459, 0]
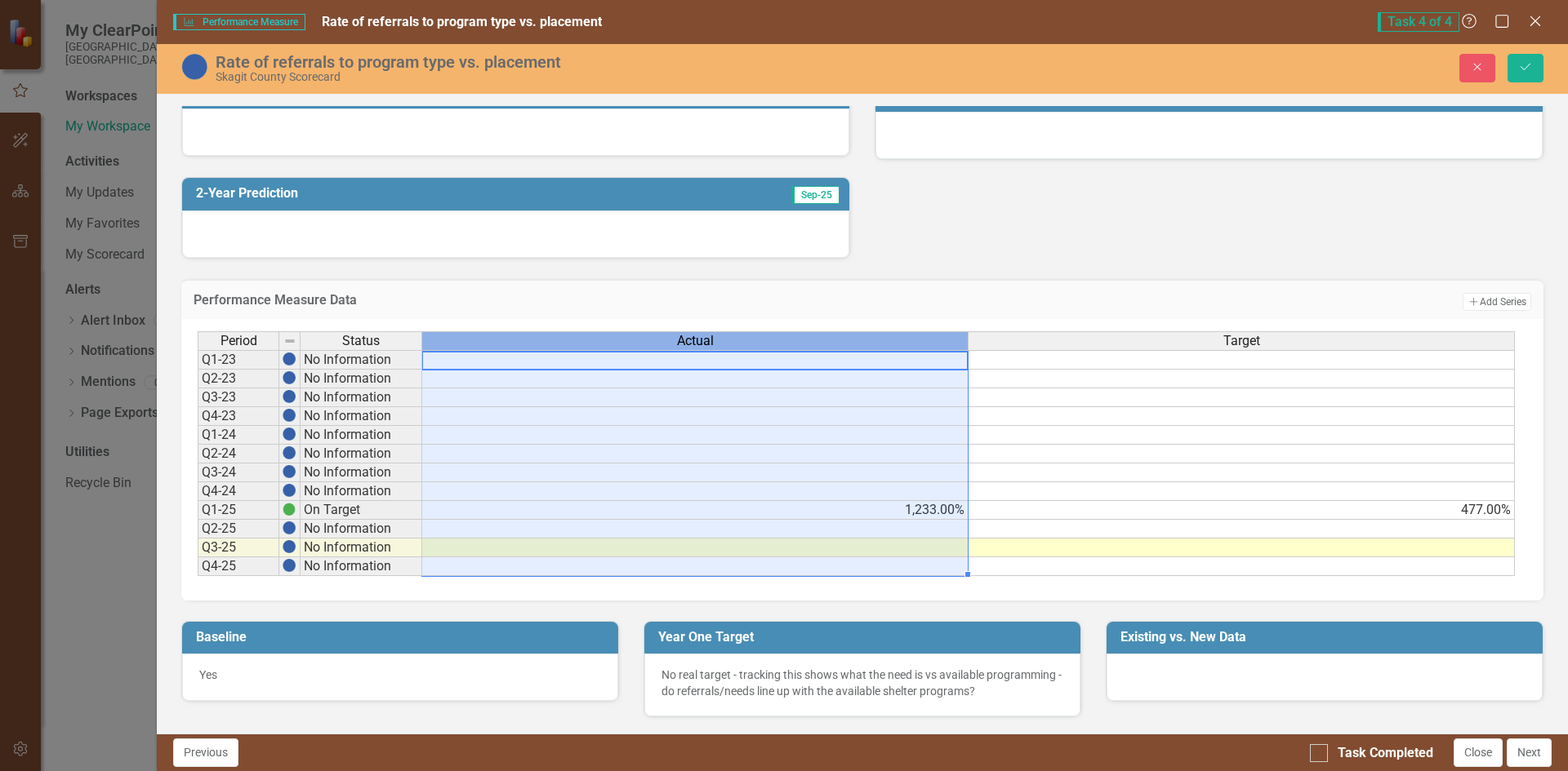
click at [652, 333] on div "Actual" at bounding box center [694, 341] width 545 height 18
click at [652, 342] on div "Actual" at bounding box center [694, 341] width 545 height 18
click at [704, 301] on h3 "Performance Measure Data" at bounding box center [664, 300] width 941 height 14
click at [701, 334] on span "Actual" at bounding box center [696, 341] width 37 height 14
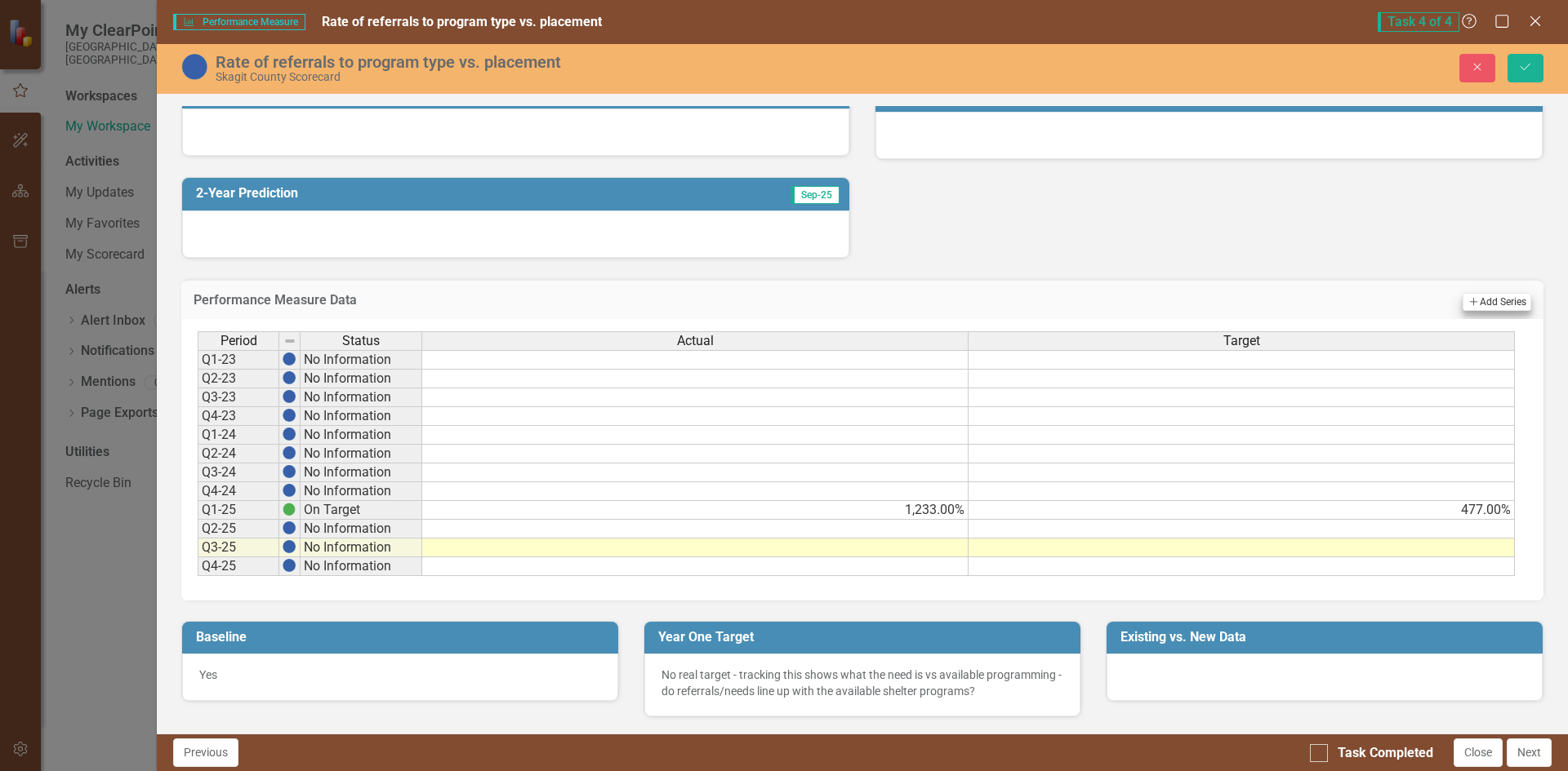
click at [1497, 298] on div "Add Add Series" at bounding box center [1497, 302] width 69 height 18
click at [1495, 298] on button "Add Add Series" at bounding box center [1497, 302] width 69 height 18
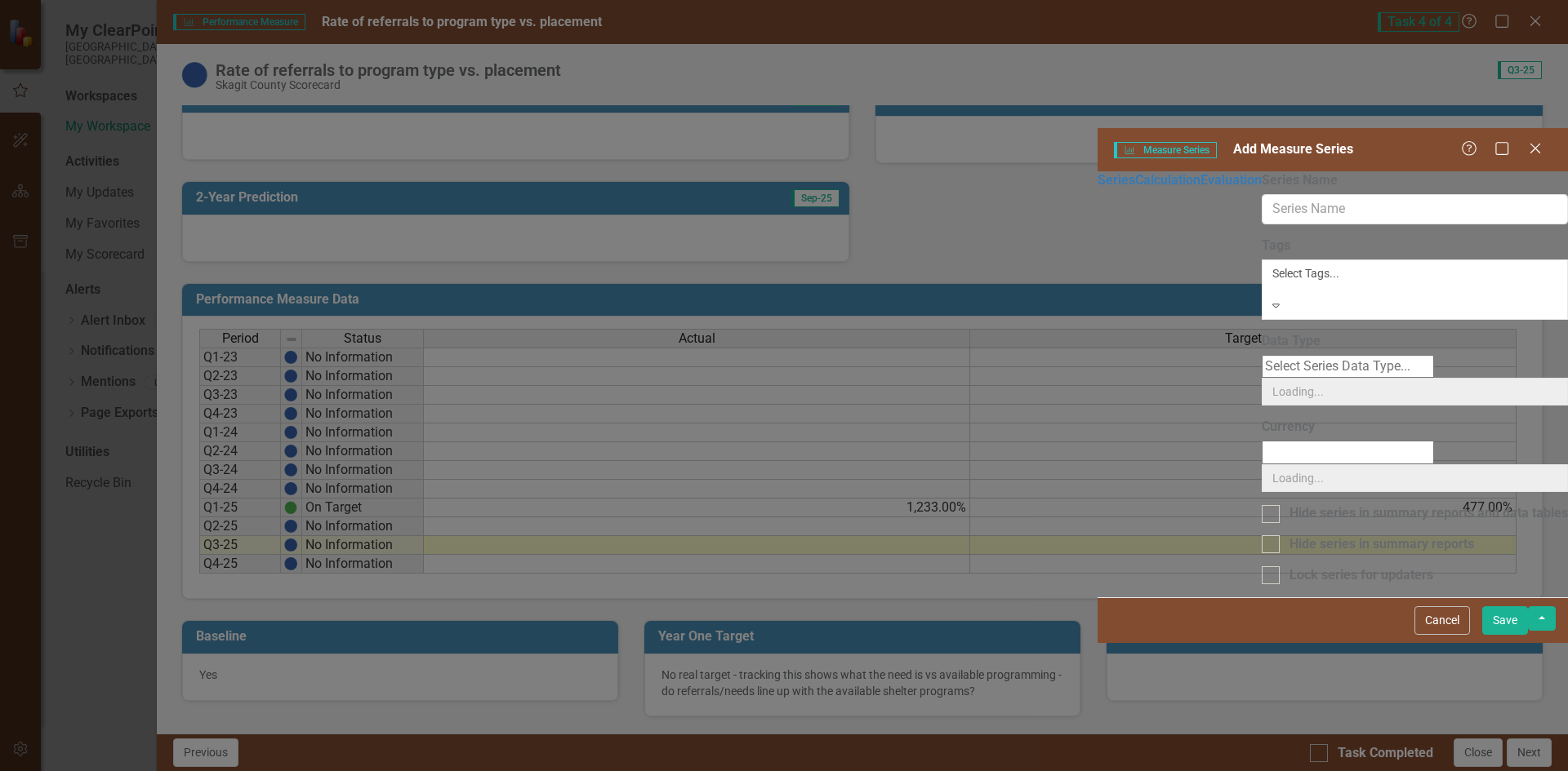
scroll to position [454, 0]
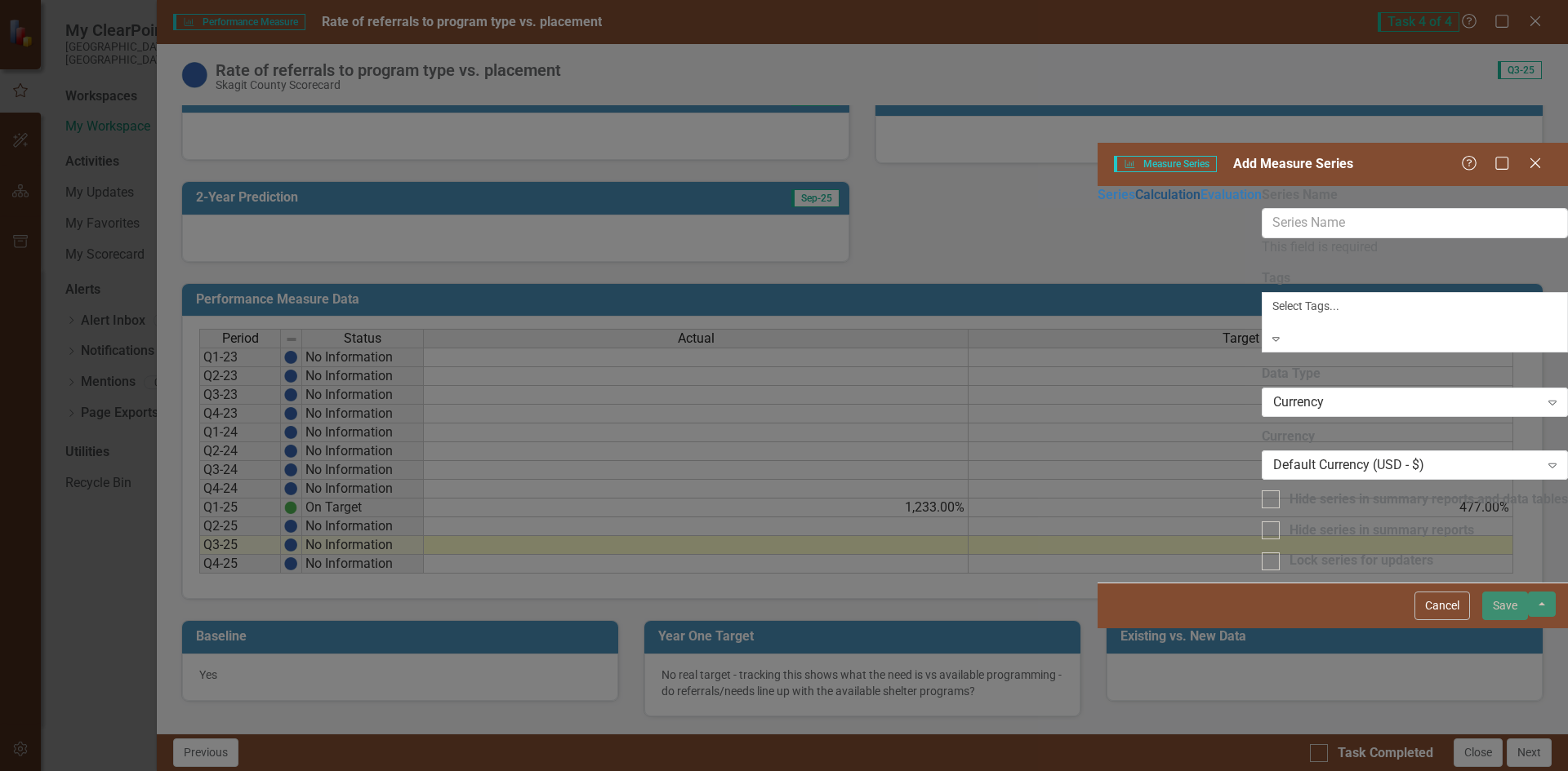
click at [1135, 187] on link "Calculation" at bounding box center [1168, 195] width 66 height 15
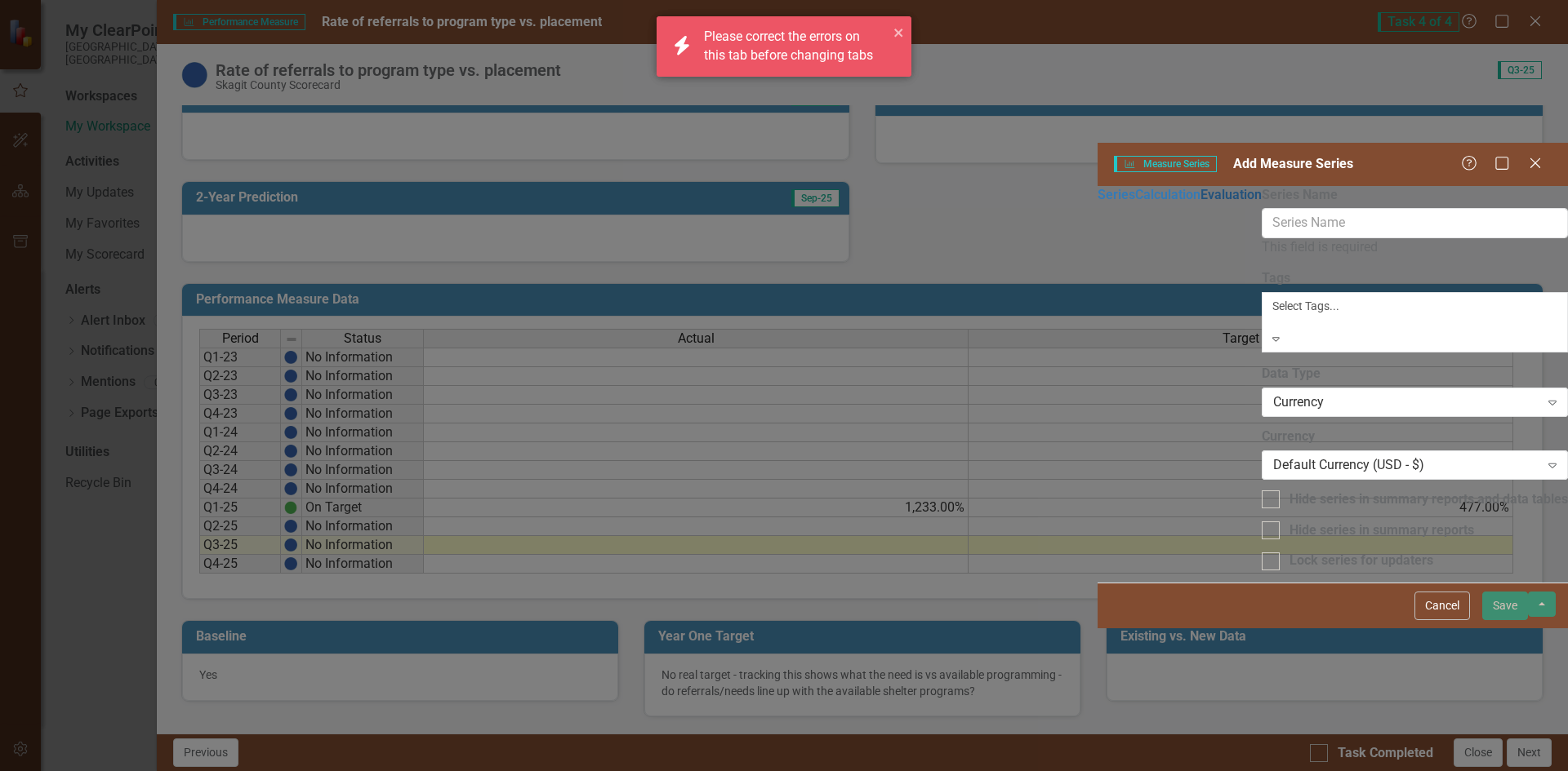
click at [1201, 187] on link "Evaluation" at bounding box center [1231, 195] width 61 height 15
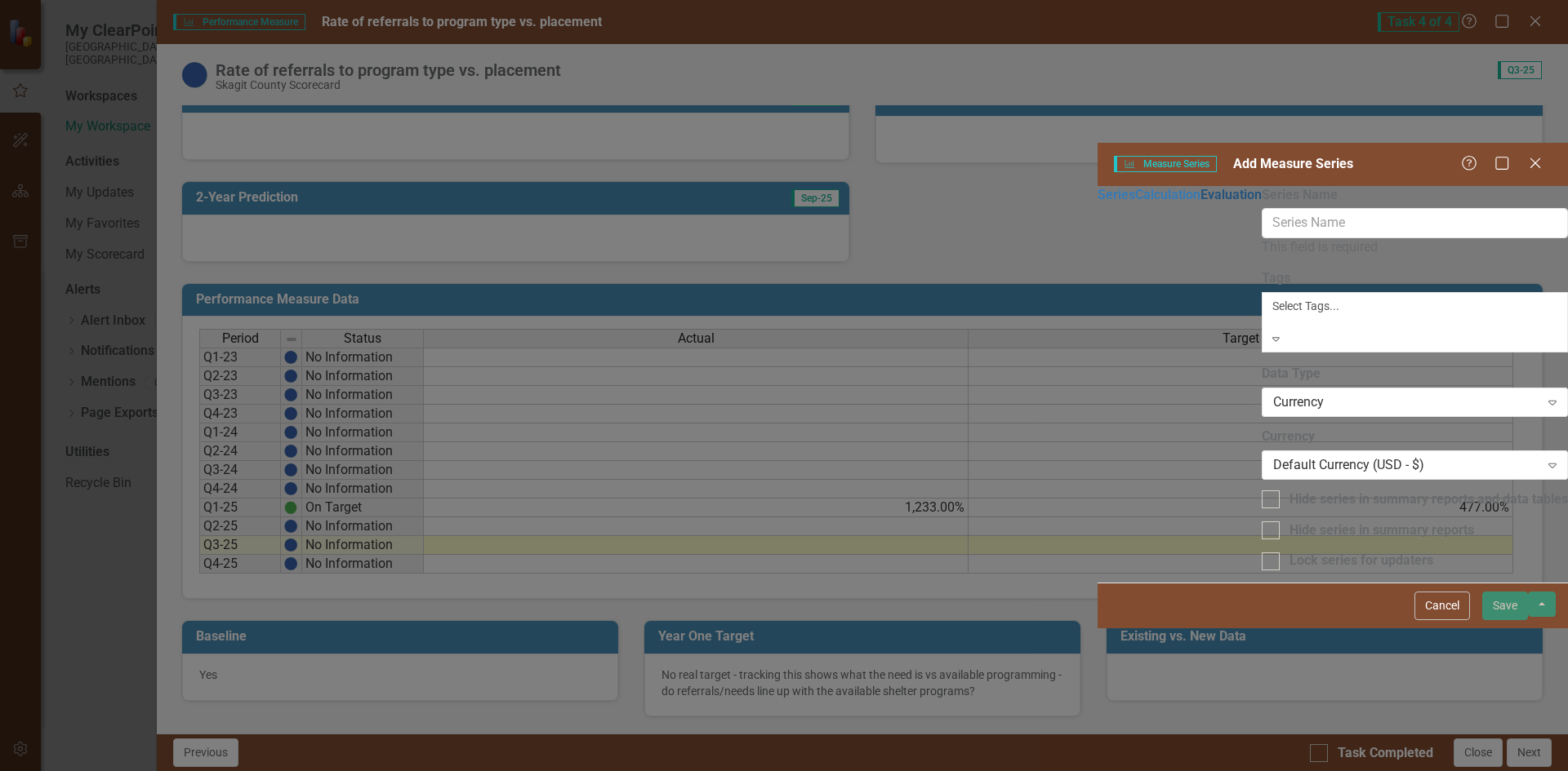
click at [1201, 187] on link "Evaluation" at bounding box center [1231, 195] width 61 height 15
click at [1532, 155] on icon "Close" at bounding box center [1535, 163] width 20 height 15
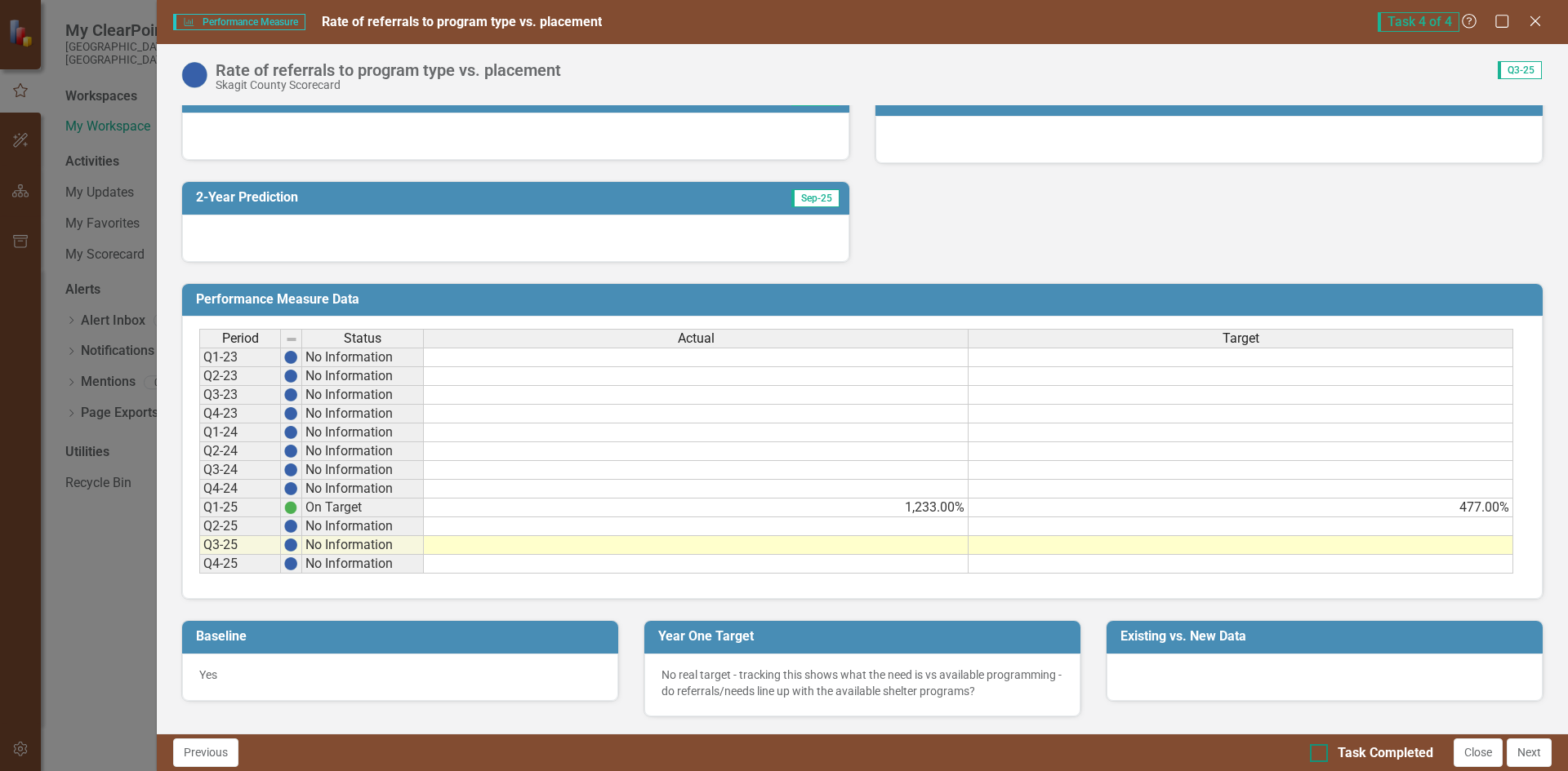
click at [1318, 745] on input "Task Completed" at bounding box center [1315, 749] width 11 height 11
checkbox input "true"
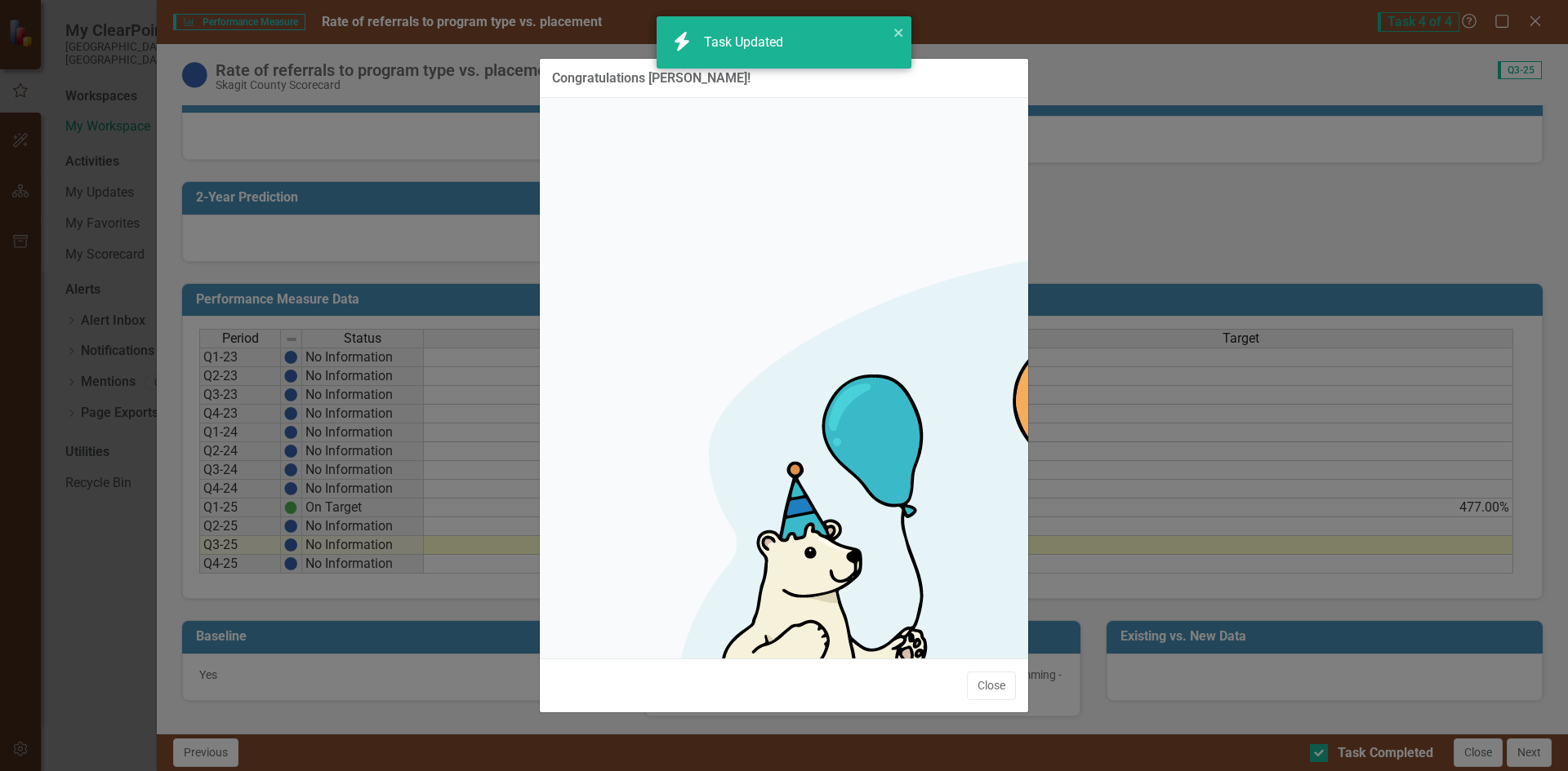
checkbox input "true"
click at [976, 672] on button "Close" at bounding box center [992, 686] width 49 height 29
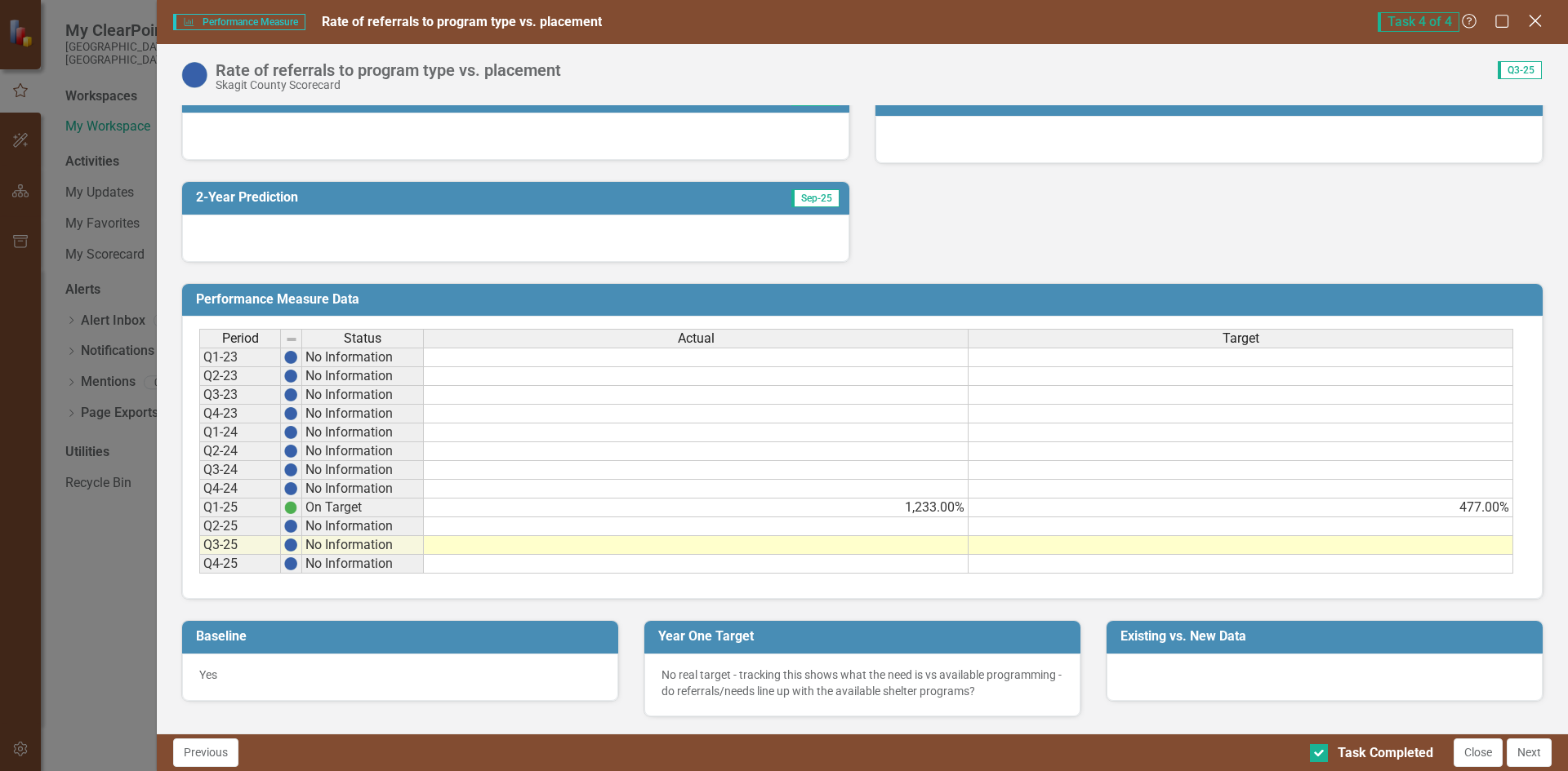
click at [1534, 26] on icon "Close" at bounding box center [1535, 21] width 20 height 15
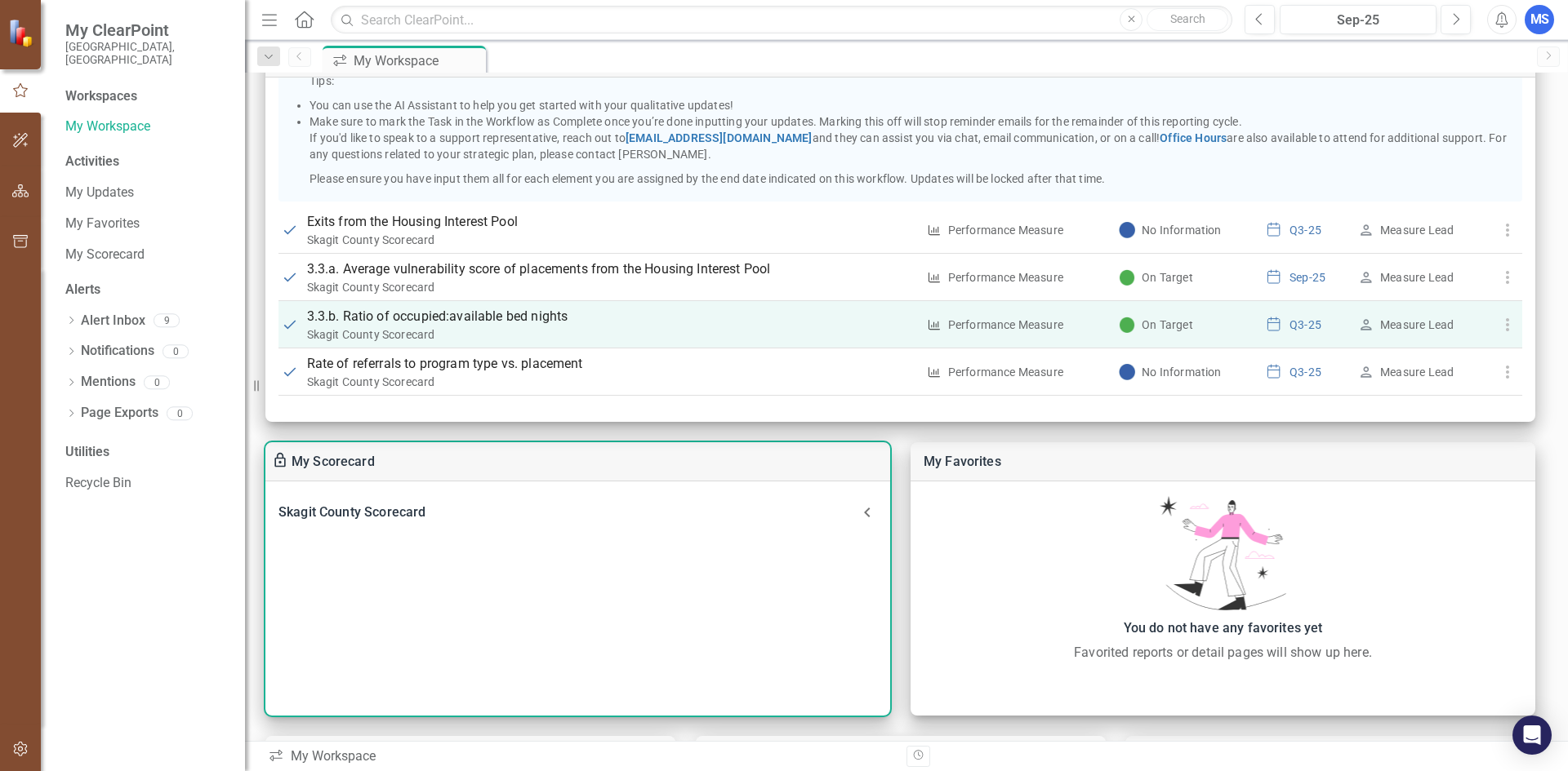
scroll to position [0, 0]
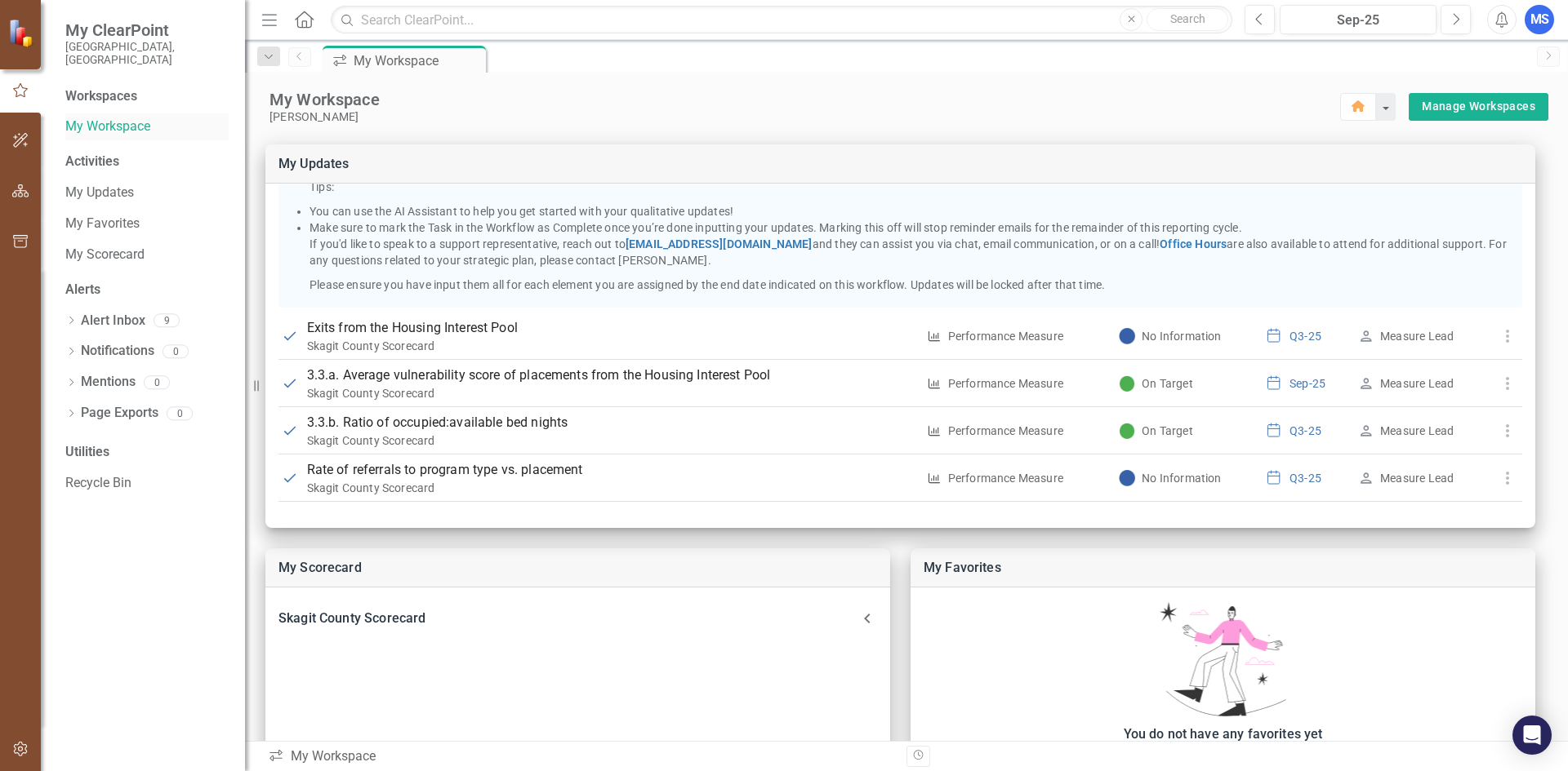
click at [77, 118] on link "My Workspace" at bounding box center [147, 127] width 163 height 18
click at [91, 118] on link "My Workspace" at bounding box center [147, 127] width 163 height 18
click at [106, 87] on div "Workspaces" at bounding box center [102, 97] width 72 height 18
click at [115, 246] on link "My Scorecard" at bounding box center [147, 255] width 163 height 18
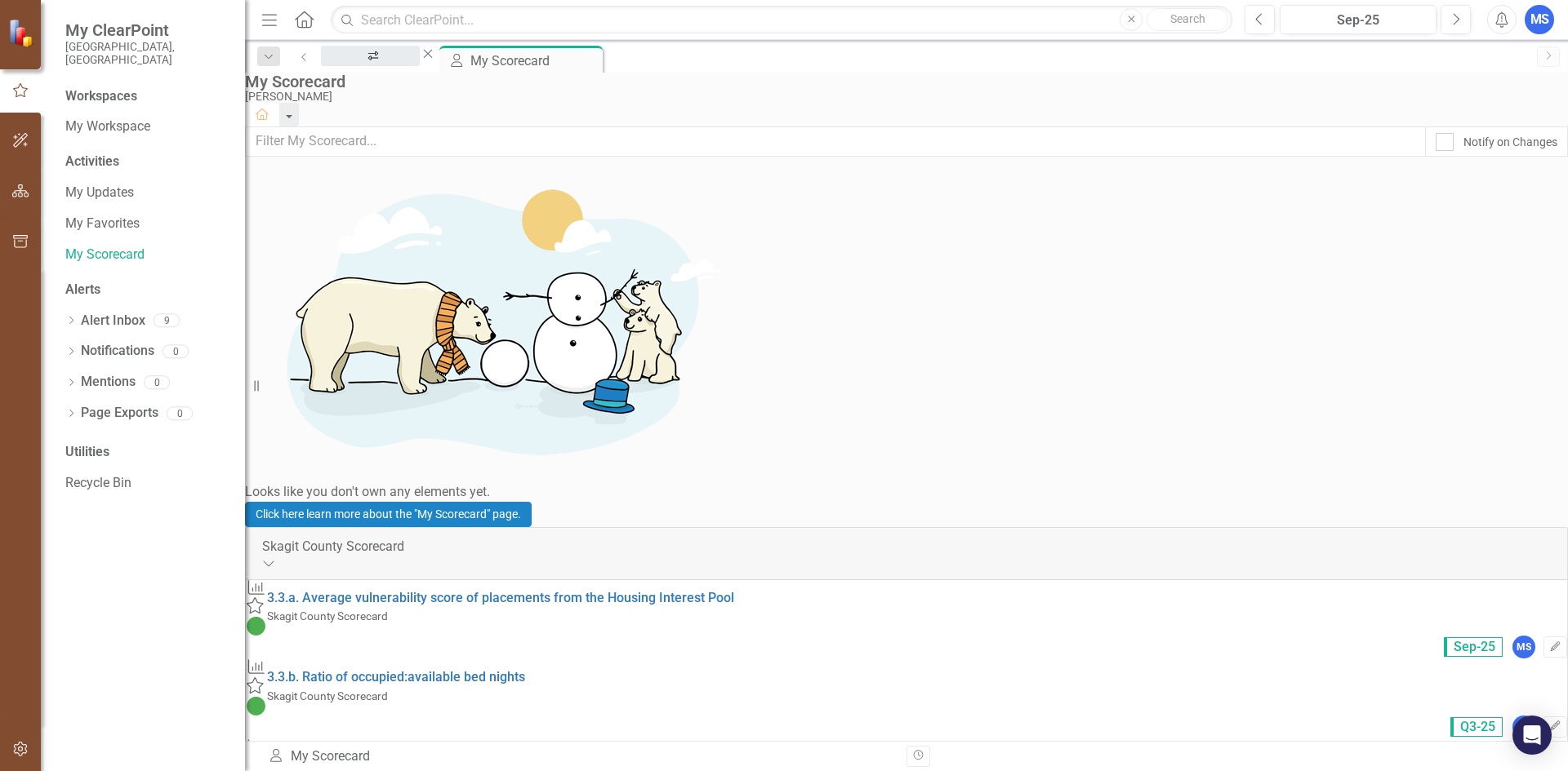
click at [380, 68] on div "My Workspace" at bounding box center [370, 71] width 70 height 20
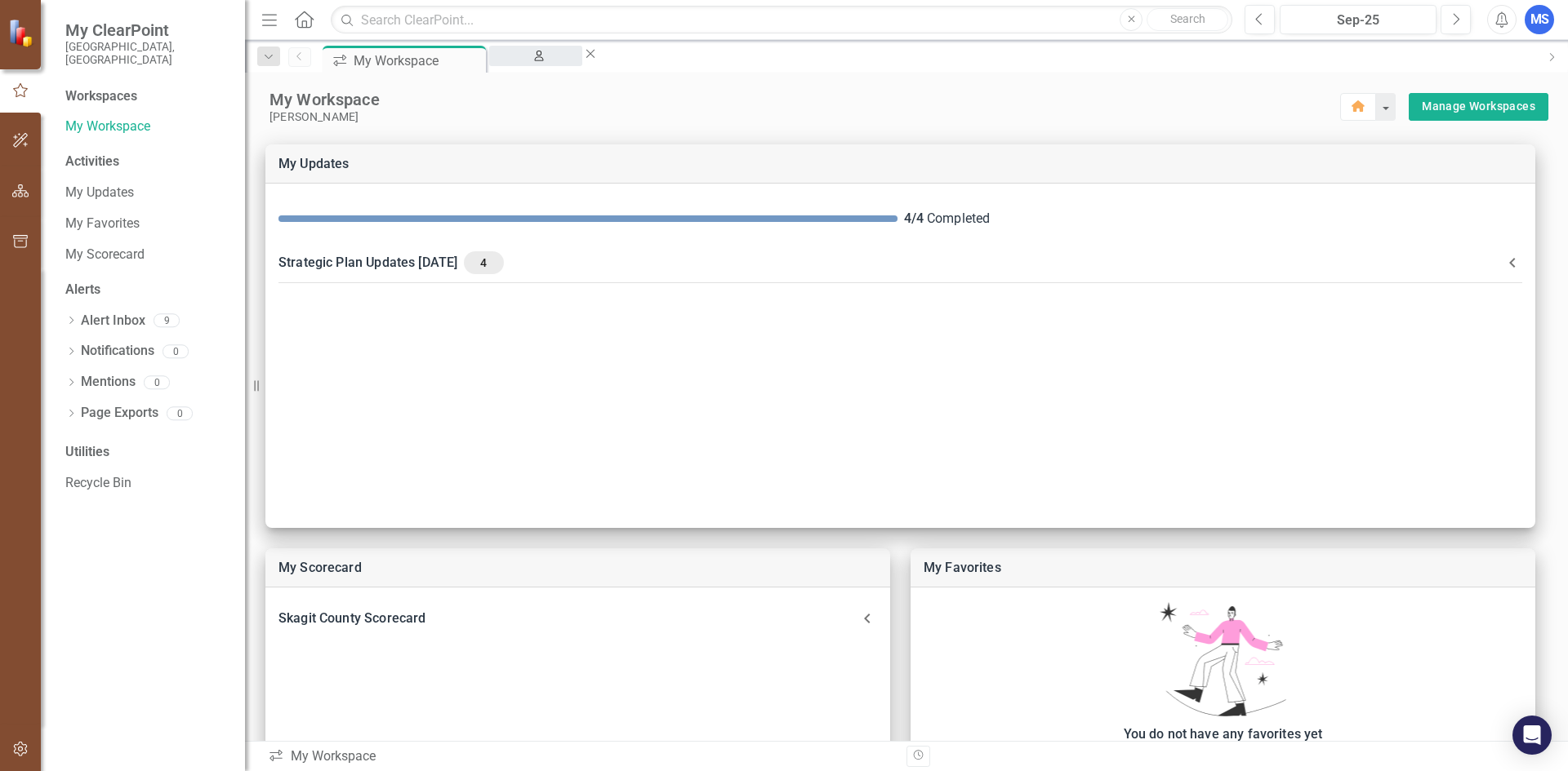
click at [553, 64] on div "My Scorecard" at bounding box center [536, 71] width 64 height 20
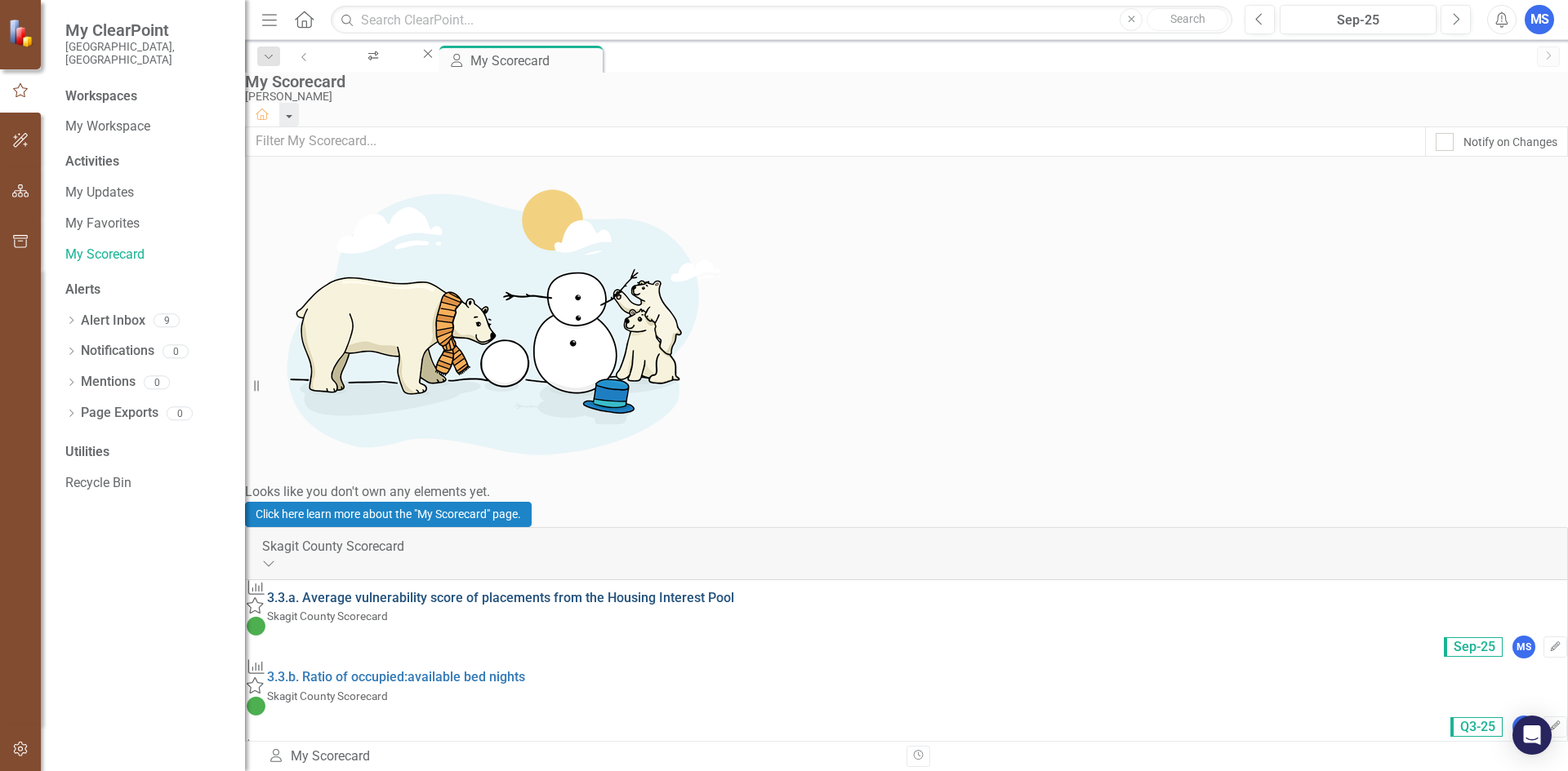
click at [520, 590] on link "3.3.a. Average vulnerability score of placements from the Housing Interest Pool" at bounding box center [501, 598] width 467 height 15
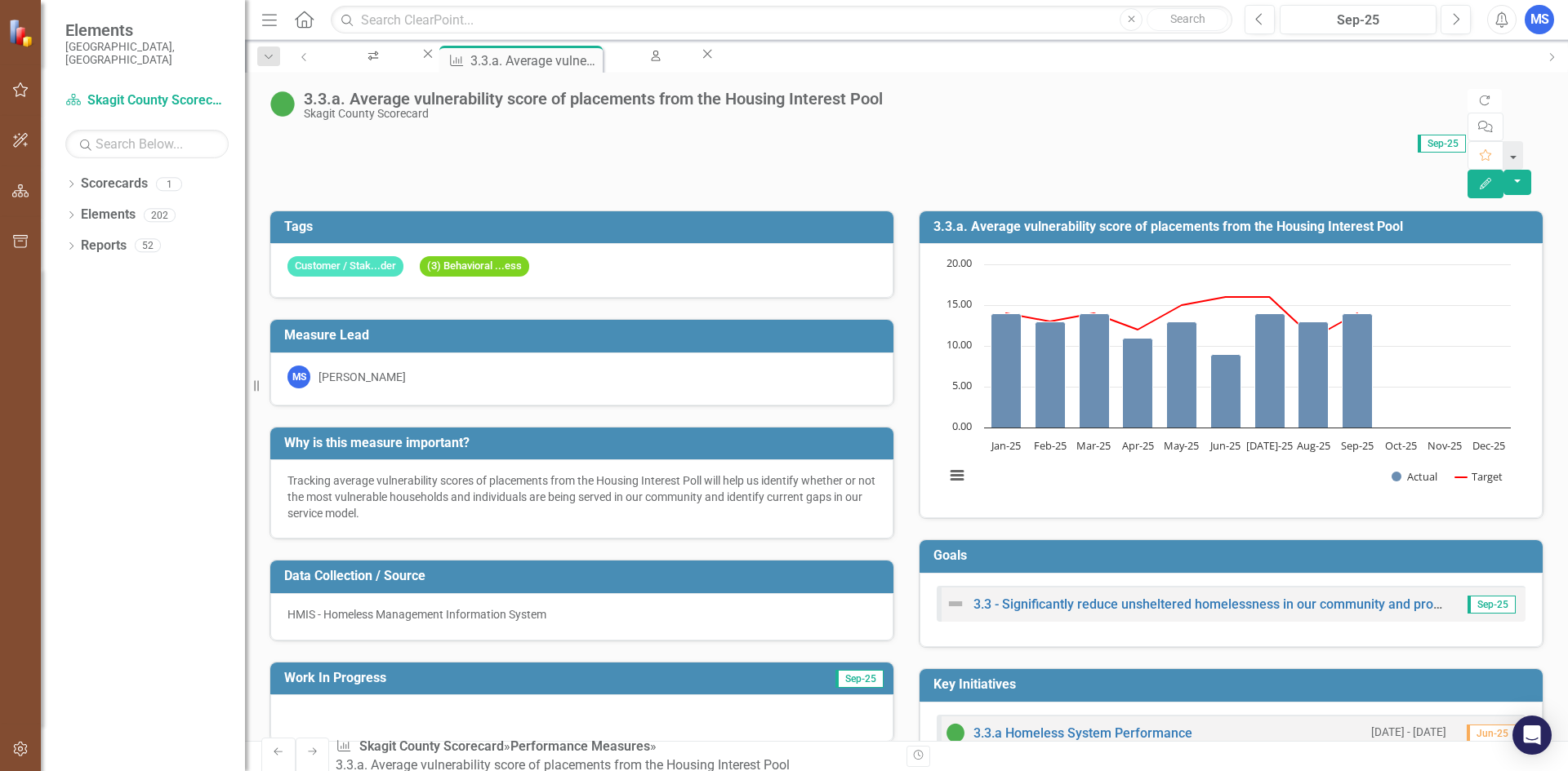
click at [368, 103] on div "3.3.a. Average vulnerability score of placements from the Housing Interest Pool" at bounding box center [593, 98] width 579 height 18
click at [309, 55] on link "Previous" at bounding box center [305, 58] width 34 height 26
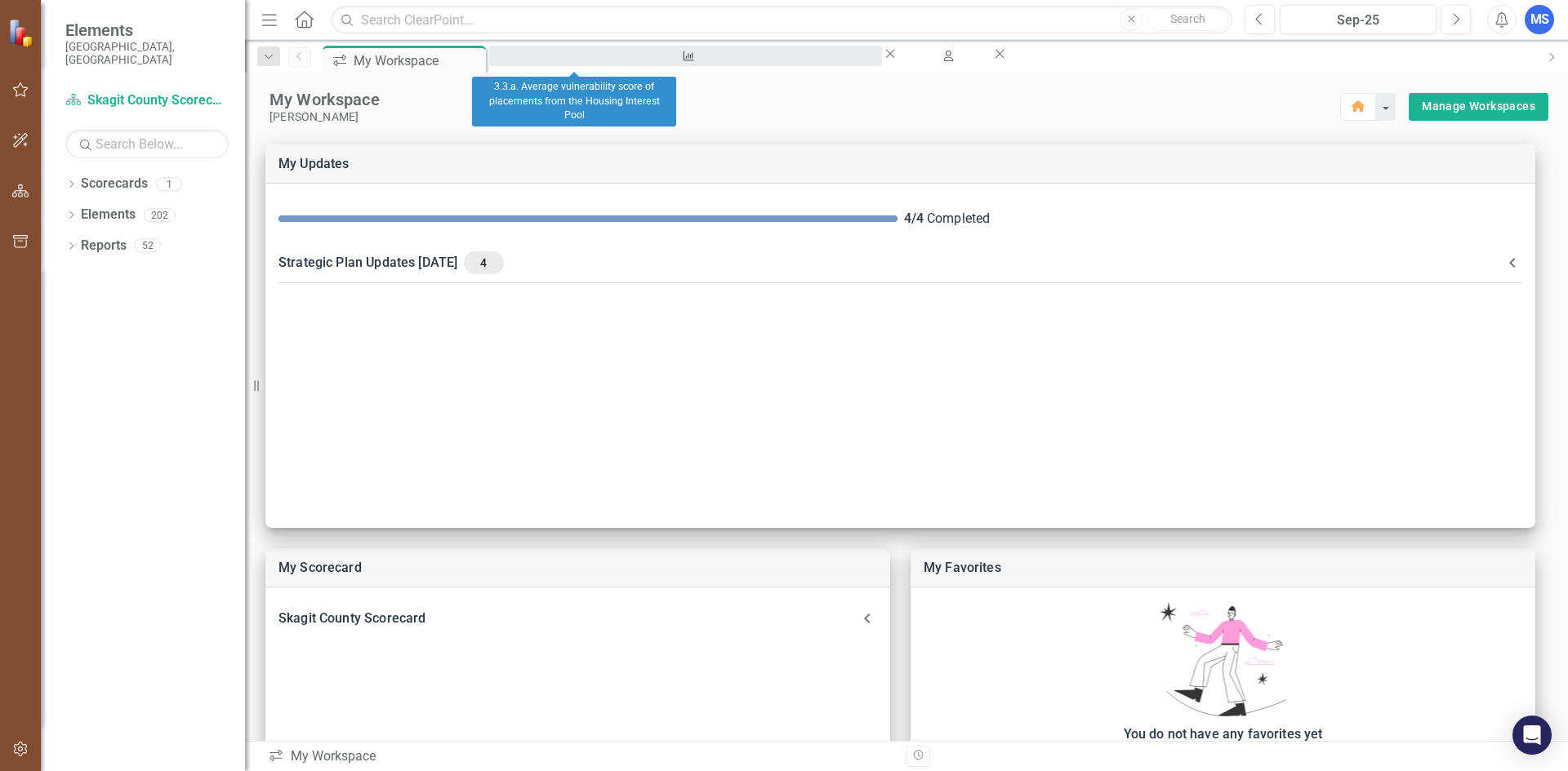
click at [564, 61] on div "3.3.a. Average vulnerability score of placements from the Housing Interest Pool" at bounding box center [686, 71] width 363 height 20
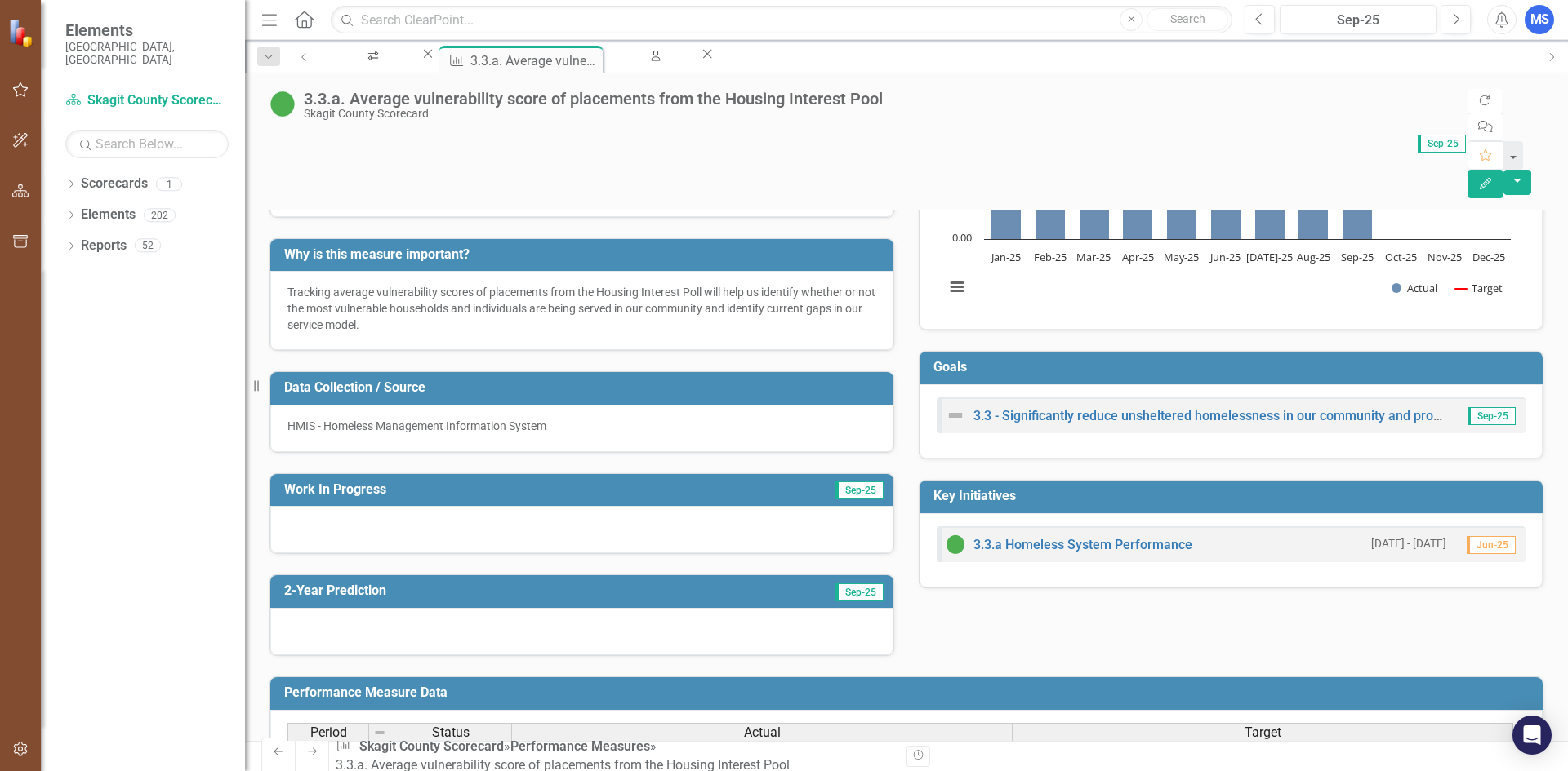
scroll to position [245, 0]
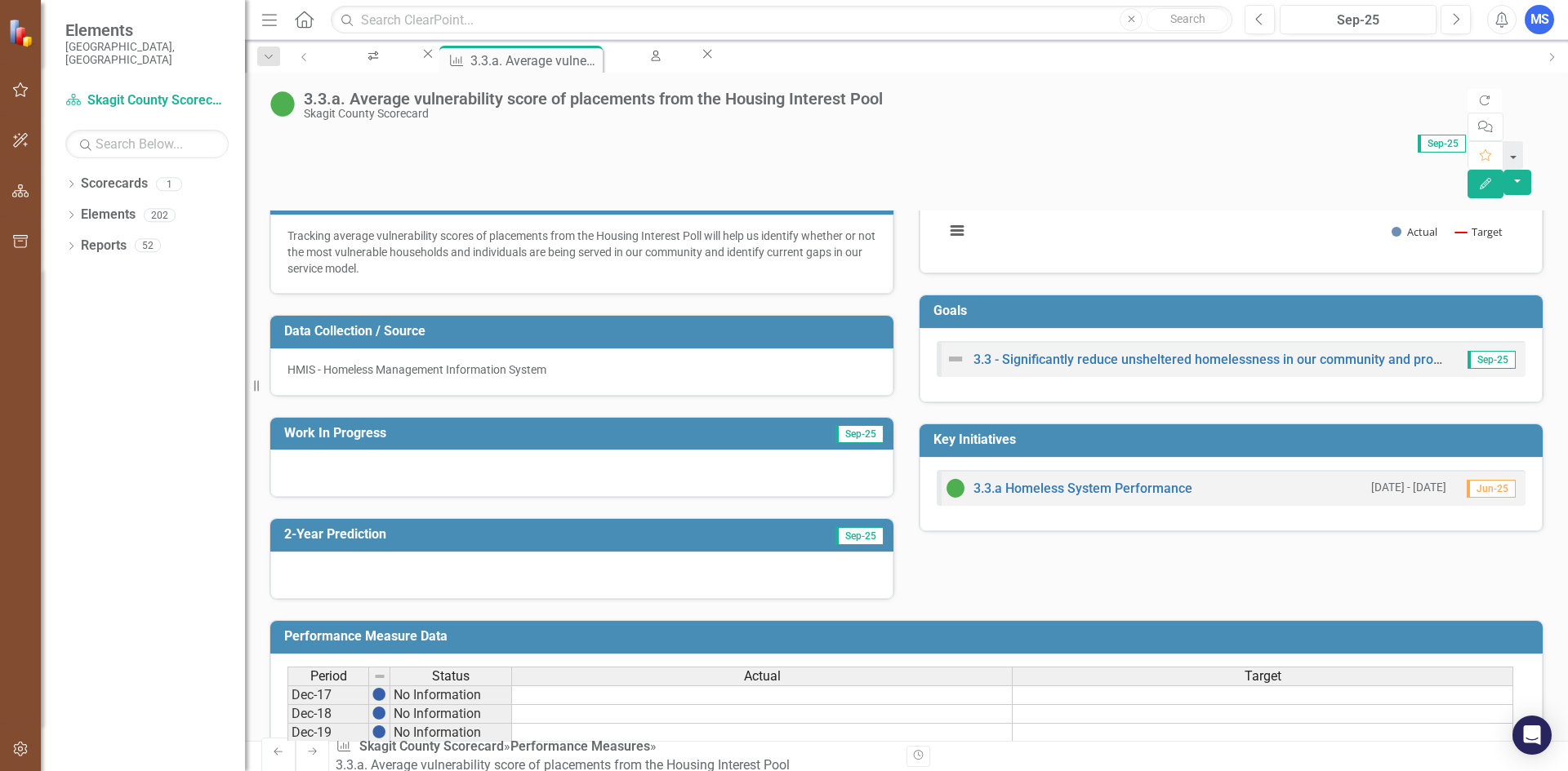
click at [848, 425] on span "Sep-25" at bounding box center [859, 433] width 48 height 18
click at [771, 417] on div "Work In Progress Sep-25" at bounding box center [582, 458] width 625 height 81
click at [322, 426] on h3 "Work In Progress" at bounding box center [486, 433] width 404 height 14
click at [1493, 178] on icon "Edit" at bounding box center [1485, 184] width 14 height 12
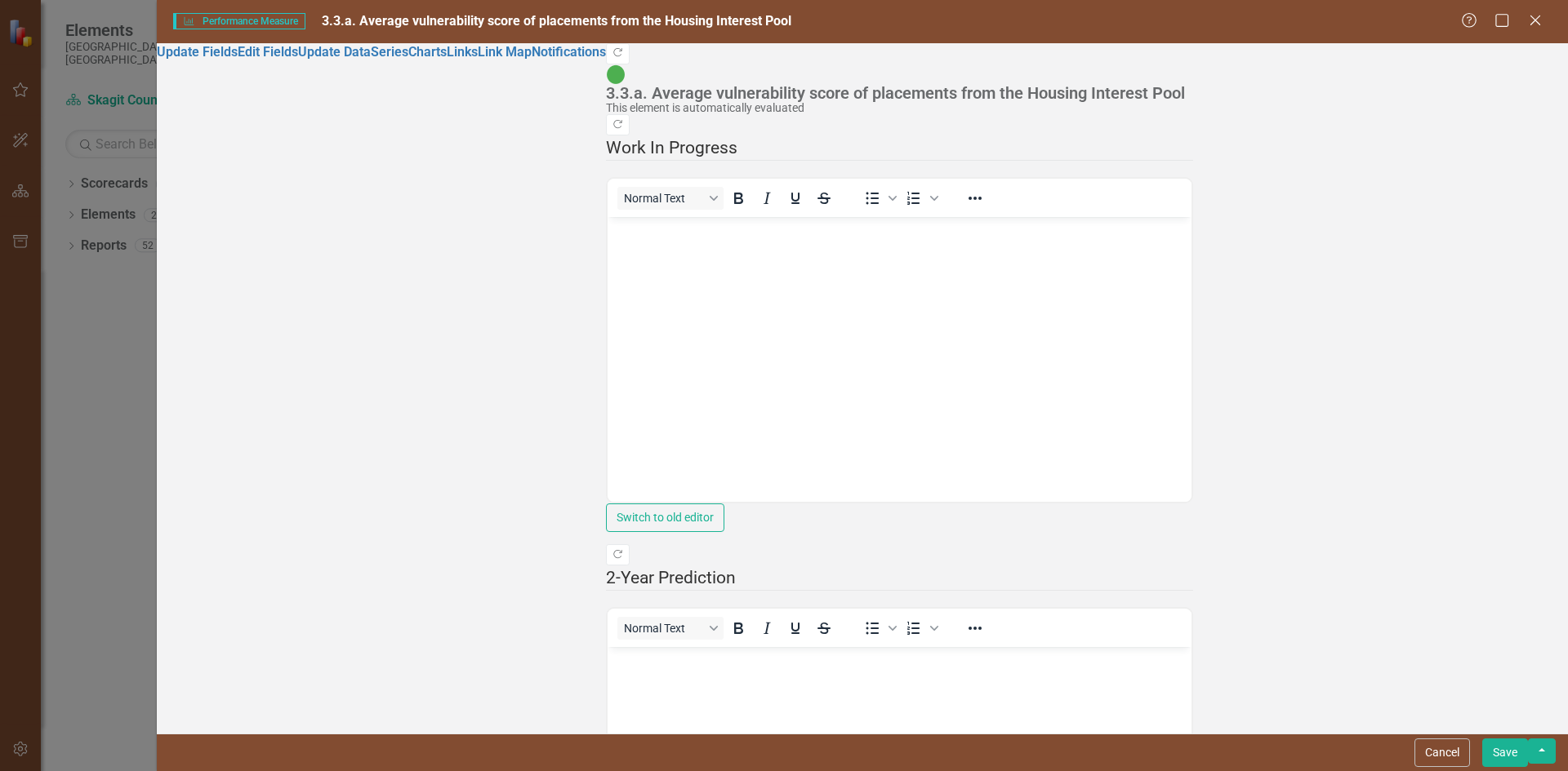
scroll to position [0, 0]
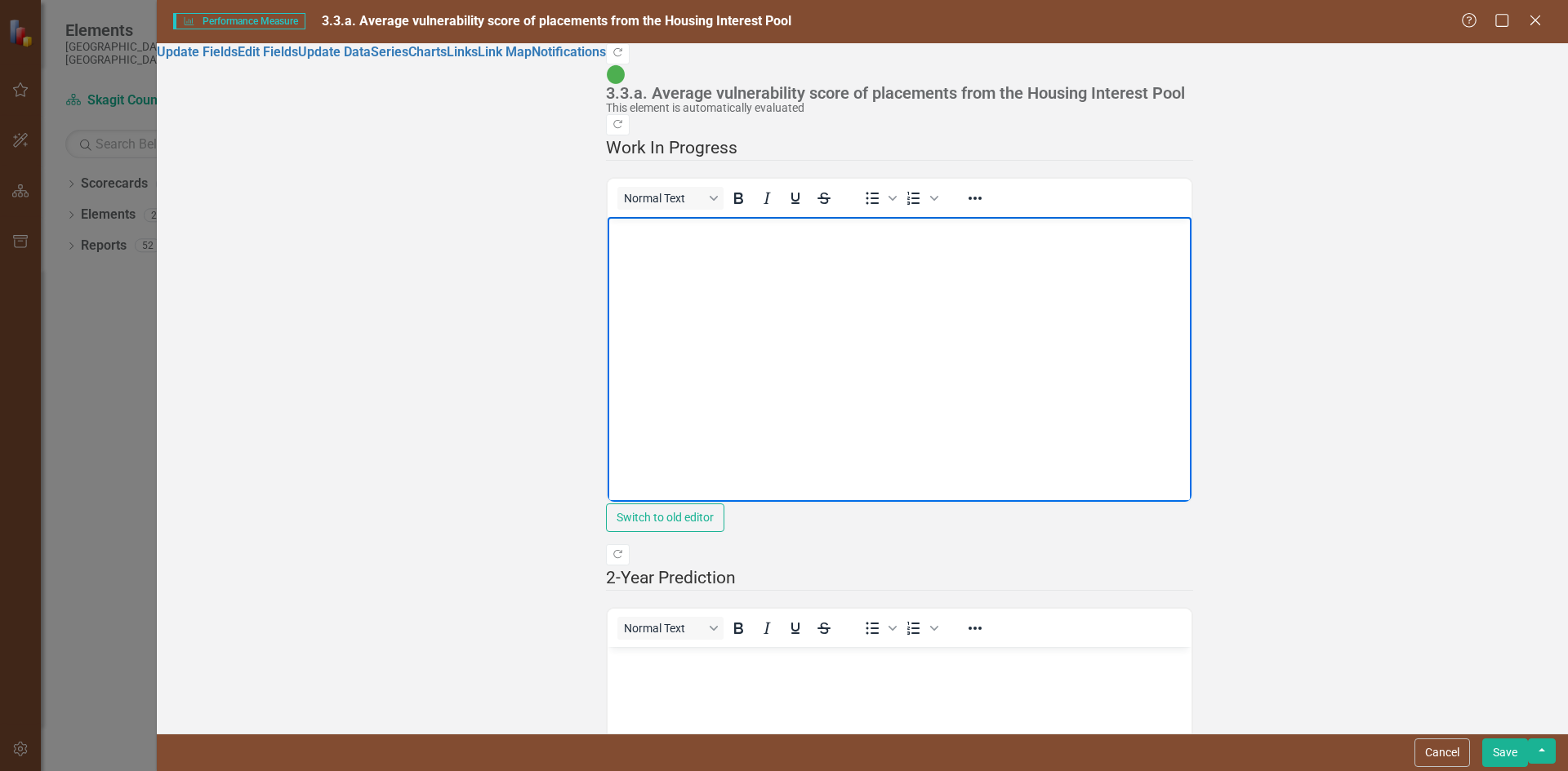
click at [833, 413] on body "Rich Text Area. Press ALT-0 for help." at bounding box center [899, 340] width 584 height 245
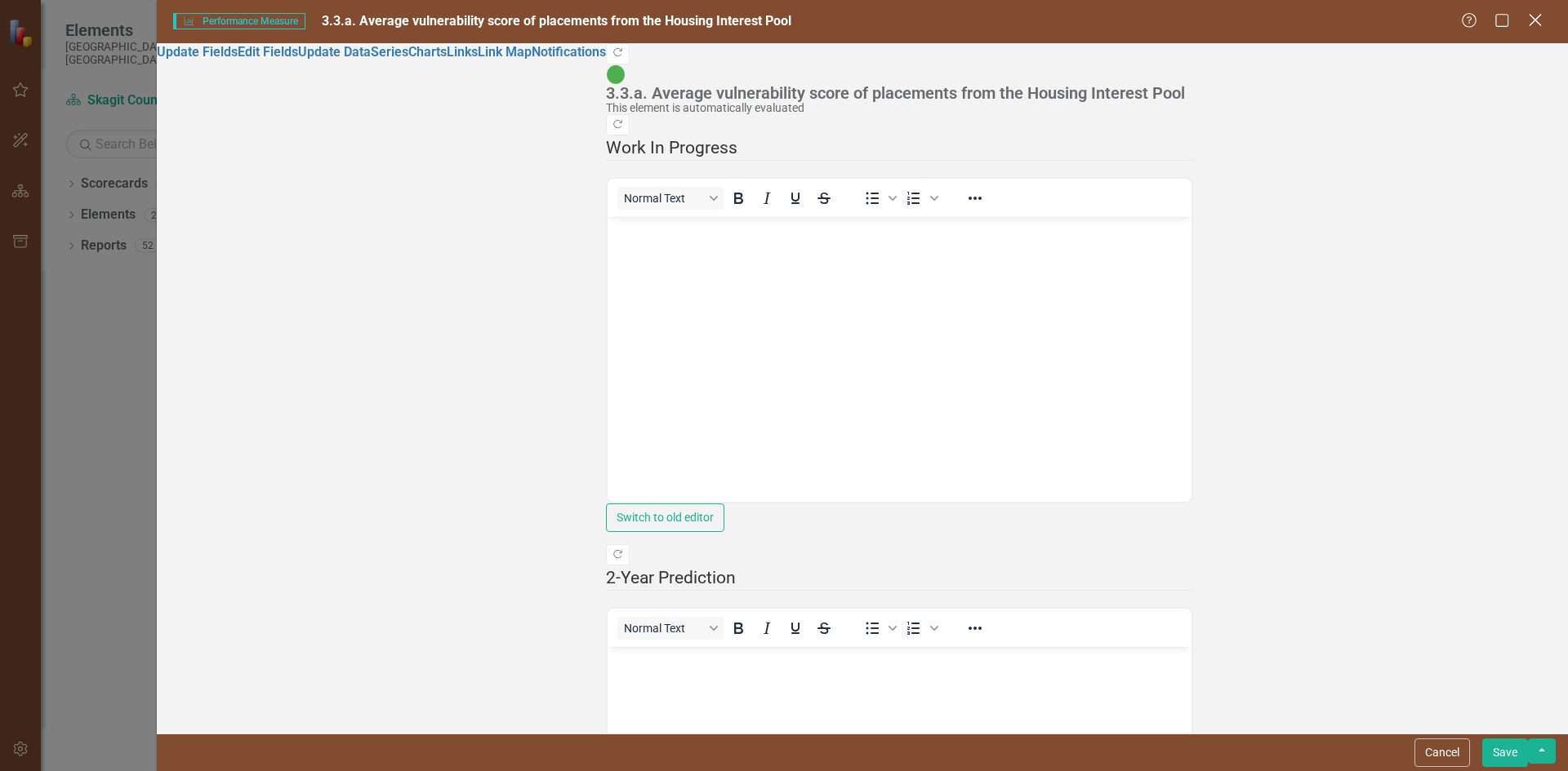
click at [1537, 19] on icon at bounding box center [1534, 20] width 13 height 13
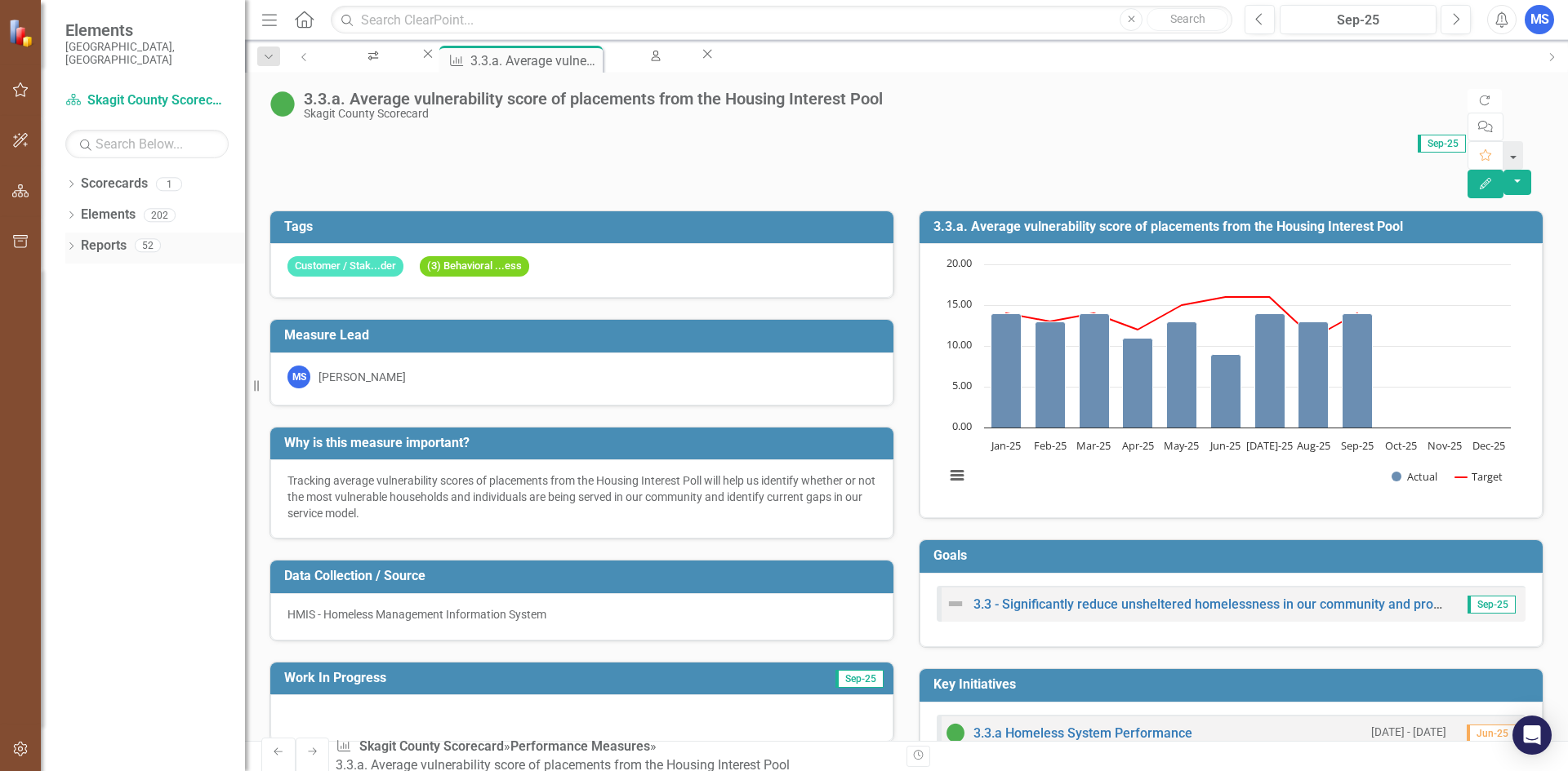
click at [71, 241] on div "Dropdown" at bounding box center [71, 248] width 12 height 14
click at [129, 265] on link "Scorecard Scorecard" at bounding box center [105, 275] width 82 height 18
click at [86, 265] on div "Dropdown Scorecard Scorecard 11" at bounding box center [146, 276] width 197 height 31
click at [60, 272] on icon "Dropdown" at bounding box center [54, 276] width 12 height 9
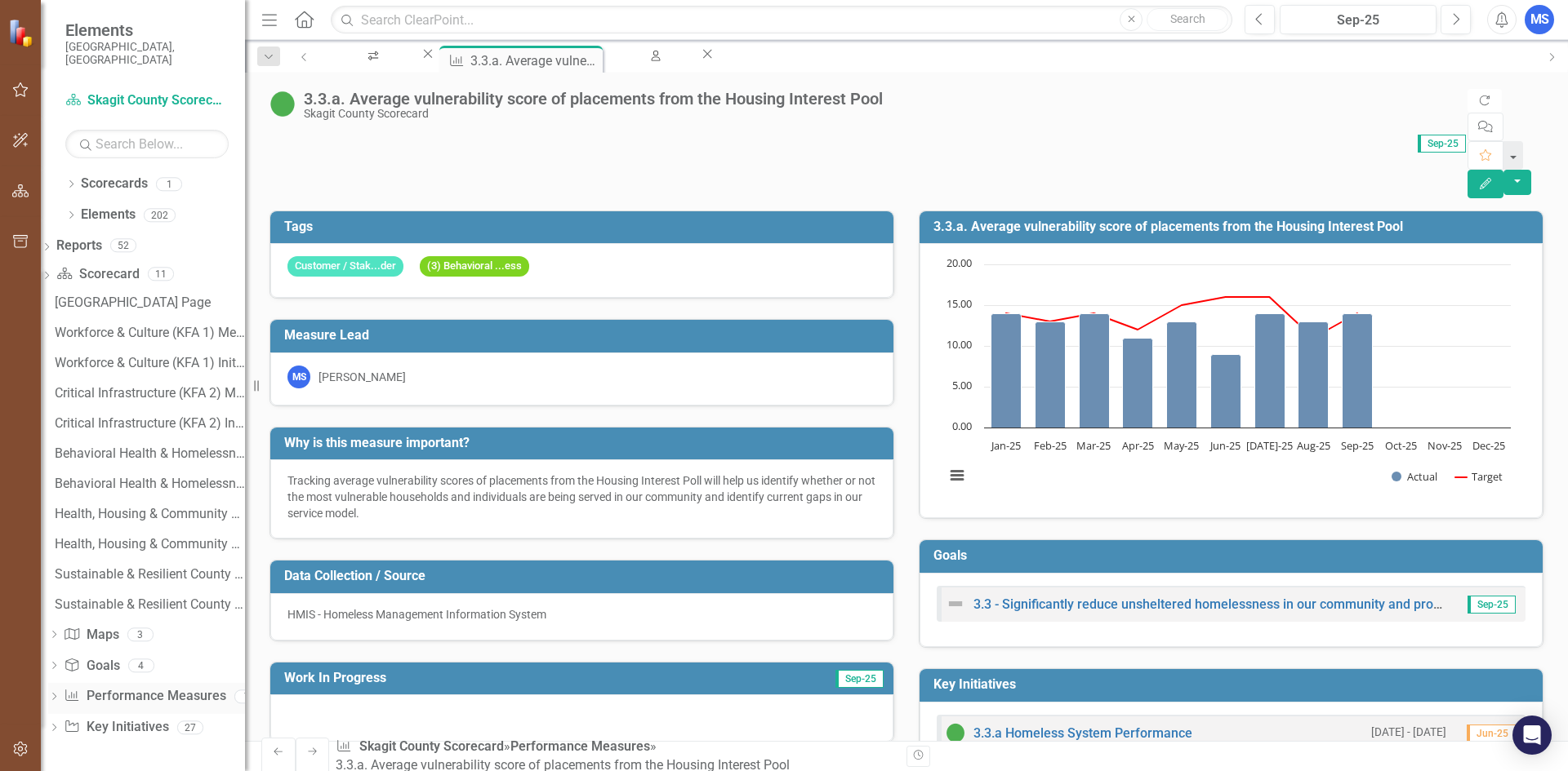
click at [56, 693] on icon at bounding box center [54, 696] width 4 height 8
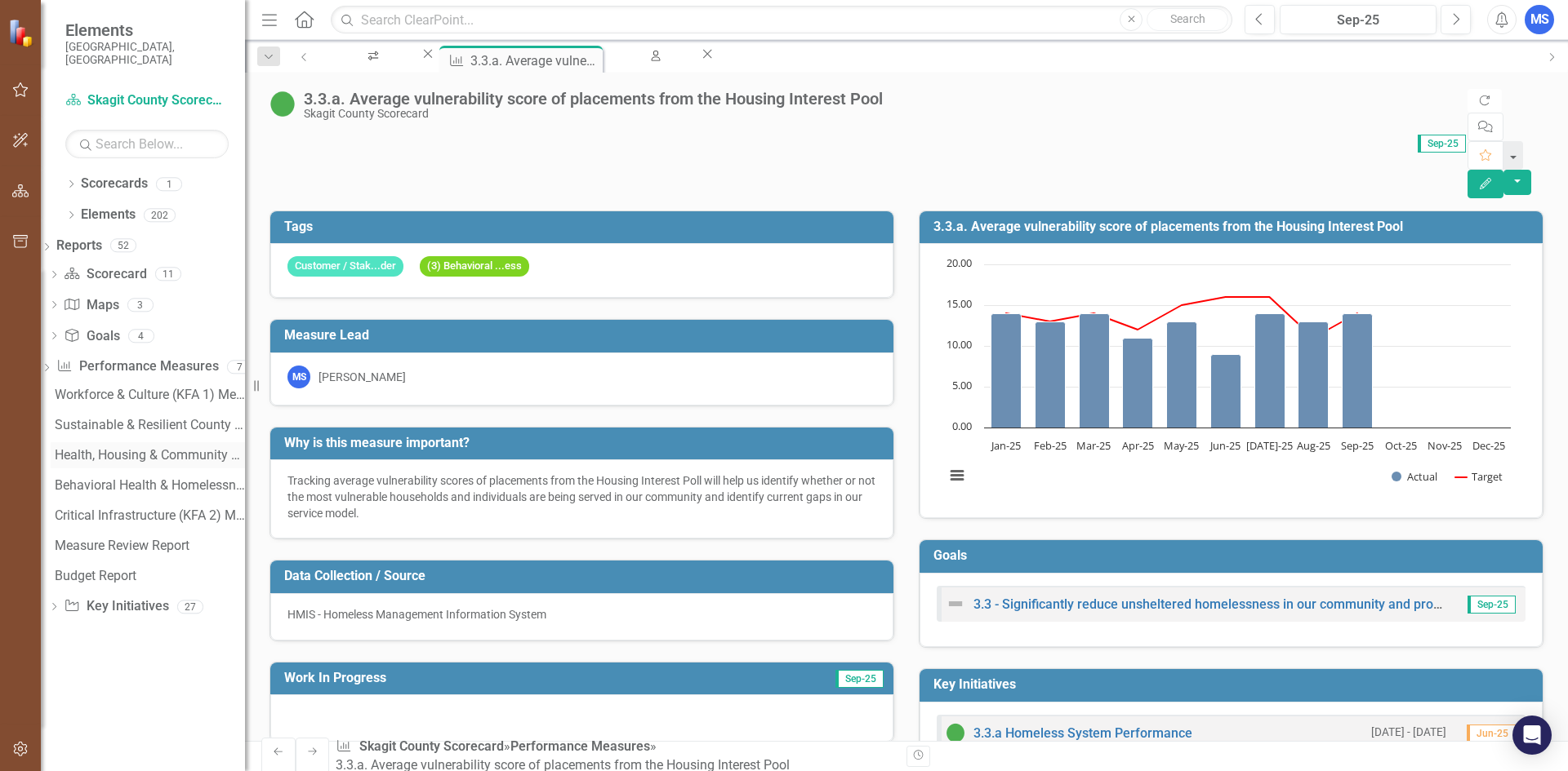
click at [136, 443] on link "Health, Housing & Community Safety (KFA 4) Measure Dashboard" at bounding box center [147, 455] width 194 height 26
